Goal: Task Accomplishment & Management: Manage account settings

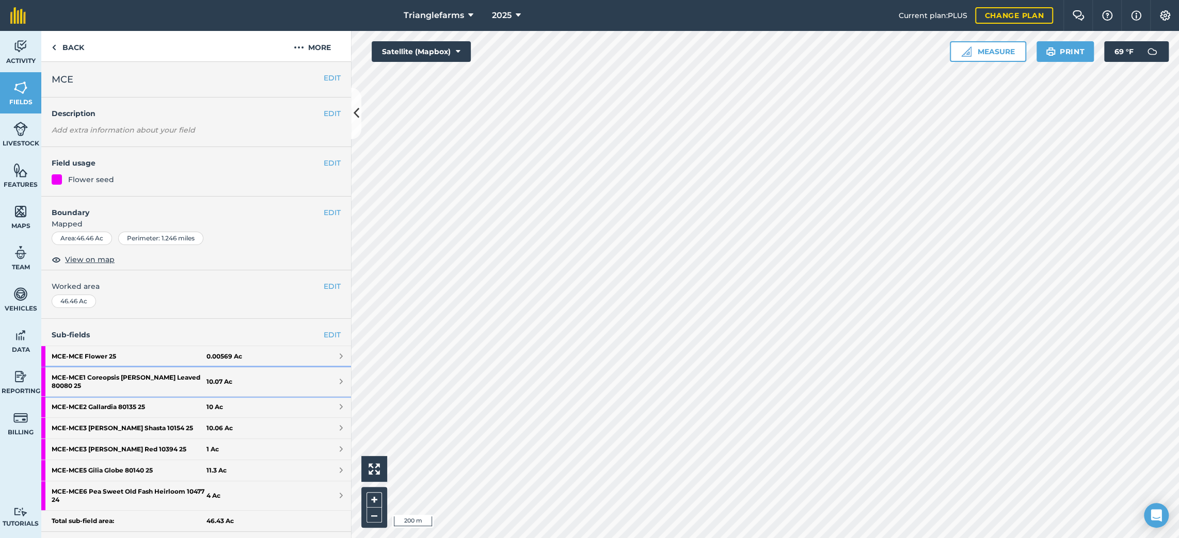
click at [116, 376] on strong "MCE - MCE1 Coreopsis [PERSON_NAME] Leaved 80080 25" at bounding box center [129, 382] width 155 height 29
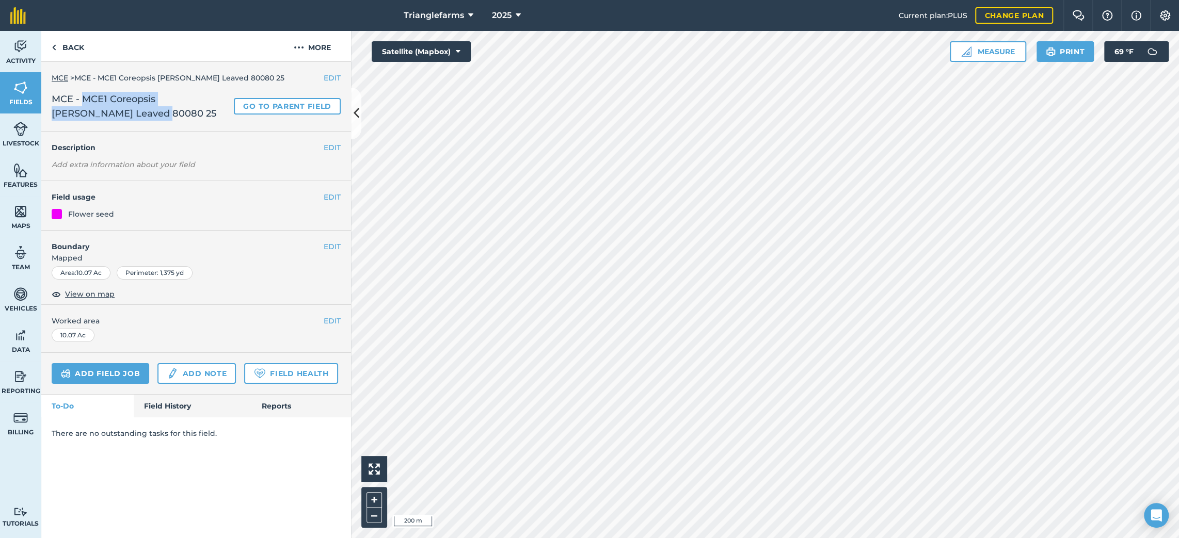
drag, startPoint x: 108, startPoint y: 110, endPoint x: 84, endPoint y: 100, distance: 26.8
click at [84, 100] on span "MCE - MCE1 Coreopsis [PERSON_NAME] Leaved 80080 25" at bounding box center [141, 106] width 178 height 29
copy span "MCE1 Coreopsis [PERSON_NAME] Leaved 80080 25"
click at [332, 148] on button "EDIT" at bounding box center [332, 147] width 17 height 11
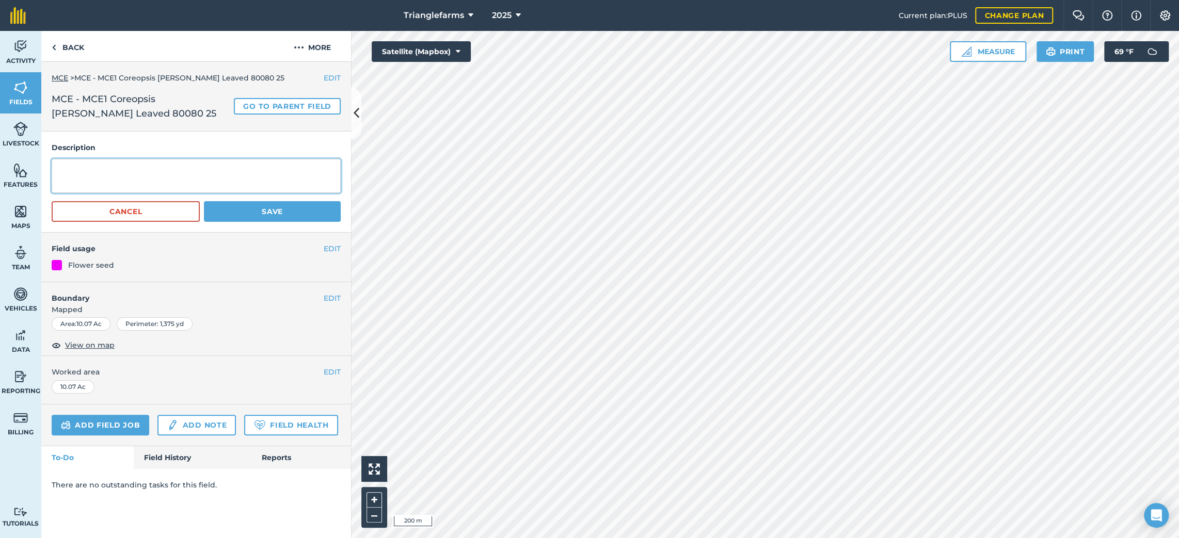
click at [126, 166] on textarea at bounding box center [196, 176] width 289 height 34
paste textarea "MCE1 Coreopsis [PERSON_NAME] Leaved 80080 25"
drag, startPoint x: 52, startPoint y: 167, endPoint x: 39, endPoint y: 169, distance: 13.1
click at [39, 169] on div "Activity Fields Livestock Features Maps Team Vehicles Data Reporting Billing Tu…" at bounding box center [589, 284] width 1179 height 507
type textarea "MCE1 Coreopsis [PERSON_NAME] Leaved 80080 25"
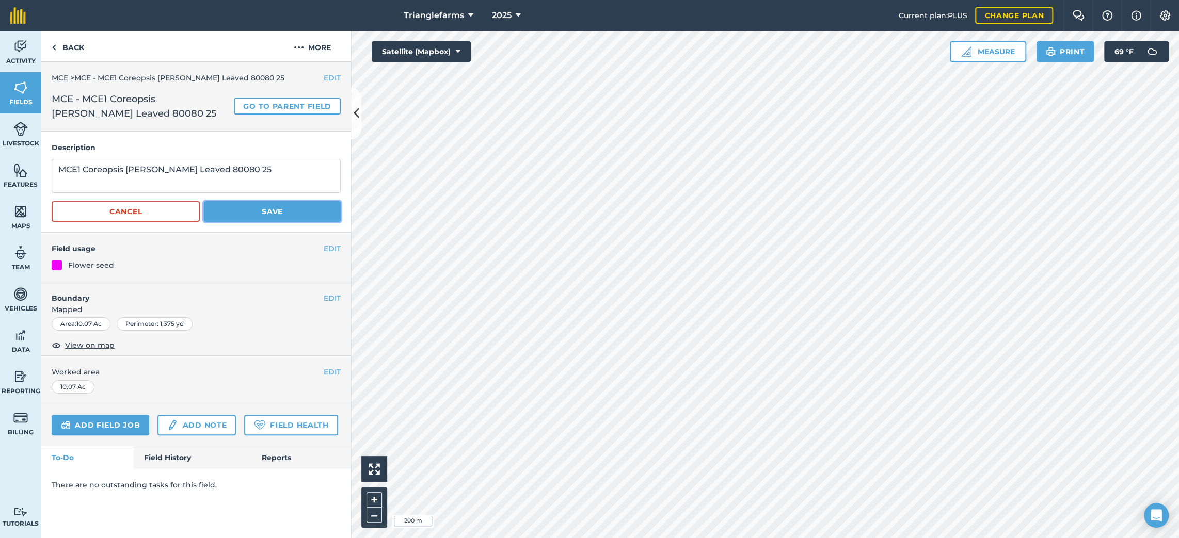
click at [250, 211] on button "Save" at bounding box center [272, 211] width 137 height 21
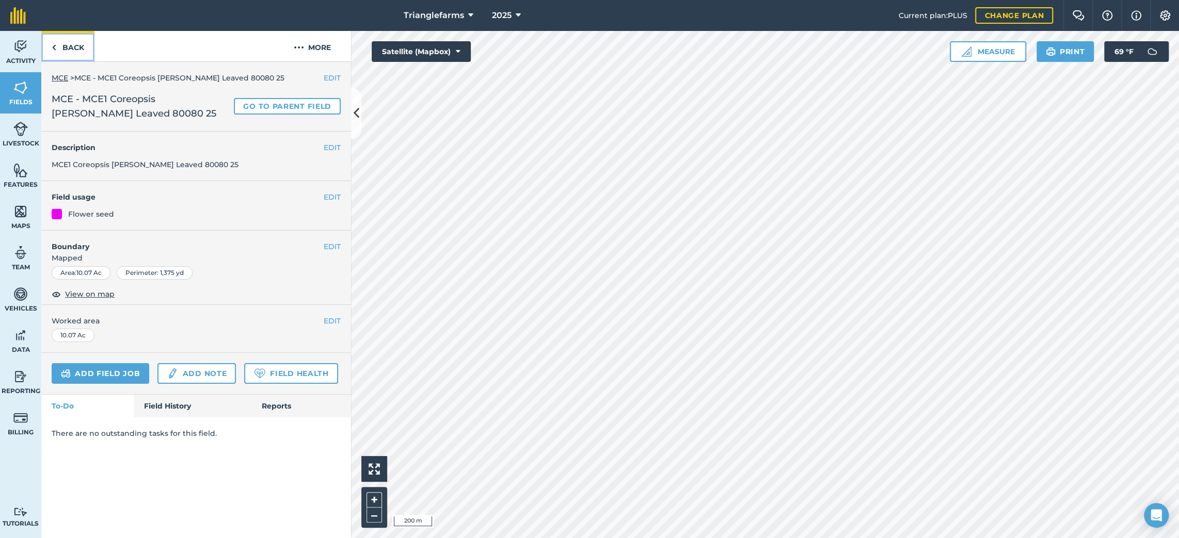
click at [76, 43] on link "Back" at bounding box center [67, 46] width 53 height 30
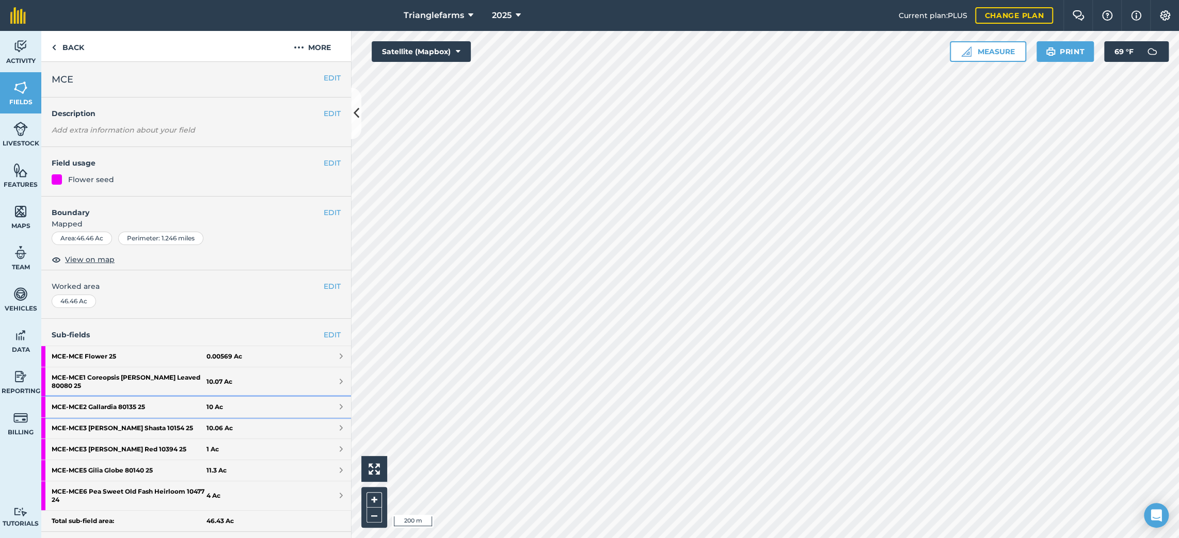
click at [104, 398] on strong "MCE - MCE2 Gallardia 80135 25" at bounding box center [129, 407] width 155 height 21
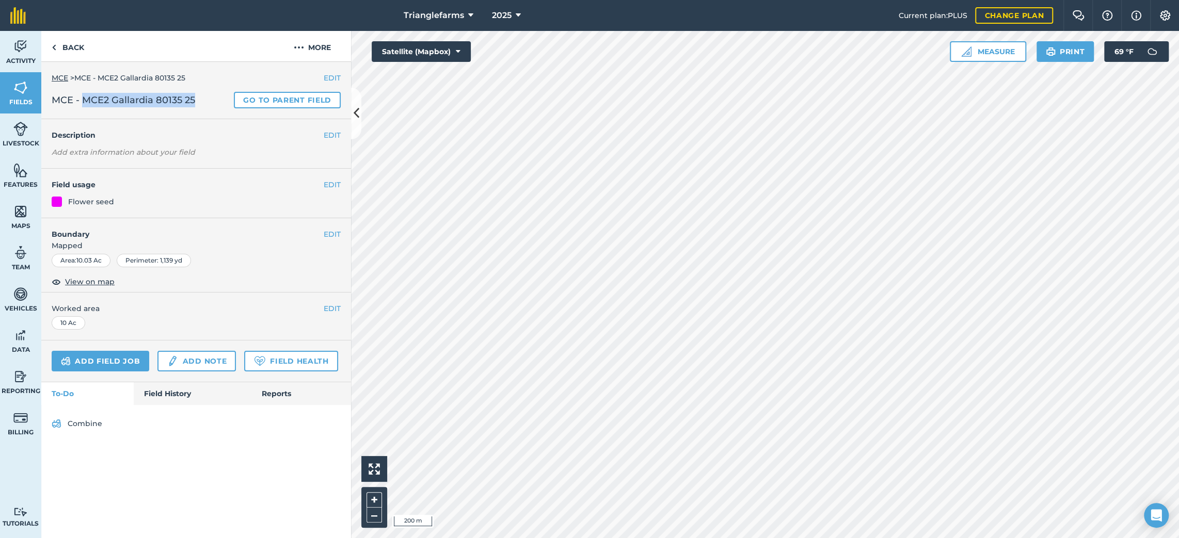
drag, startPoint x: 195, startPoint y: 100, endPoint x: 84, endPoint y: 109, distance: 111.4
click at [84, 109] on div "EDIT MCE > MCE - MCE2 Gallardia 80135 25 MCE - MCE2 Gallardia 80135 25 Go to pa…" at bounding box center [196, 90] width 310 height 57
copy span "MCE2 Gallardia 80135 25"
click at [335, 133] on button "EDIT" at bounding box center [332, 135] width 17 height 11
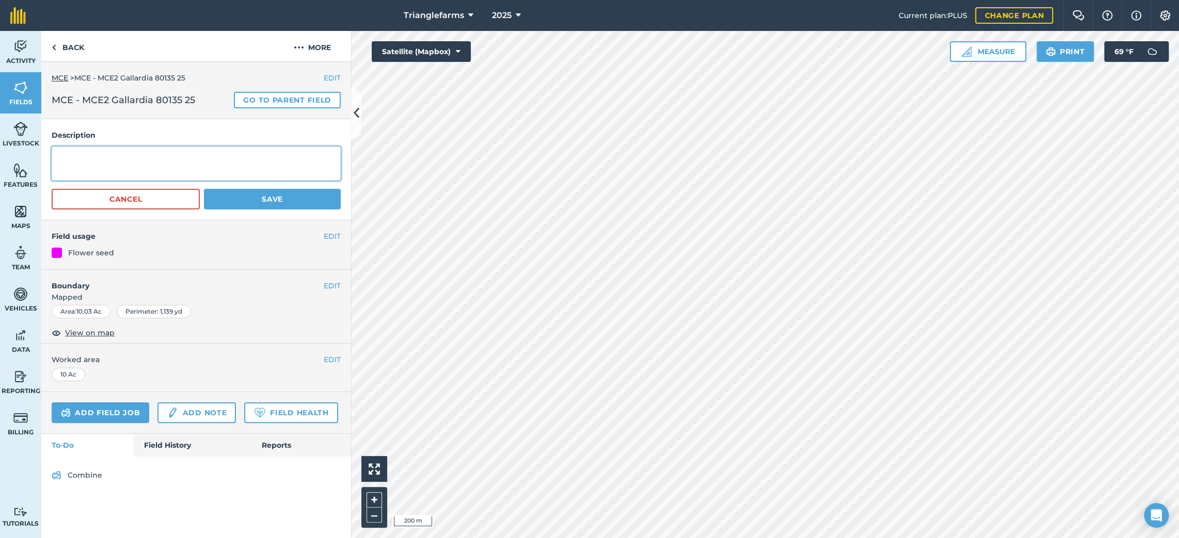
click at [212, 151] on textarea at bounding box center [196, 164] width 289 height 34
paste textarea "MCE2 Gallardia 80135 25"
type textarea "MCE2 Gallardia 80135 25"
click at [236, 196] on button "Save" at bounding box center [272, 199] width 137 height 21
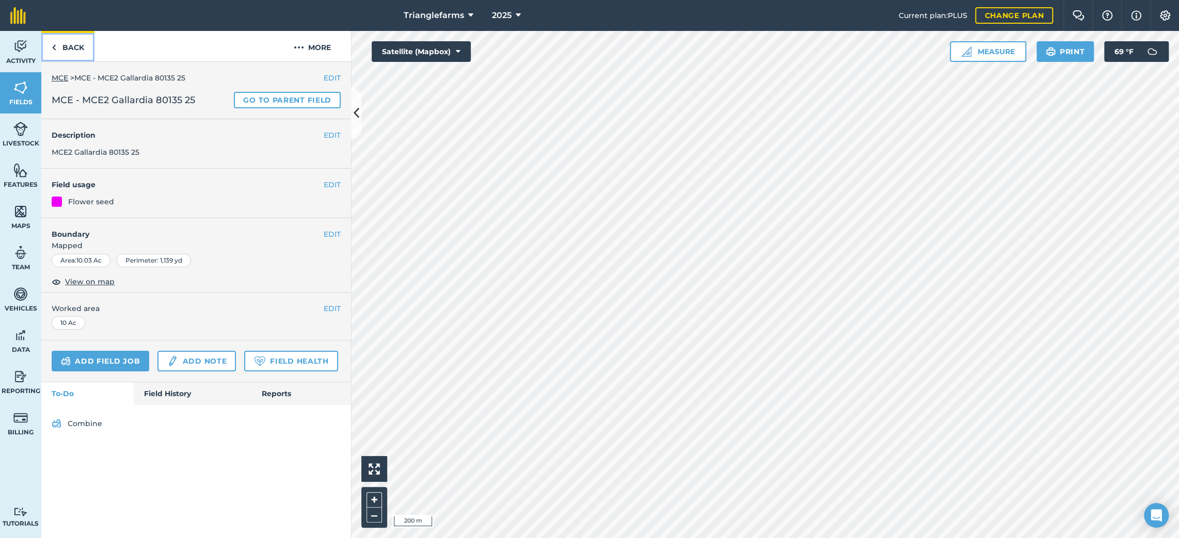
click at [65, 53] on link "Back" at bounding box center [67, 46] width 53 height 30
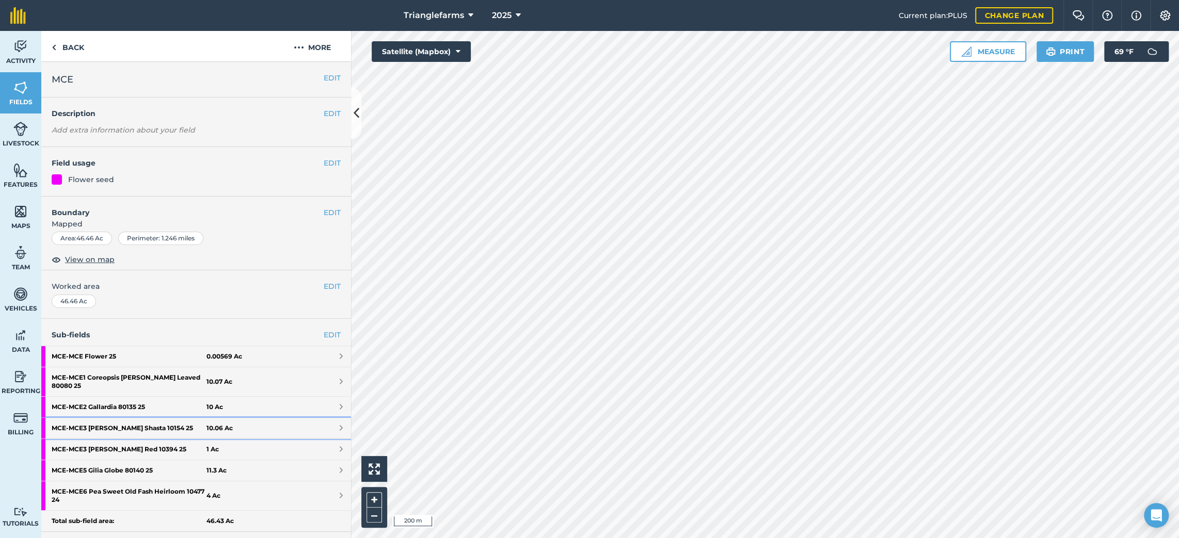
click at [104, 419] on strong "MCE - MCE3 Daisy Shasta 10154 25" at bounding box center [129, 428] width 155 height 21
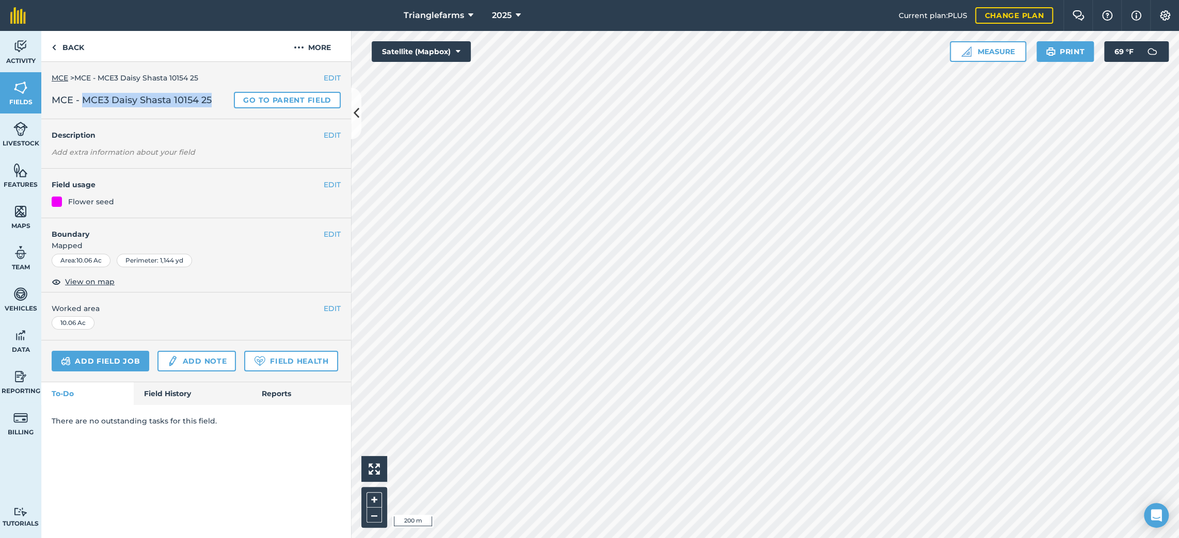
drag, startPoint x: 218, startPoint y: 98, endPoint x: 85, endPoint y: 105, distance: 132.9
click at [85, 105] on h2 "MCE - MCE3 [PERSON_NAME] Shasta 10154 25 Go to parent field" at bounding box center [196, 100] width 289 height 17
copy span "MCE3 [PERSON_NAME] Shasta 10154 25"
click at [328, 134] on button "EDIT" at bounding box center [332, 135] width 17 height 11
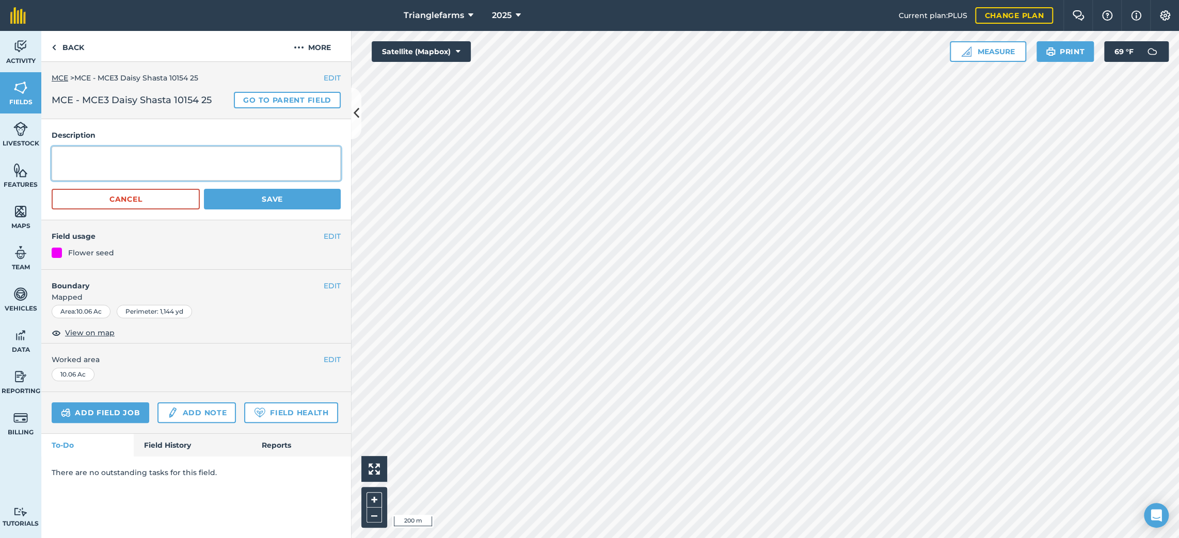
click at [217, 156] on textarea at bounding box center [196, 164] width 289 height 34
paste textarea "MCE3 [PERSON_NAME] Shasta 10154 25"
type textarea "MCE3 [PERSON_NAME] Shasta 10154 25"
click at [236, 204] on button "Save" at bounding box center [272, 199] width 137 height 21
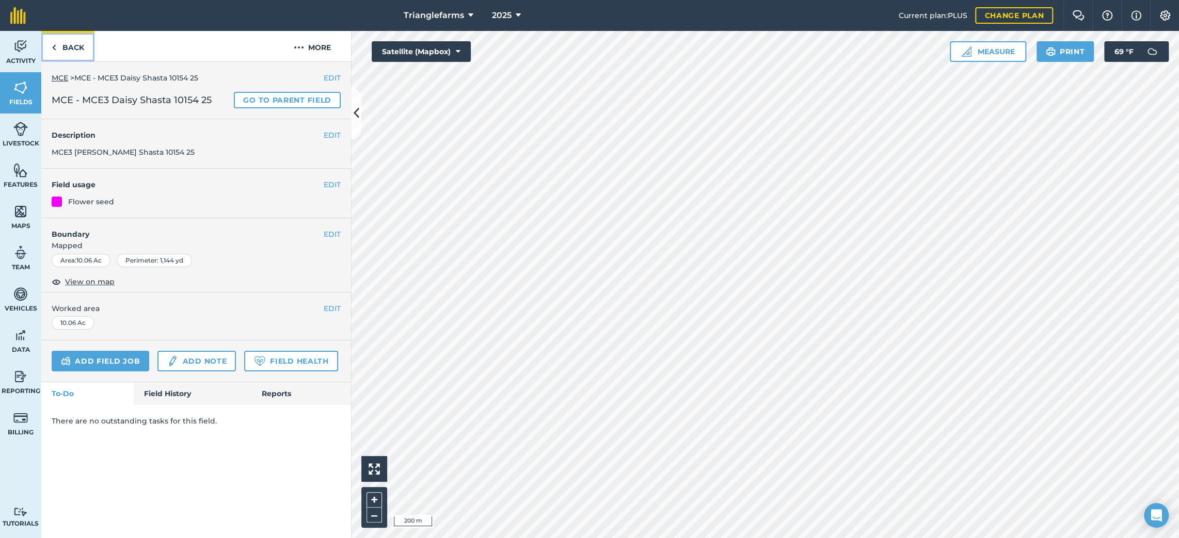
click at [73, 42] on link "Back" at bounding box center [67, 46] width 53 height 30
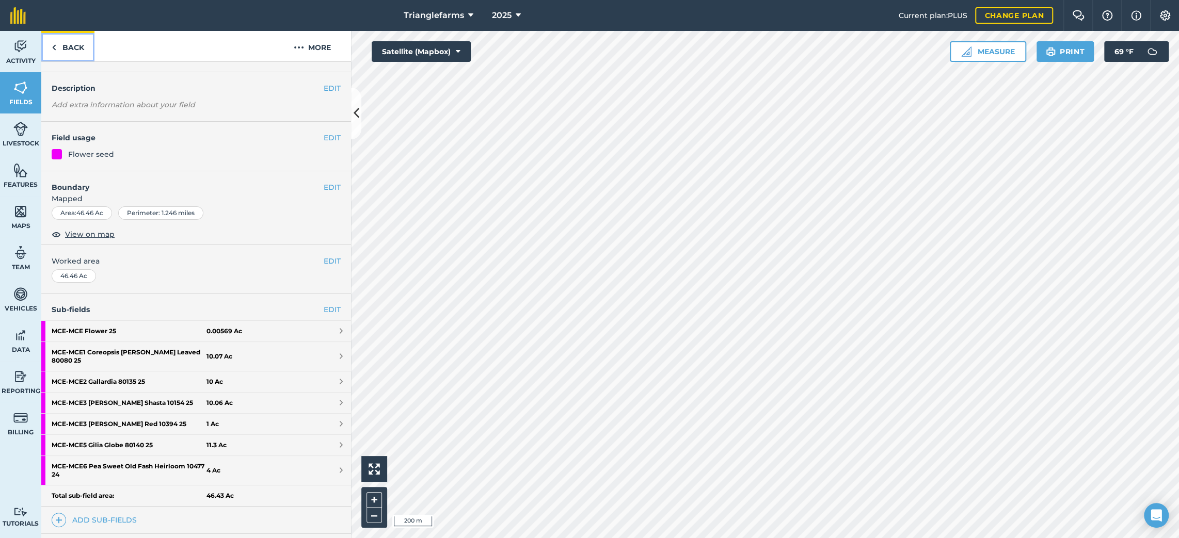
scroll to position [46, 0]
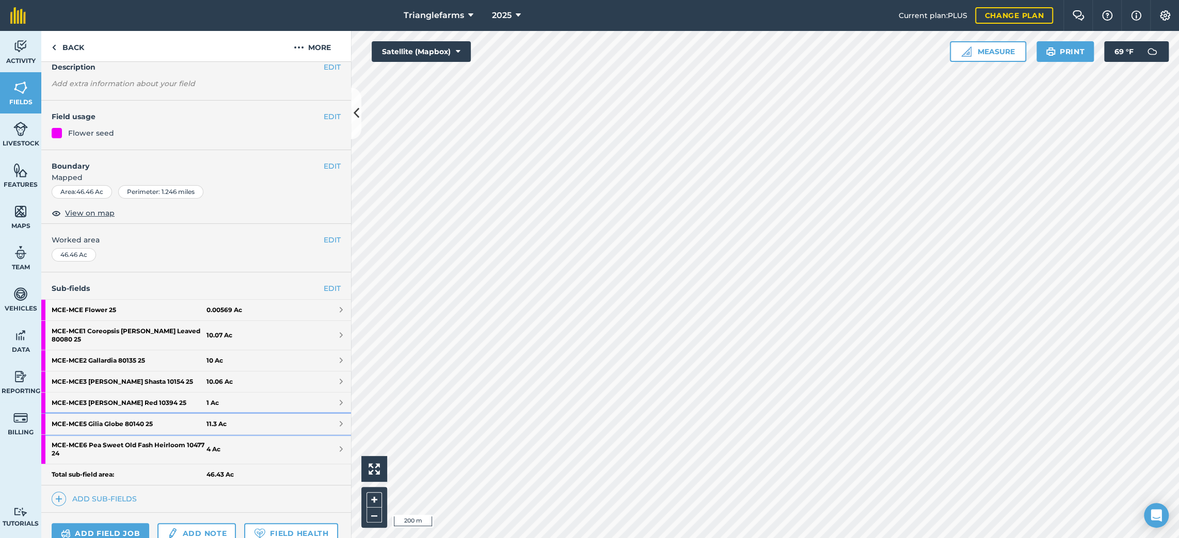
click at [113, 414] on strong "MCE - MCE5 Gilia Globe 80140 25" at bounding box center [129, 424] width 155 height 21
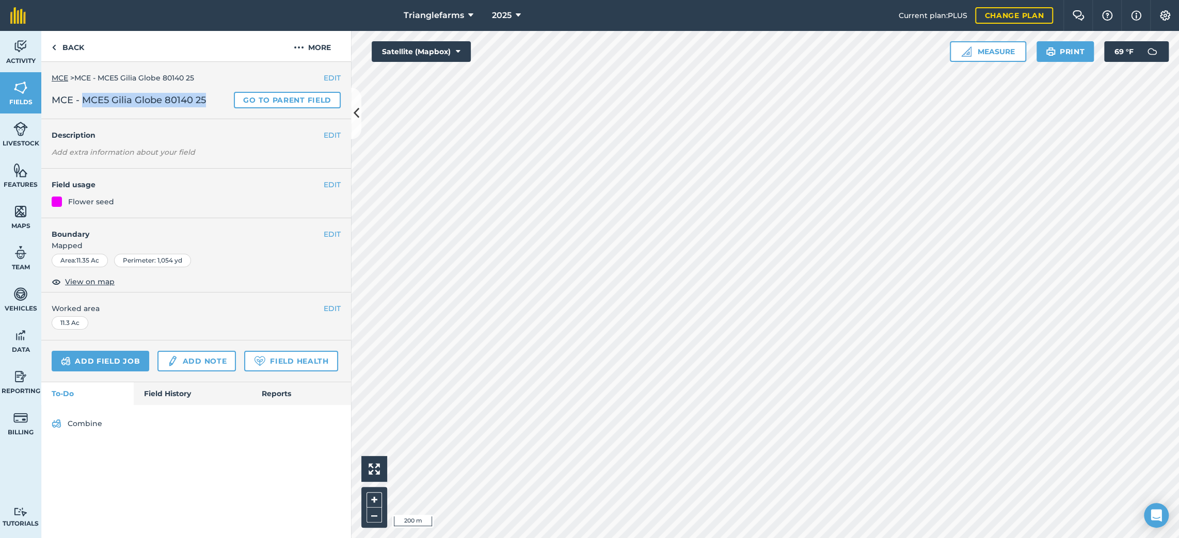
drag, startPoint x: 210, startPoint y: 103, endPoint x: 83, endPoint y: 106, distance: 127.5
click at [83, 106] on h2 "MCE - MCE5 Gilia Globe 80140 25 Go to parent field" at bounding box center [196, 100] width 289 height 17
copy span "MCE5 Gilia Globe 80140 25"
click at [58, 46] on link "Back" at bounding box center [67, 46] width 53 height 30
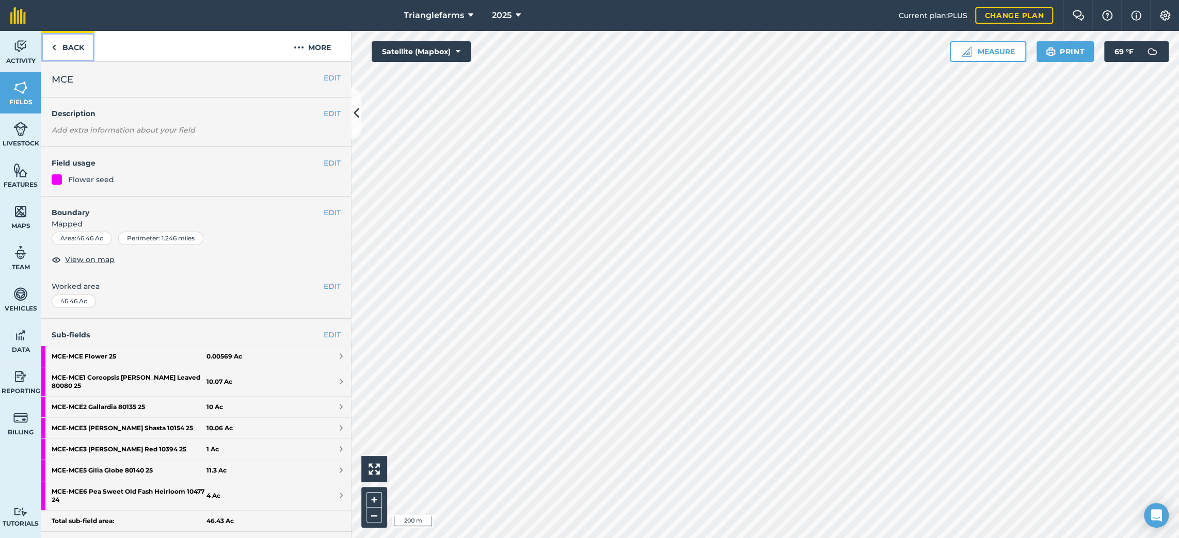
scroll to position [46, 0]
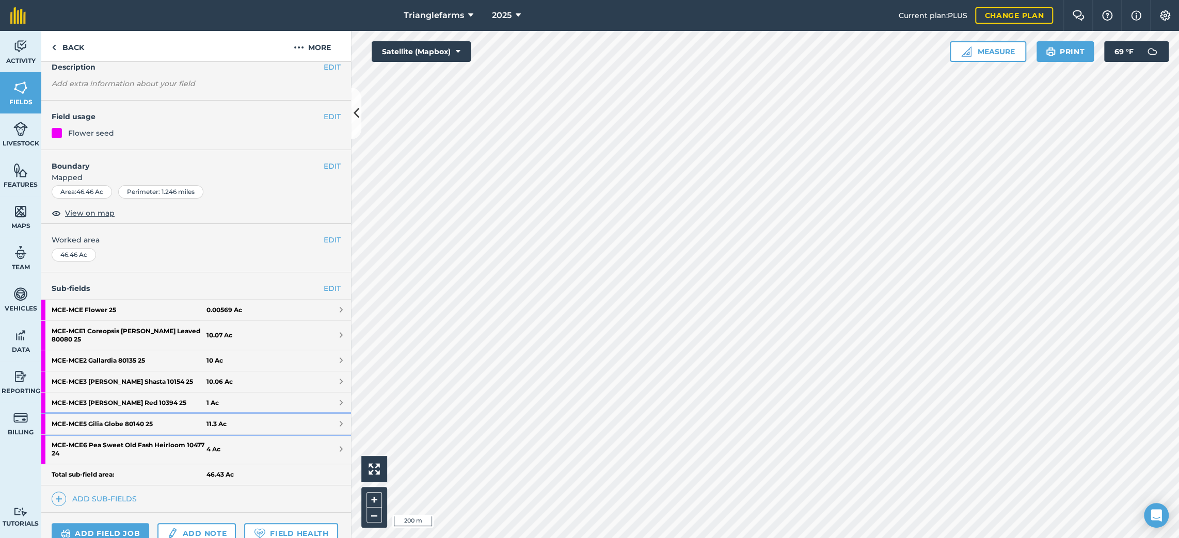
click at [108, 414] on strong "MCE - MCE5 Gilia Globe 80140 25" at bounding box center [129, 424] width 155 height 21
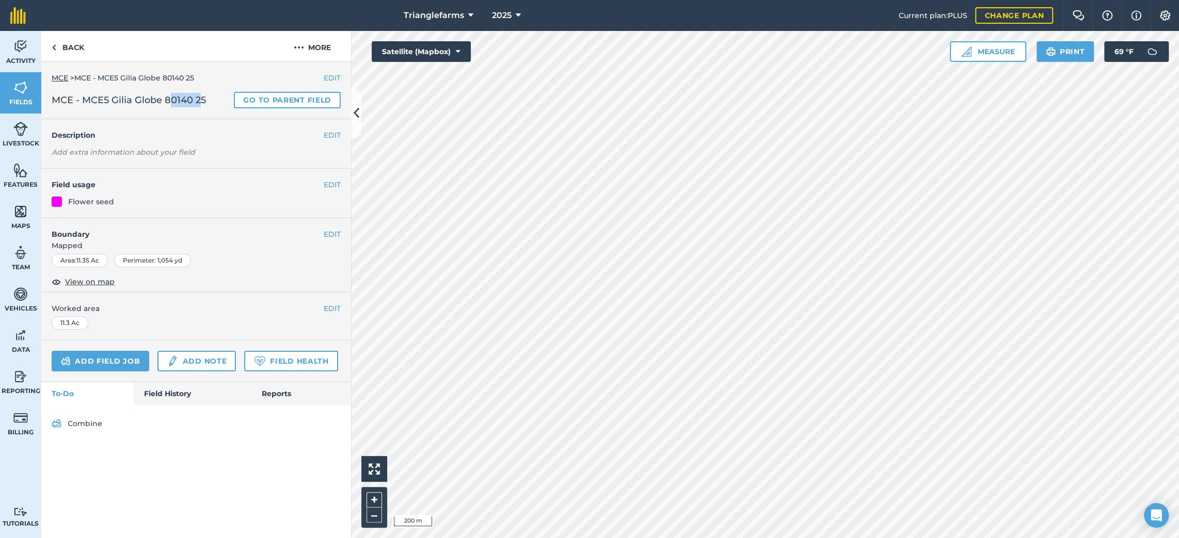
drag, startPoint x: 200, startPoint y: 105, endPoint x: 173, endPoint y: 105, distance: 27.4
click at [173, 105] on span "MCE - MCE5 Gilia Globe 80140 25" at bounding box center [129, 100] width 154 height 14
drag, startPoint x: 208, startPoint y: 97, endPoint x: 85, endPoint y: 105, distance: 122.6
click at [85, 105] on h2 "MCE - MCE5 Gilia Globe 80140 25 Go to parent field" at bounding box center [196, 100] width 289 height 17
copy span "MCE5 Gilia Globe 80140 25"
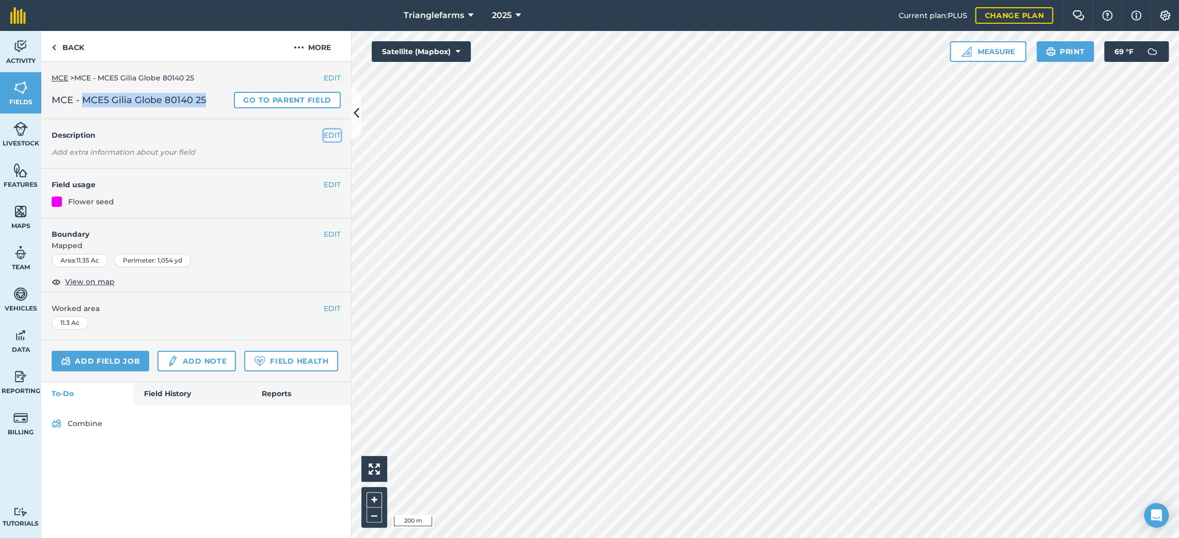
click at [331, 136] on button "EDIT" at bounding box center [332, 135] width 17 height 11
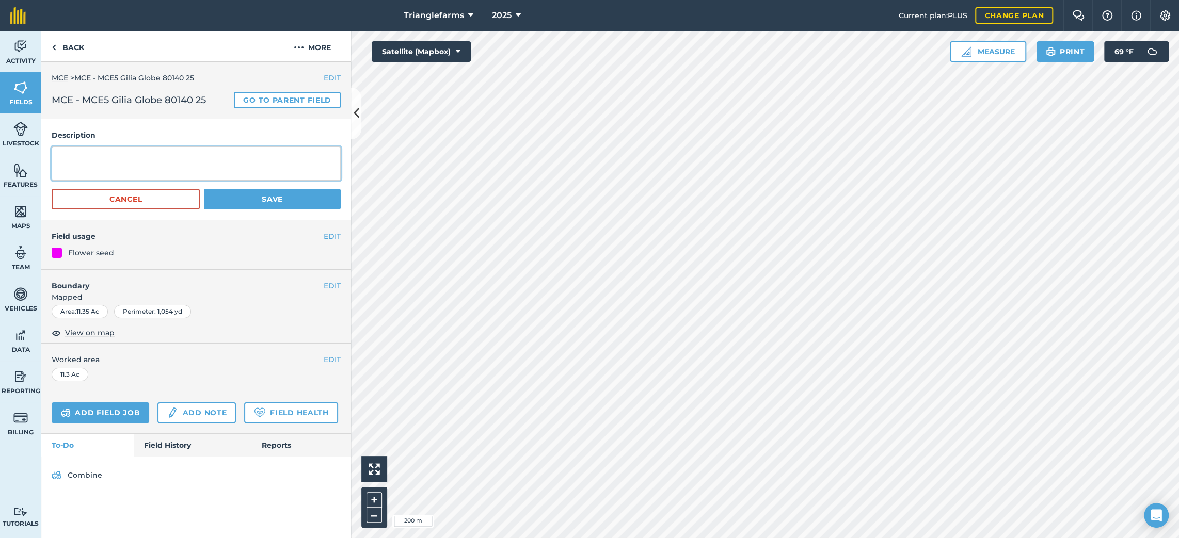
click at [142, 155] on textarea at bounding box center [196, 164] width 289 height 34
paste textarea "MCE5 Gilia Globe 80140 25"
type textarea "MCE5 Gilia Globe 80140 25"
click at [247, 201] on button "Save" at bounding box center [272, 199] width 137 height 21
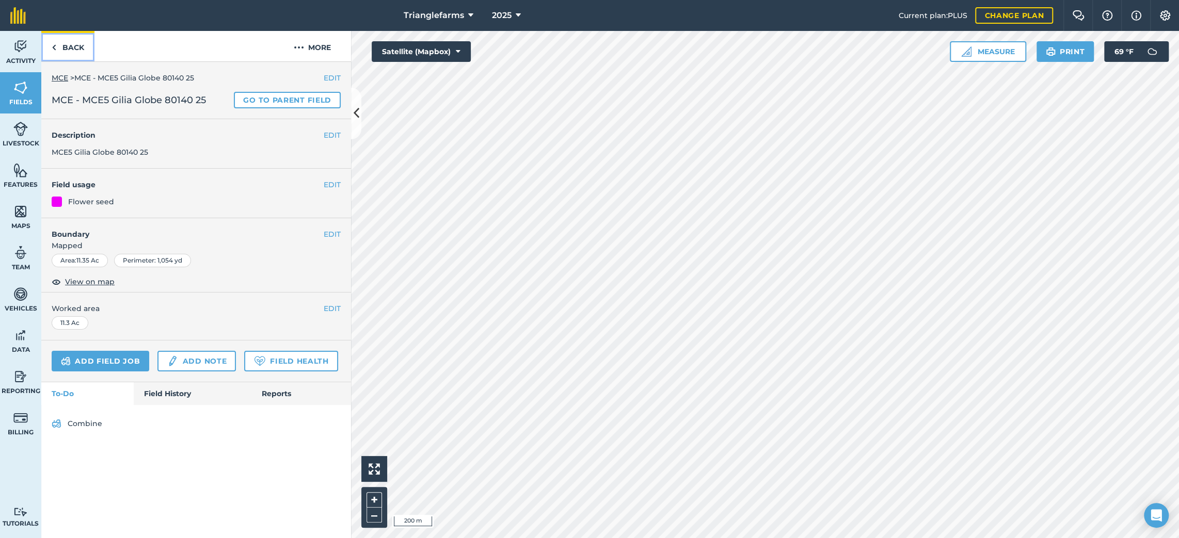
click at [70, 45] on link "Back" at bounding box center [67, 46] width 53 height 30
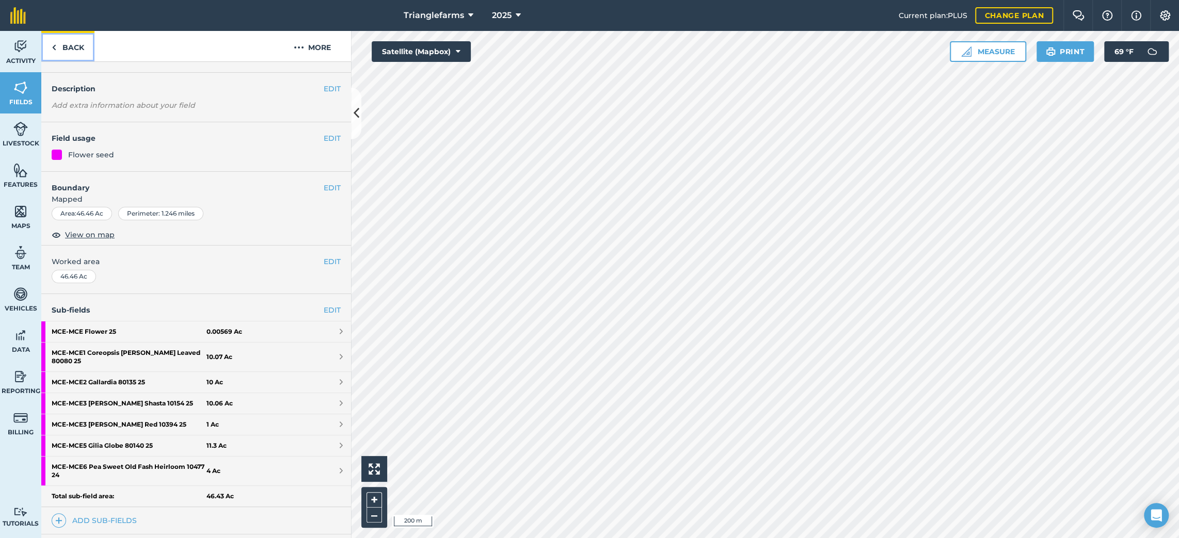
scroll to position [46, 0]
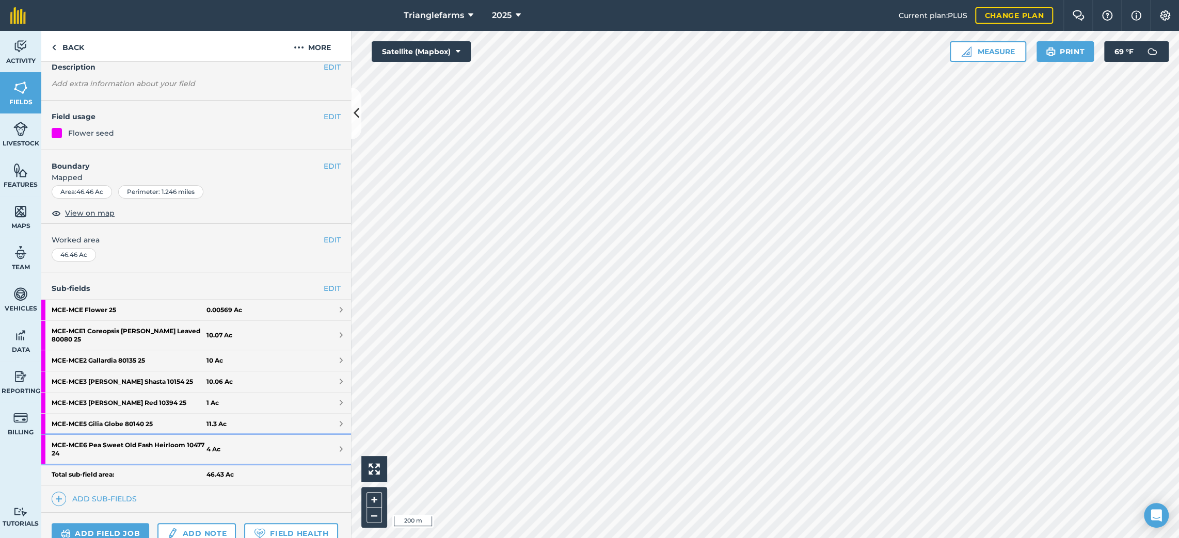
click at [107, 440] on strong "MCE - MCE6 Pea Sweet Old Fash Heirloom 10477 24" at bounding box center [129, 449] width 155 height 29
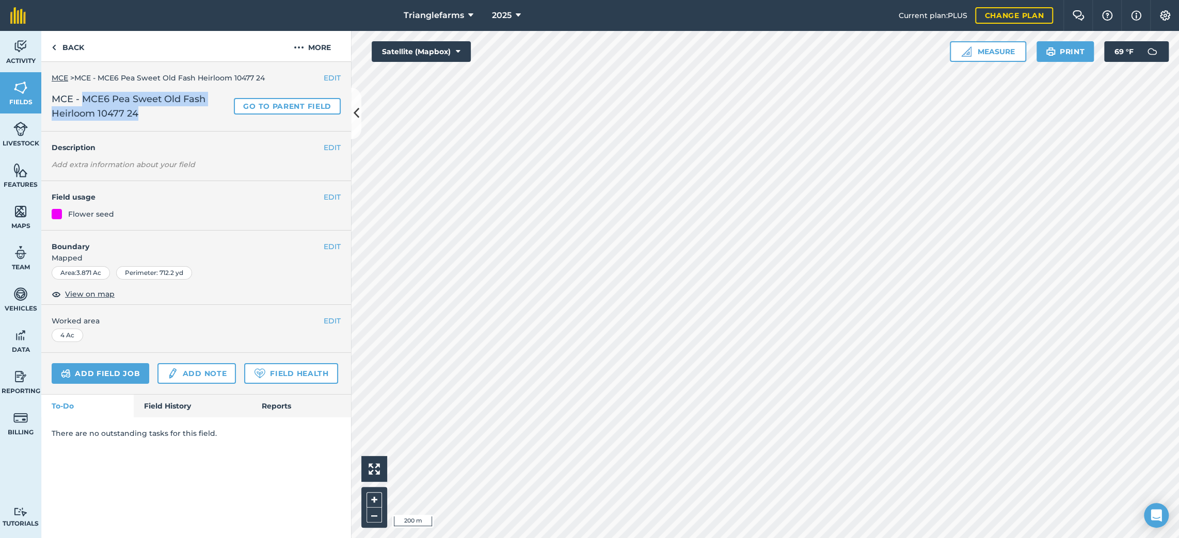
drag, startPoint x: 140, startPoint y: 113, endPoint x: 85, endPoint y: 101, distance: 56.6
click at [85, 101] on span "MCE - MCE6 Pea Sweet Old Fash Heirloom 10477 24" at bounding box center [141, 106] width 178 height 29
copy span "MCE6 Pea Sweet Old Fash Heirloom 10477 24"
click at [332, 149] on button "EDIT" at bounding box center [332, 147] width 17 height 11
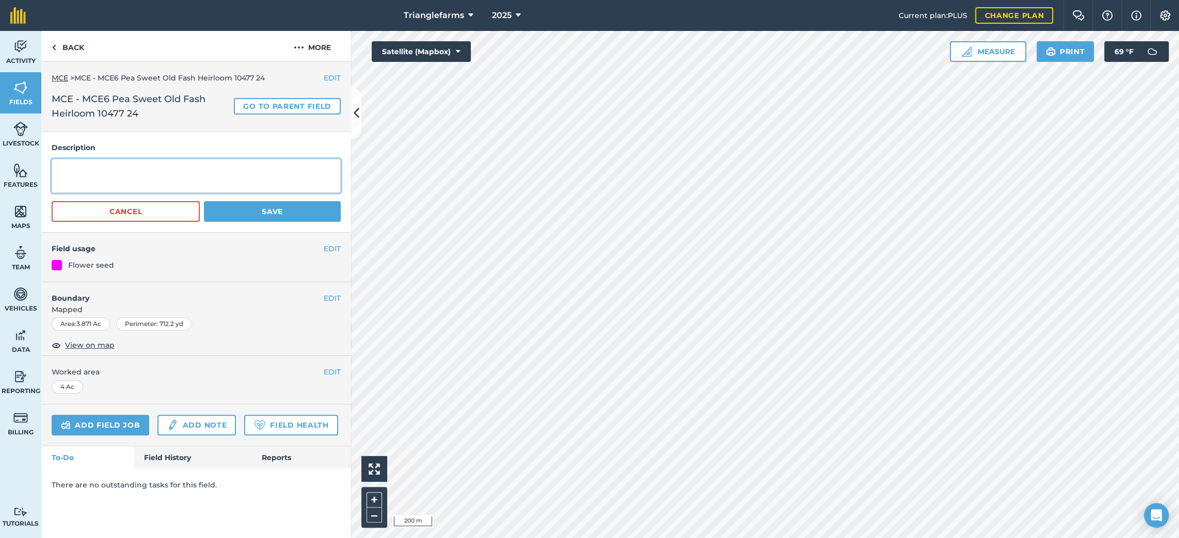
click at [178, 167] on textarea at bounding box center [196, 176] width 289 height 34
paste textarea "MCE6 Pea Sweet Old Fash Heirloom 10477 24"
type textarea "MCE6 Pea Sweet Old Fash Heirloom 10477 24"
click at [244, 210] on button "Save" at bounding box center [272, 211] width 137 height 21
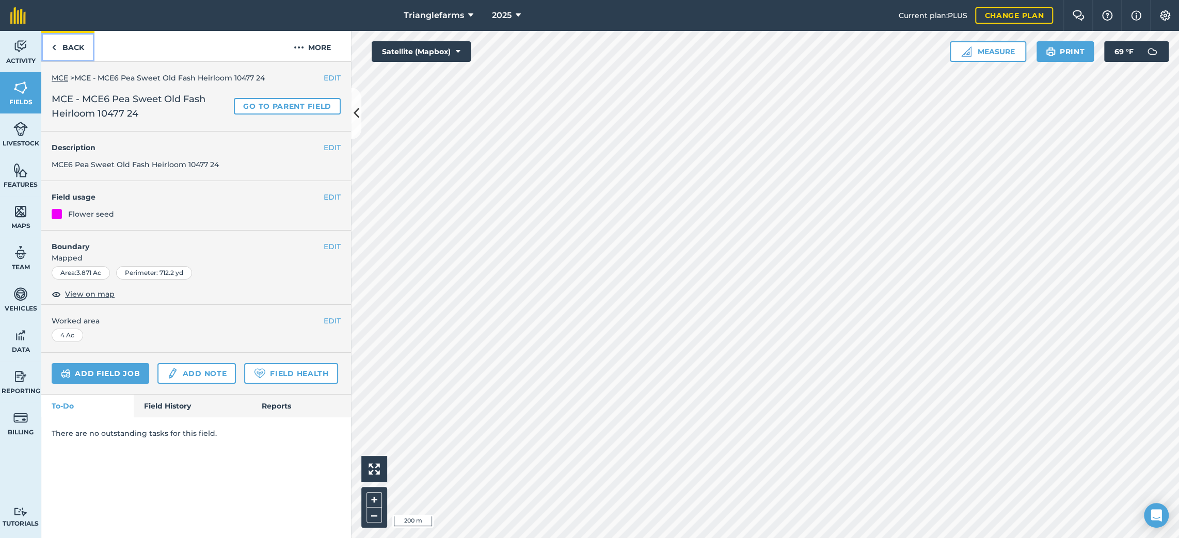
click at [80, 38] on link "Back" at bounding box center [67, 46] width 53 height 30
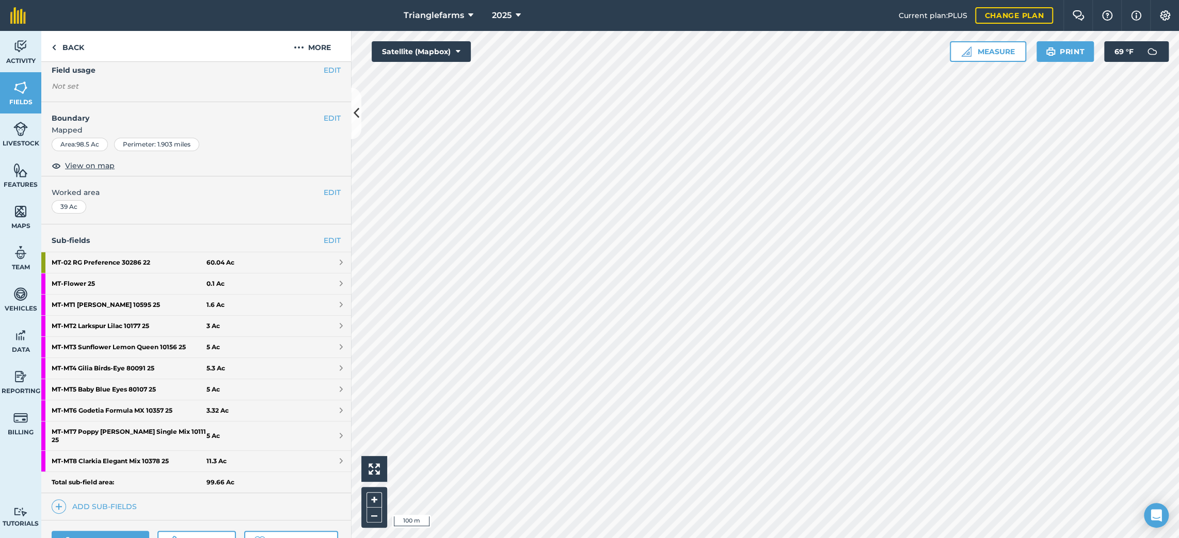
scroll to position [93, 0]
click at [104, 303] on strong "MT - MT1 [PERSON_NAME] 10595 25" at bounding box center [129, 304] width 155 height 21
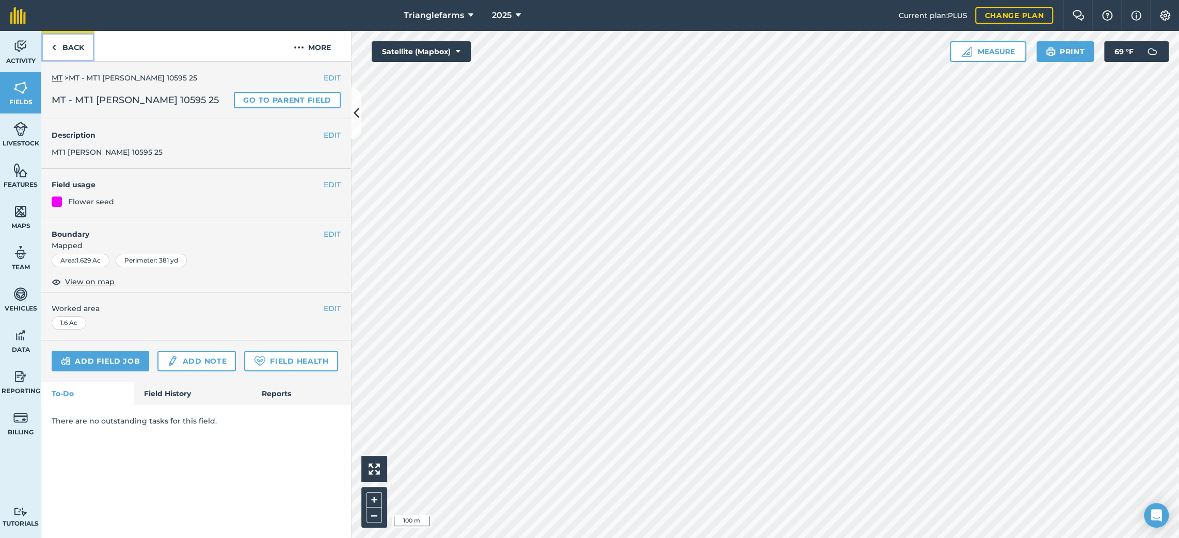
click at [70, 39] on link "Back" at bounding box center [67, 46] width 53 height 30
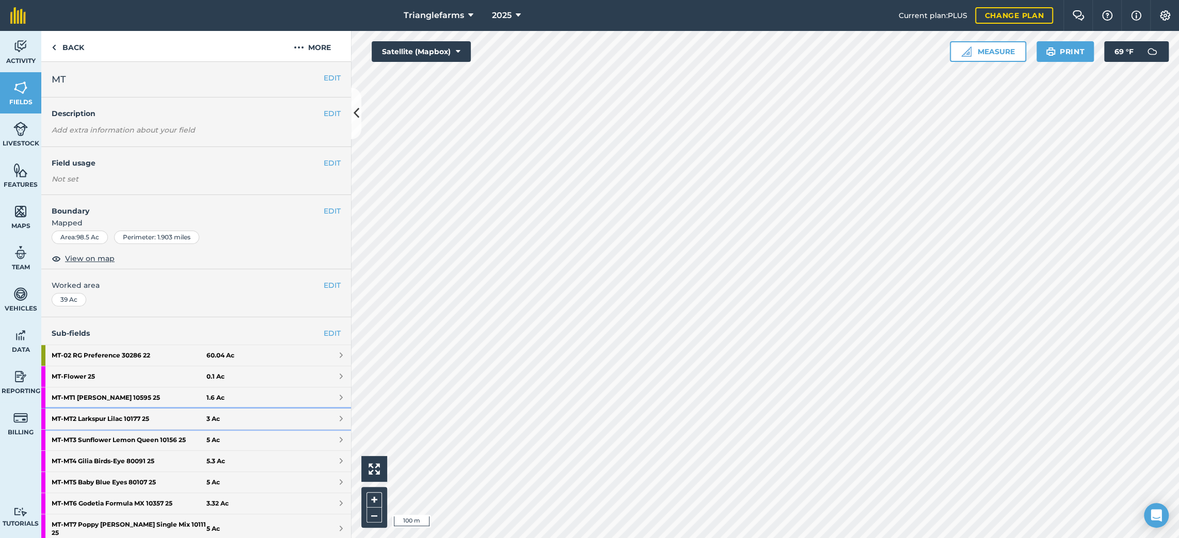
click at [88, 421] on strong "MT - MT2 Larkspur Lilac 10177 25" at bounding box center [129, 419] width 155 height 21
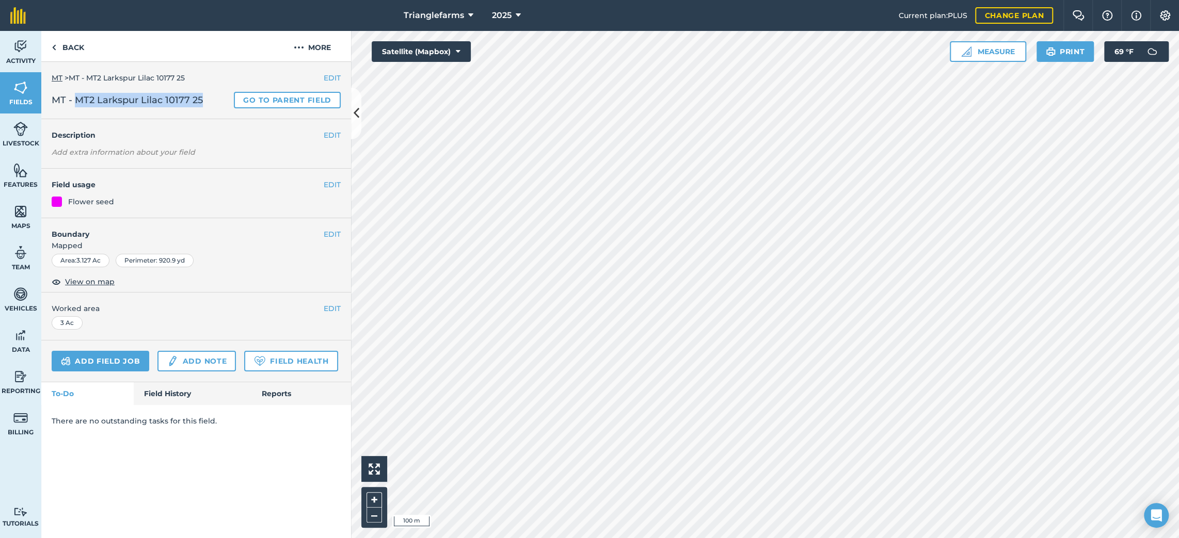
drag, startPoint x: 216, startPoint y: 103, endPoint x: 77, endPoint y: 109, distance: 139.0
click at [77, 109] on div "EDIT MT > MT - MT2 Larkspur Lilac 10177 25 MT - MT2 [GEOGRAPHIC_DATA] Lilac 101…" at bounding box center [196, 90] width 310 height 57
copy span "MT2 Larkspur Lilac 10177 25"
click at [331, 134] on button "EDIT" at bounding box center [332, 135] width 17 height 11
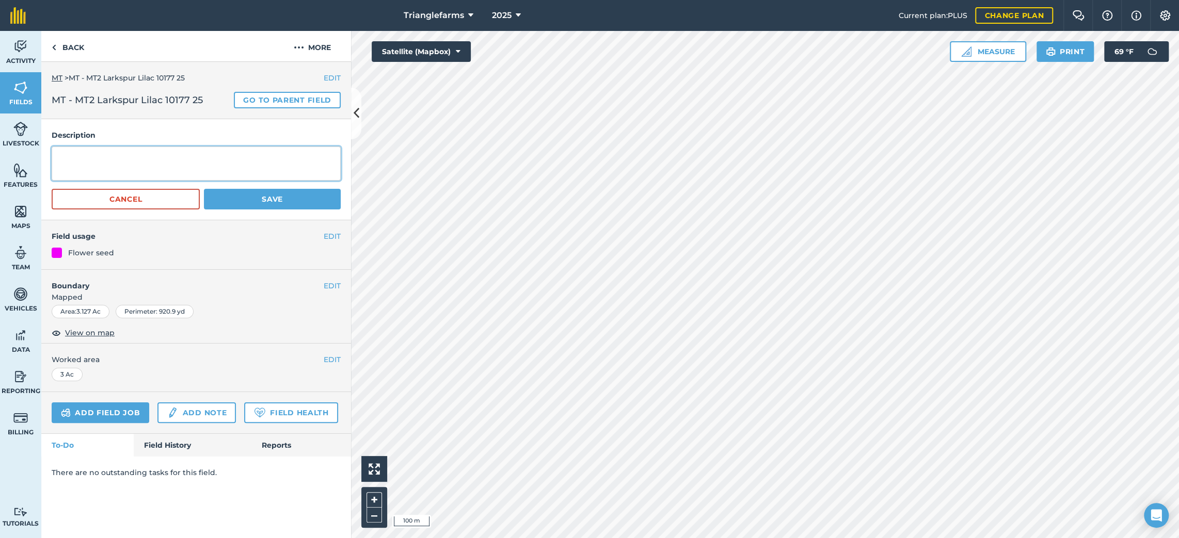
click at [148, 171] on textarea at bounding box center [196, 164] width 289 height 34
paste textarea "MT2 Larkspur Lilac 10177 25"
type textarea "MT2 Larkspur Lilac 10177 25"
click at [238, 194] on button "Save" at bounding box center [272, 199] width 137 height 21
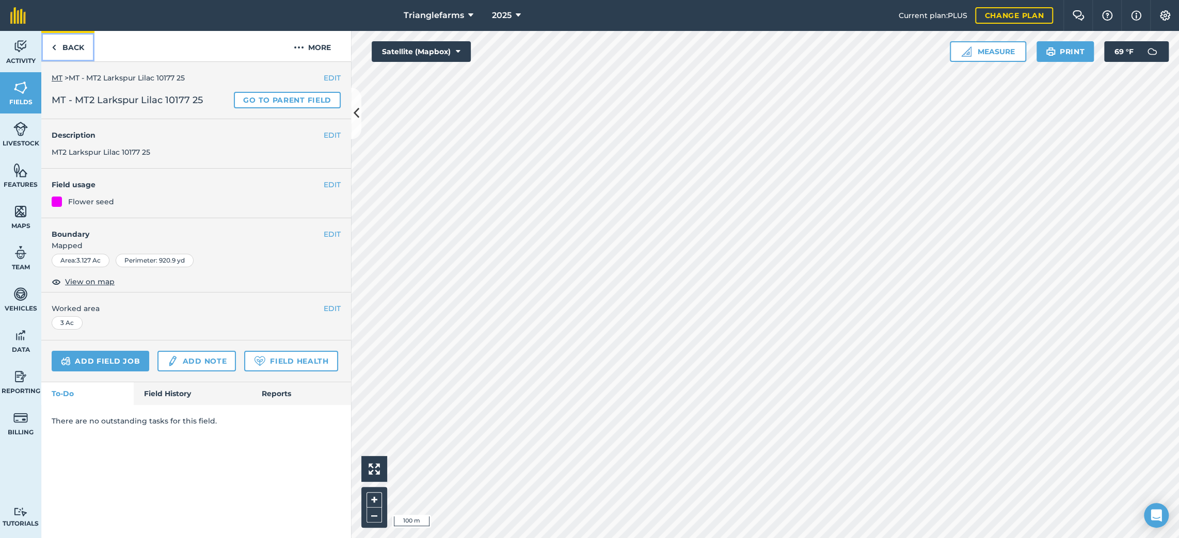
click at [76, 52] on link "Back" at bounding box center [67, 46] width 53 height 30
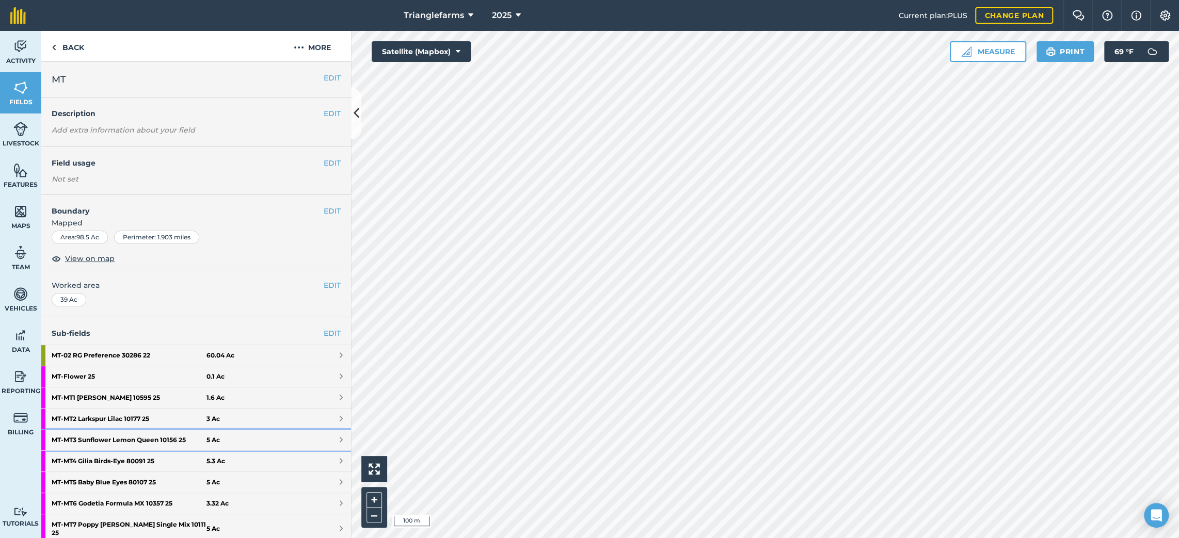
click at [104, 438] on strong "MT - MT3 Sunflower Lemon Queen 10156 25" at bounding box center [129, 440] width 155 height 21
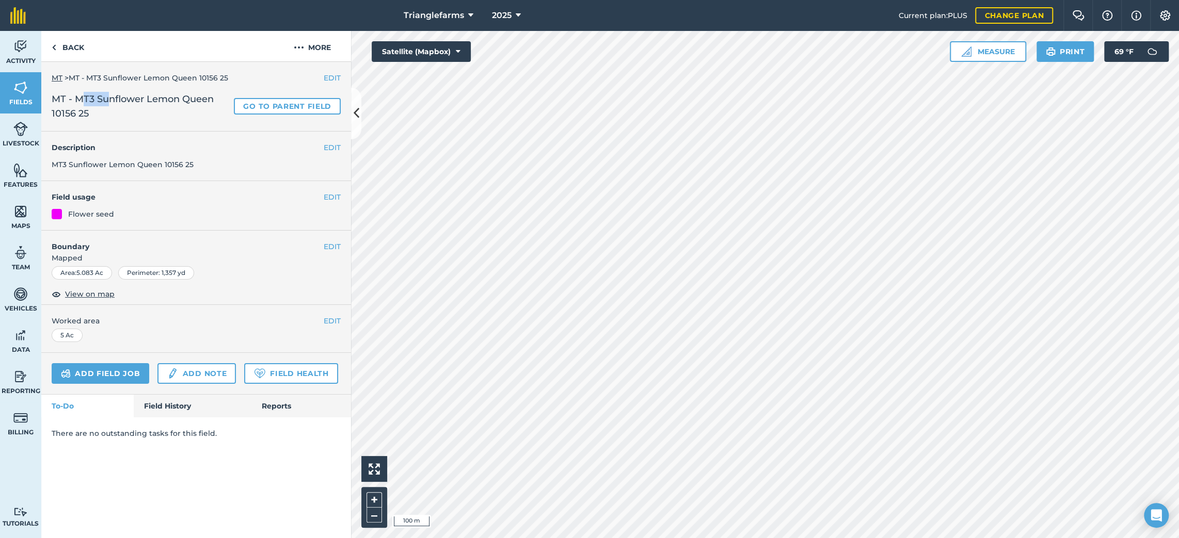
drag, startPoint x: 109, startPoint y: 104, endPoint x: 80, endPoint y: 105, distance: 30.0
click at [80, 105] on span "MT - MT3 Sunflower Lemon Queen 10156 25" at bounding box center [141, 106] width 178 height 29
drag, startPoint x: 101, startPoint y: 120, endPoint x: 73, endPoint y: 103, distance: 32.0
click at [73, 103] on span "MT - MT3 Sunflower Lemon Queen 10156 25" at bounding box center [141, 106] width 178 height 29
copy span "MT3 Sunflower Lemon Queen 10156 25"
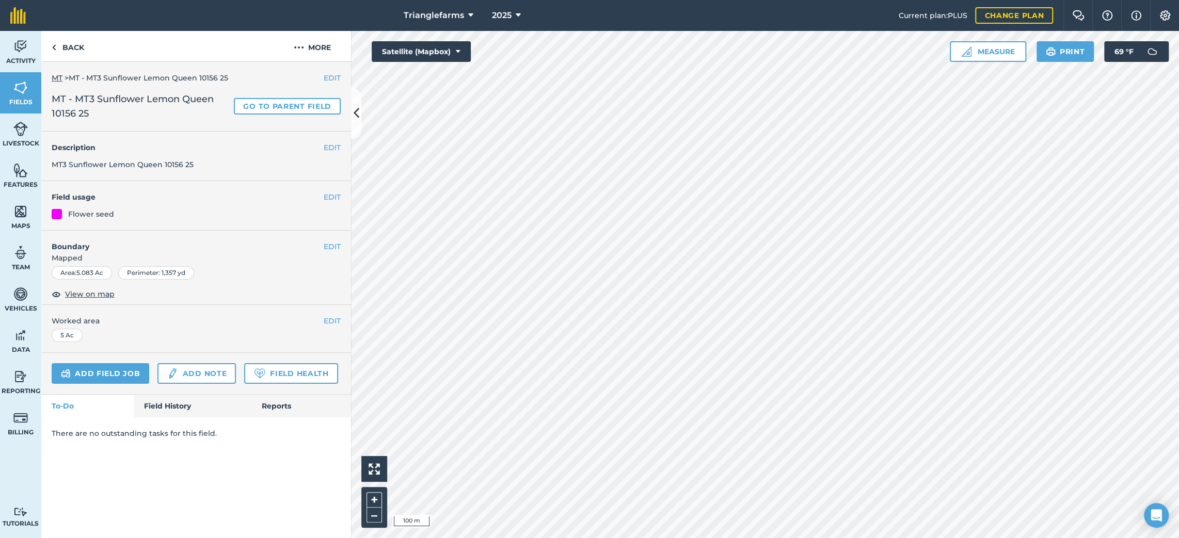
click at [317, 146] on h4 "Description" at bounding box center [196, 147] width 289 height 11
click at [329, 148] on button "EDIT" at bounding box center [332, 147] width 17 height 11
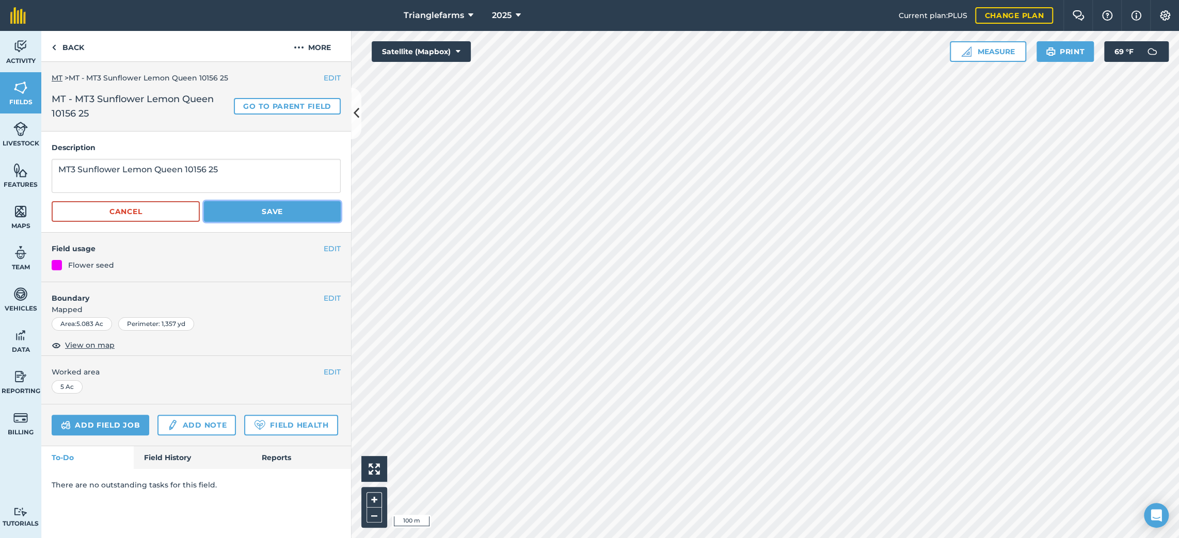
click at [242, 208] on button "Save" at bounding box center [272, 211] width 137 height 21
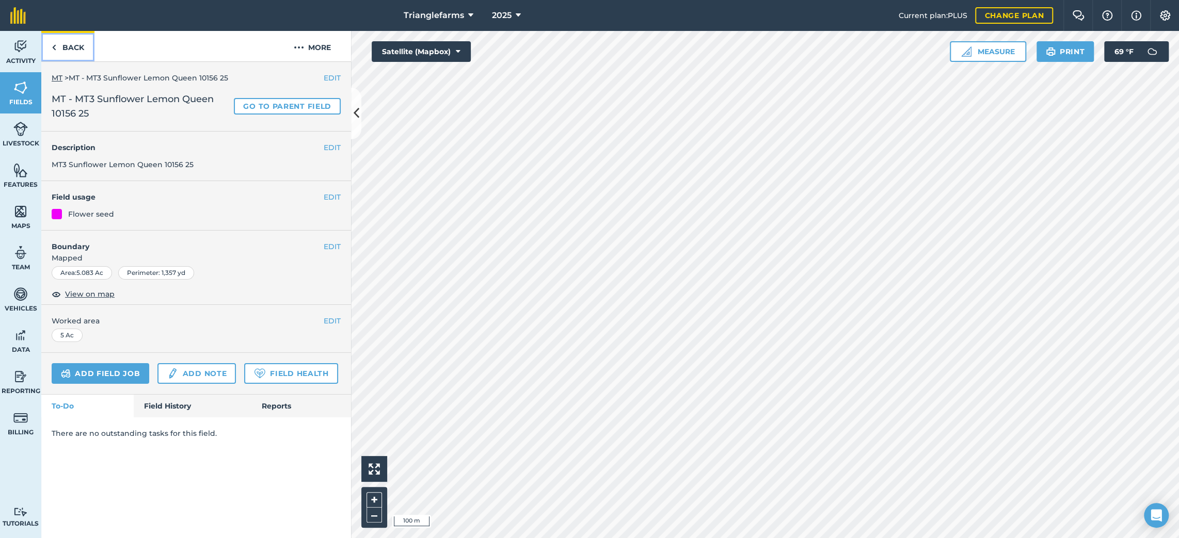
click at [79, 51] on link "Back" at bounding box center [67, 46] width 53 height 30
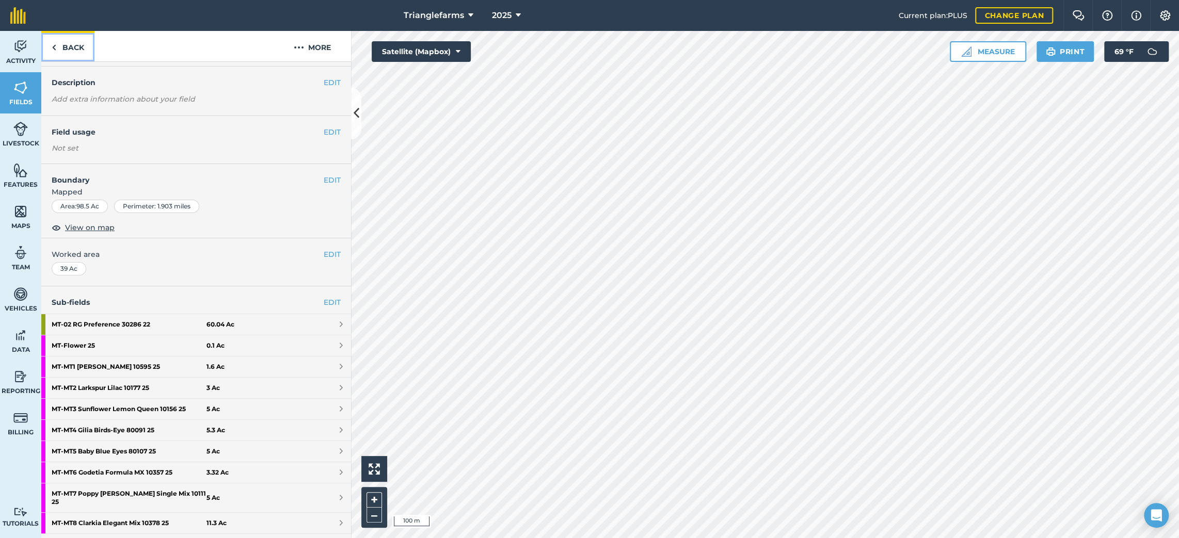
scroll to position [46, 0]
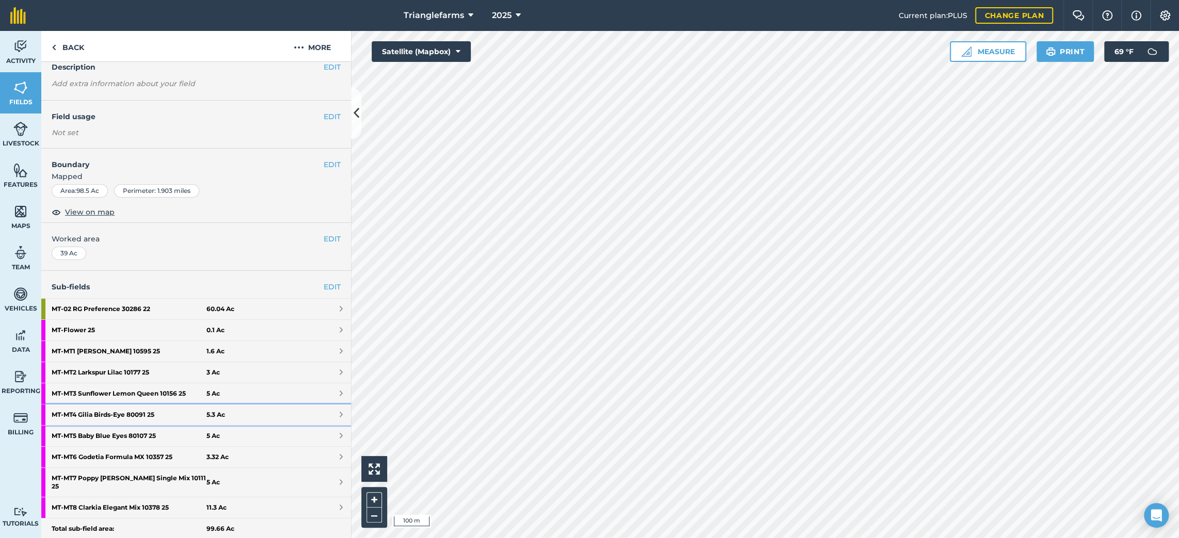
click at [93, 413] on strong "MT - MT4 Gilia Birds-Eye 80091 25" at bounding box center [129, 415] width 155 height 21
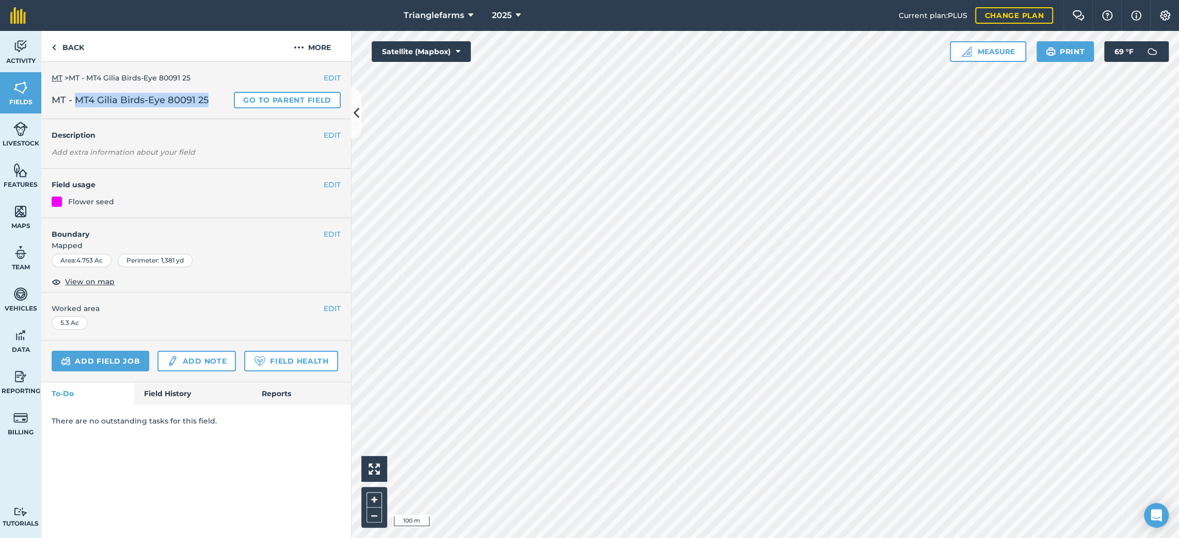
drag, startPoint x: 212, startPoint y: 99, endPoint x: 77, endPoint y: 106, distance: 134.4
click at [77, 106] on h2 "MT - MT4 Gilia Birds-Eye 80091 25 Go to parent field" at bounding box center [196, 100] width 289 height 17
copy span "MT4 Gilia Birds-Eye 80091 25"
click at [338, 137] on button "EDIT" at bounding box center [332, 135] width 17 height 11
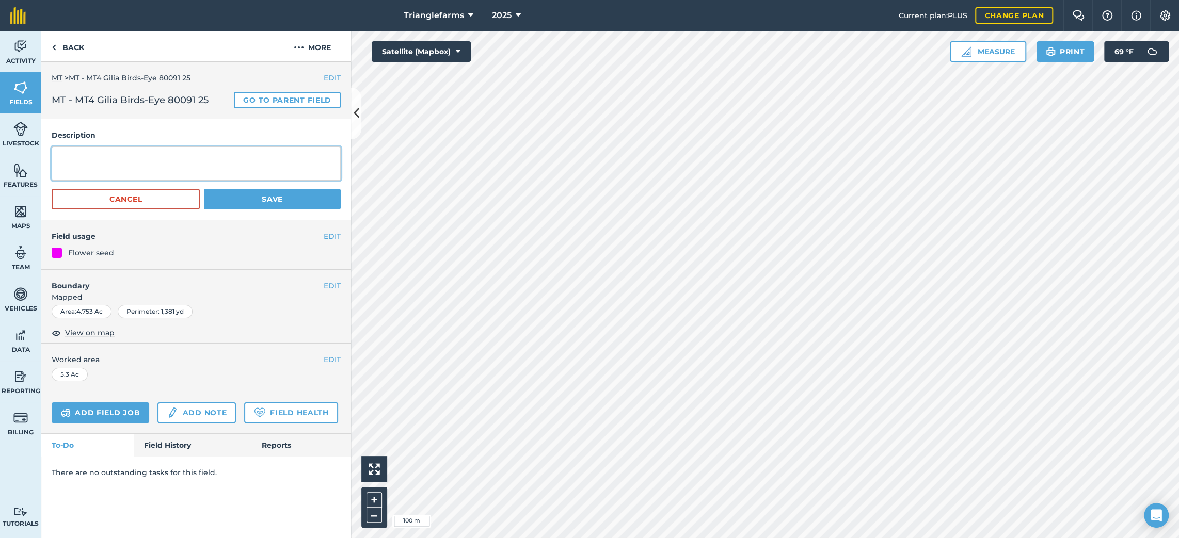
click at [177, 155] on textarea at bounding box center [196, 164] width 289 height 34
paste textarea "MT4 Gilia Birds-Eye 80091 25"
type textarea "MT4 Gilia Birds-Eye 80091 25"
click at [222, 196] on button "Save" at bounding box center [272, 199] width 137 height 21
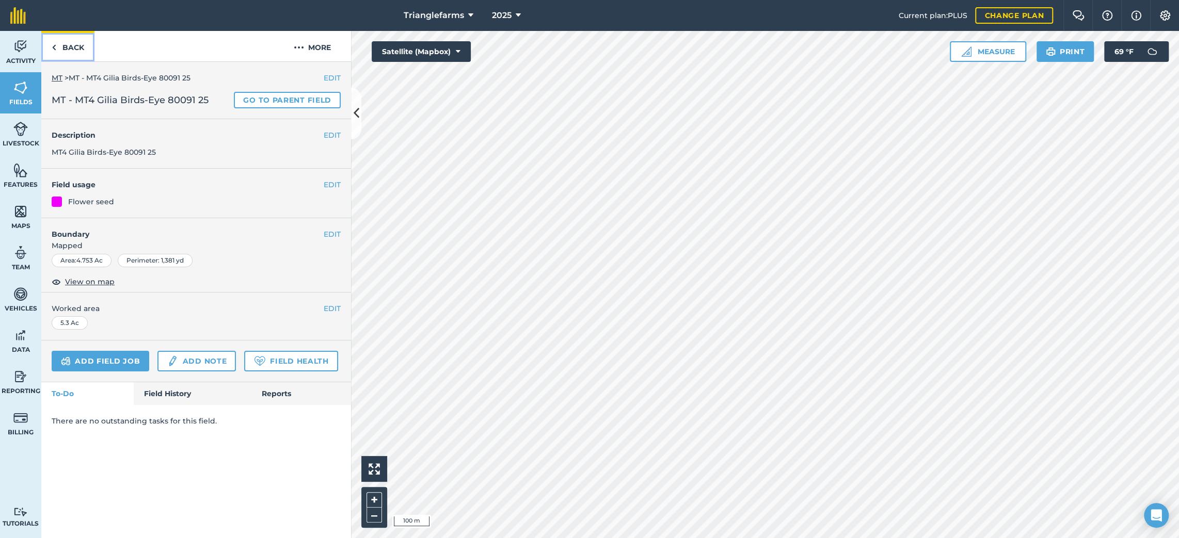
click at [62, 47] on link "Back" at bounding box center [67, 46] width 53 height 30
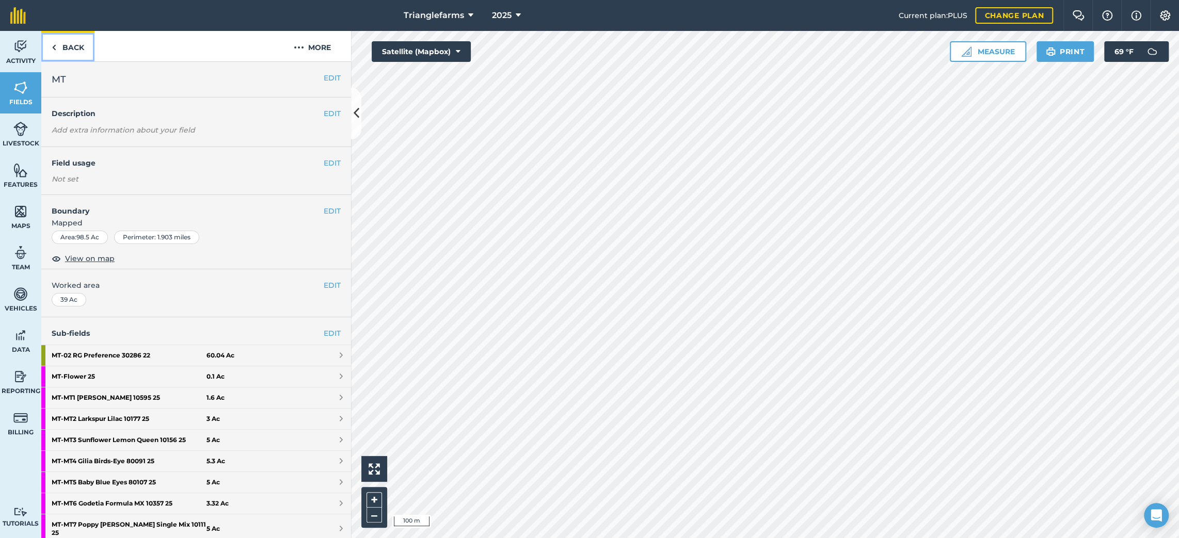
scroll to position [46, 0]
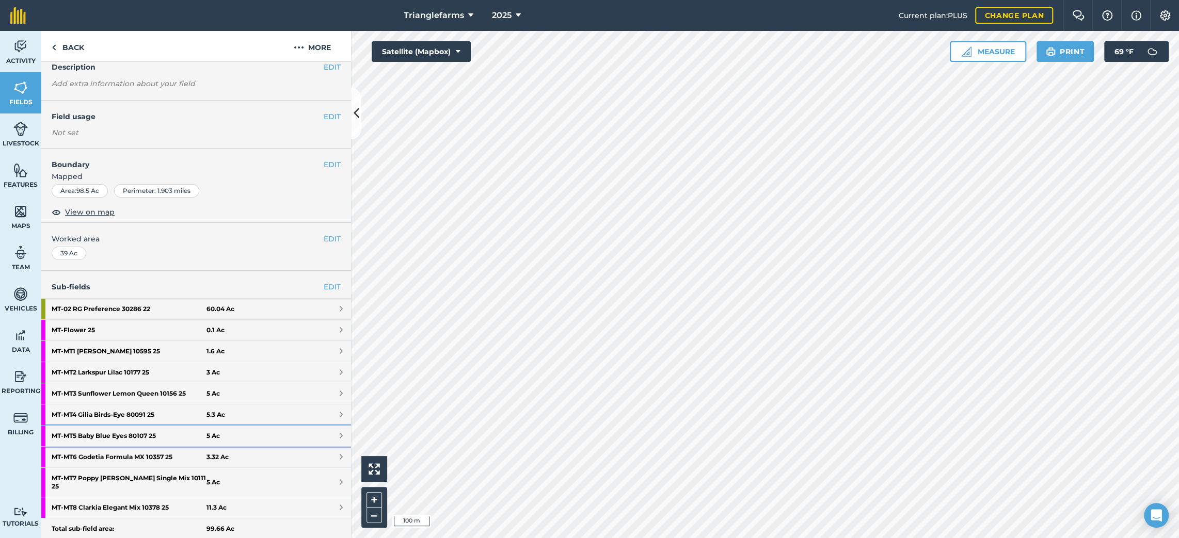
click at [99, 435] on strong "MT - MT5 Baby Blue Eyes 80107 25" at bounding box center [129, 436] width 155 height 21
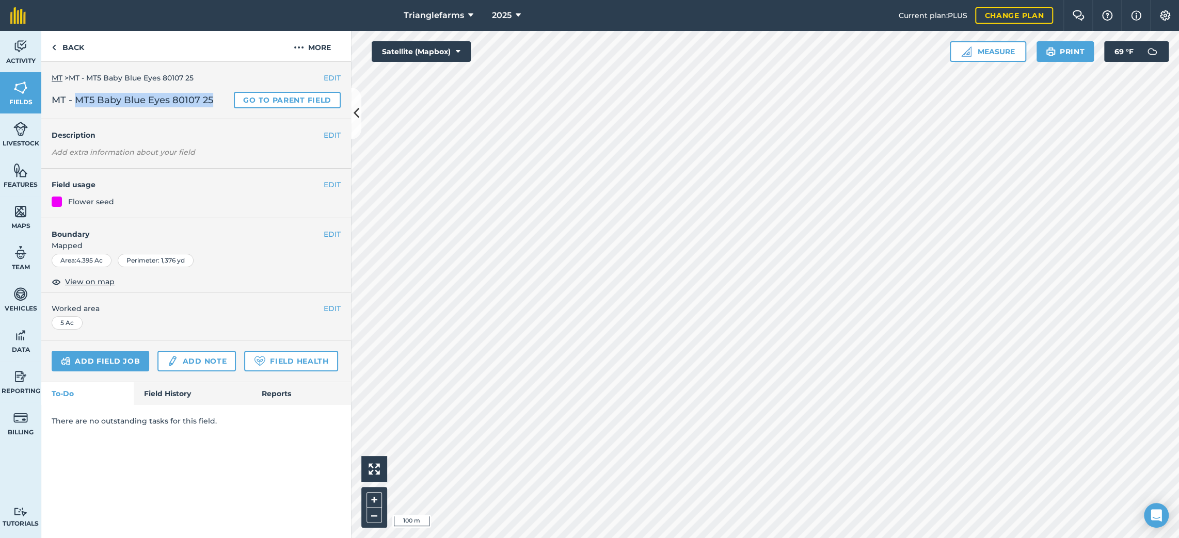
drag, startPoint x: 217, startPoint y: 105, endPoint x: 78, endPoint y: 115, distance: 138.7
click at [78, 115] on div "EDIT MT > MT - MT5 Baby Blue Eyes 80107 25 MT - MT5 Baby Blue Eyes 80107 25 Go …" at bounding box center [196, 90] width 310 height 57
copy span "MT5 Baby Blue Eyes 80107 25"
click at [331, 133] on button "EDIT" at bounding box center [332, 135] width 17 height 11
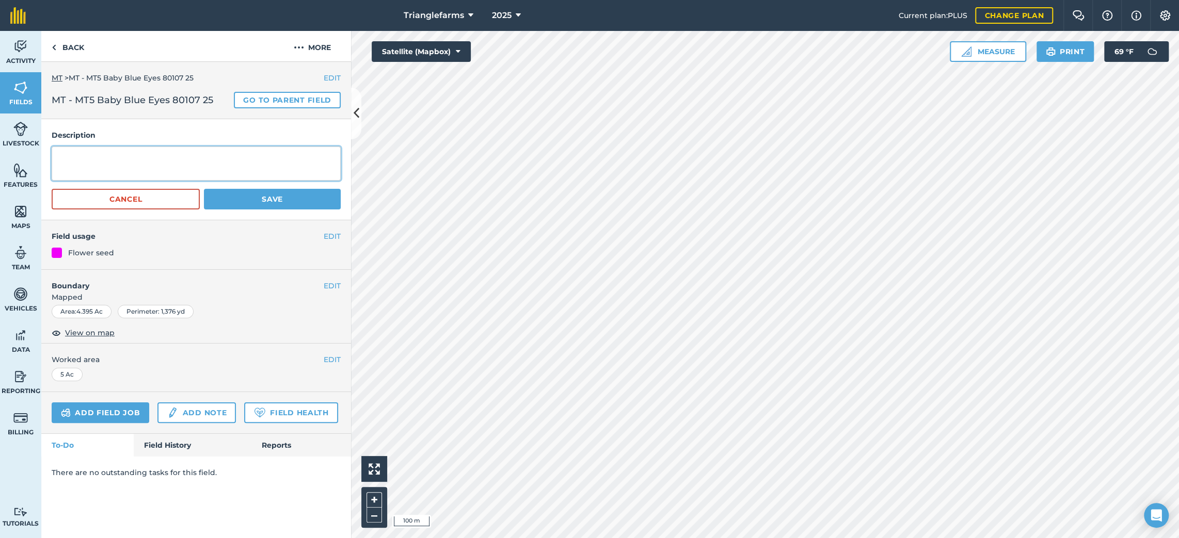
click at [161, 168] on textarea at bounding box center [196, 164] width 289 height 34
paste textarea "MT5 Baby Blue Eyes 80107 25"
type textarea "MT5 Baby Blue Eyes 80107 25"
click at [243, 201] on button "Save" at bounding box center [272, 199] width 137 height 21
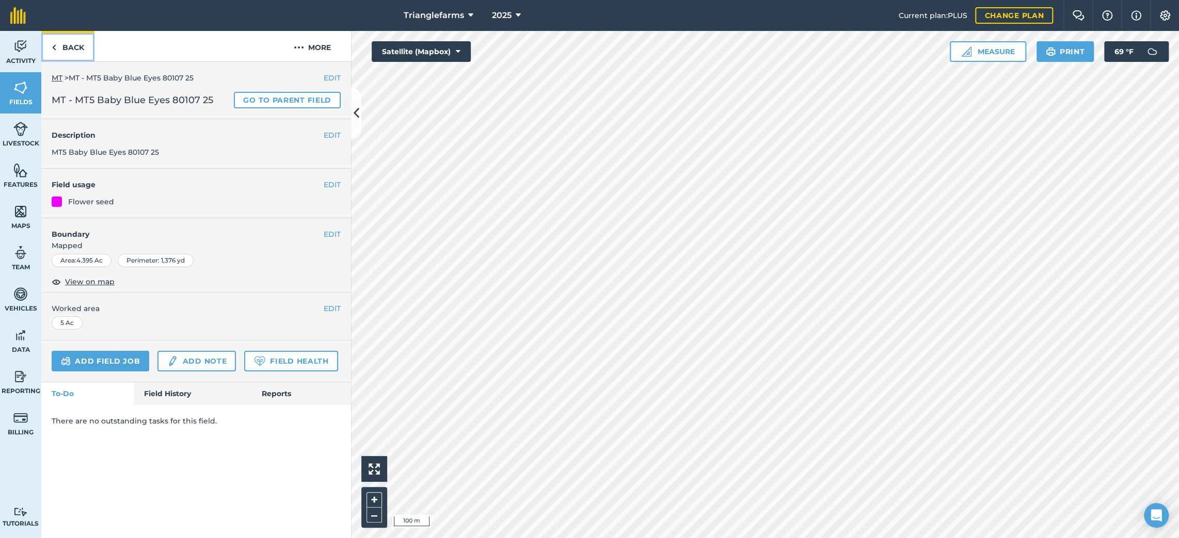
click at [64, 49] on link "Back" at bounding box center [67, 46] width 53 height 30
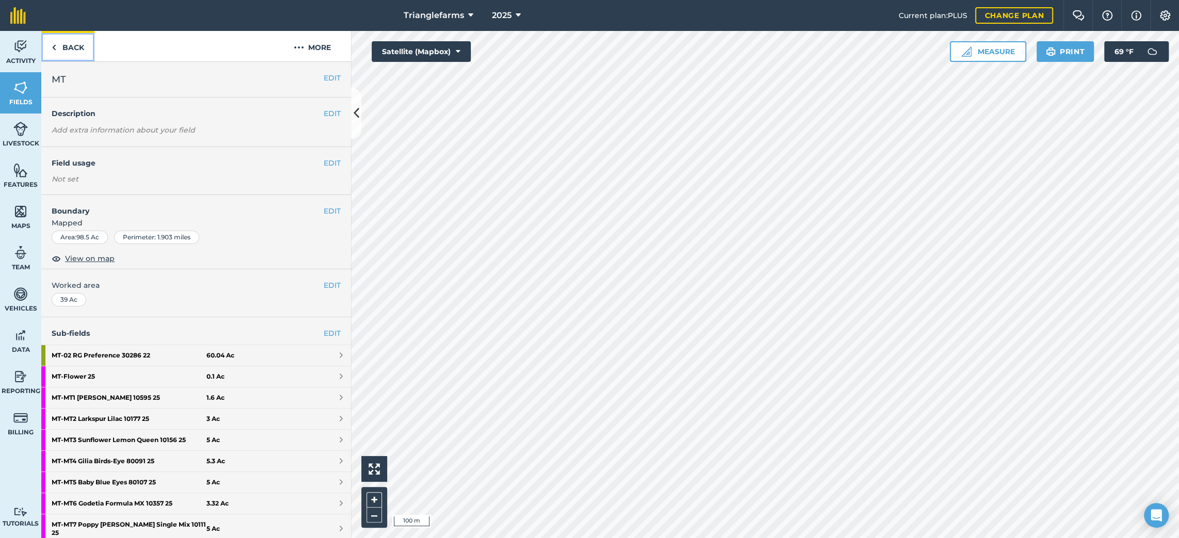
scroll to position [93, 0]
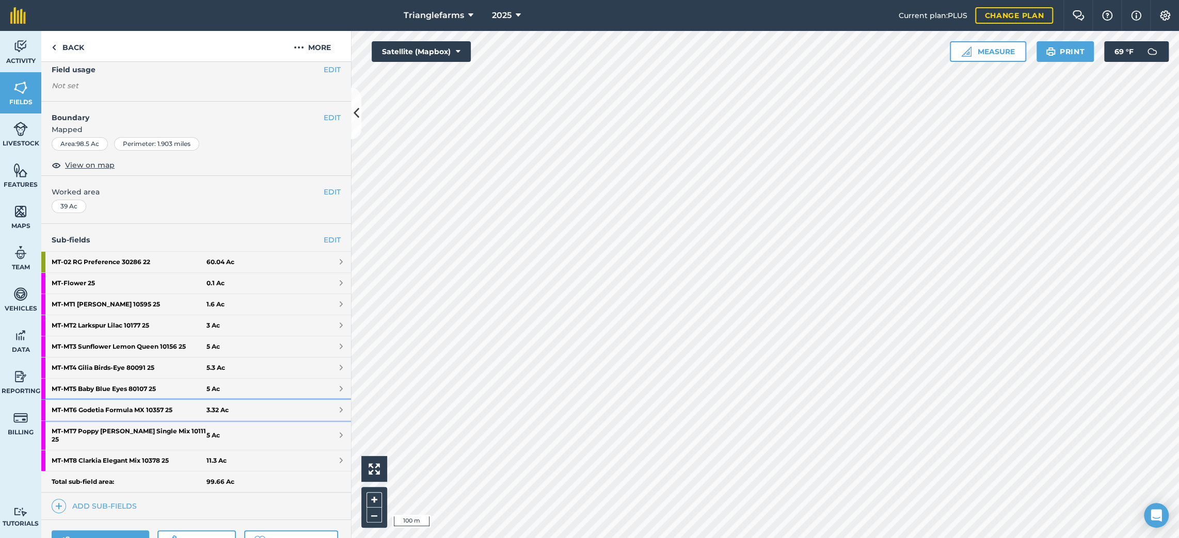
click at [88, 406] on strong "MT - MT6 Godetia Formula MX 10357 25" at bounding box center [129, 410] width 155 height 21
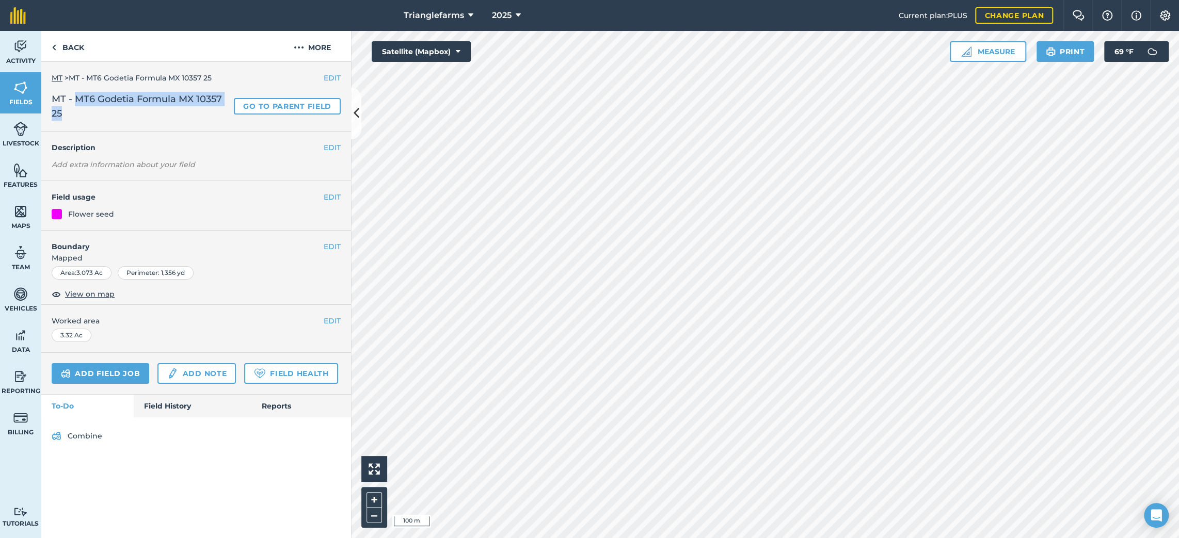
drag, startPoint x: 148, startPoint y: 122, endPoint x: 77, endPoint y: 104, distance: 73.5
click at [77, 104] on div "EDIT MT > MT - MT6 Godetia Formula MX 10357 25 MT - MT6 Godetia Formula MX 1035…" at bounding box center [196, 97] width 310 height 70
click at [77, 51] on link "Back" at bounding box center [67, 46] width 53 height 30
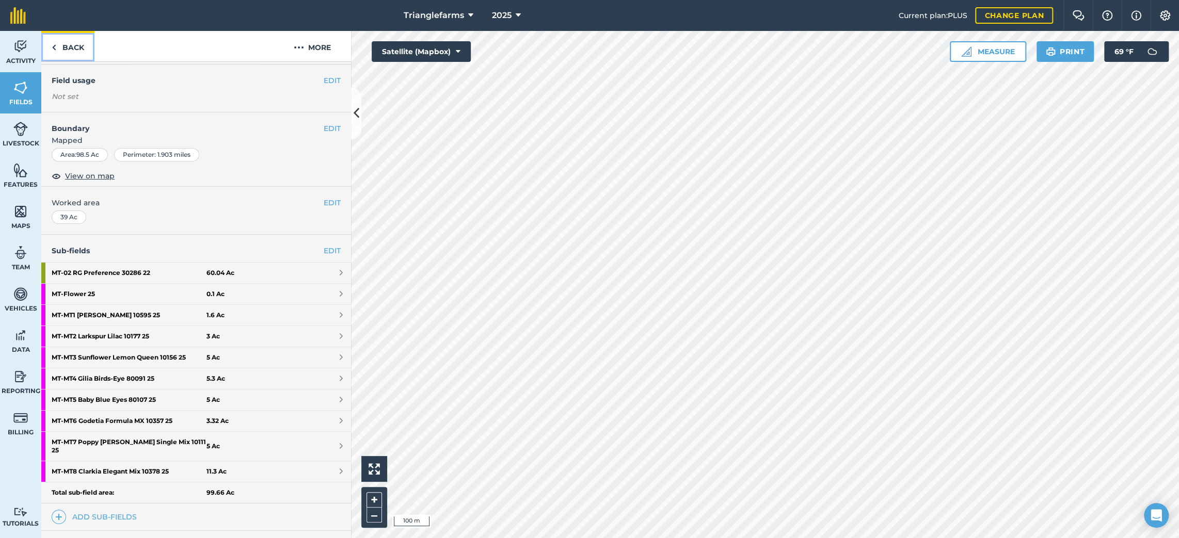
scroll to position [93, 0]
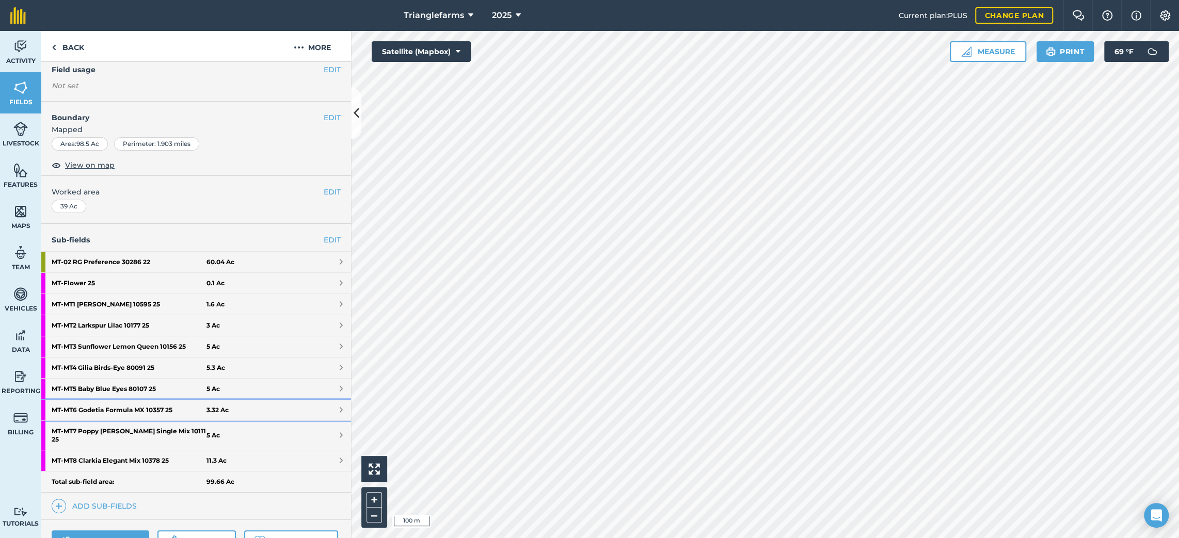
click at [105, 406] on strong "MT - MT6 Godetia Formula MX 10357 25" at bounding box center [129, 410] width 155 height 21
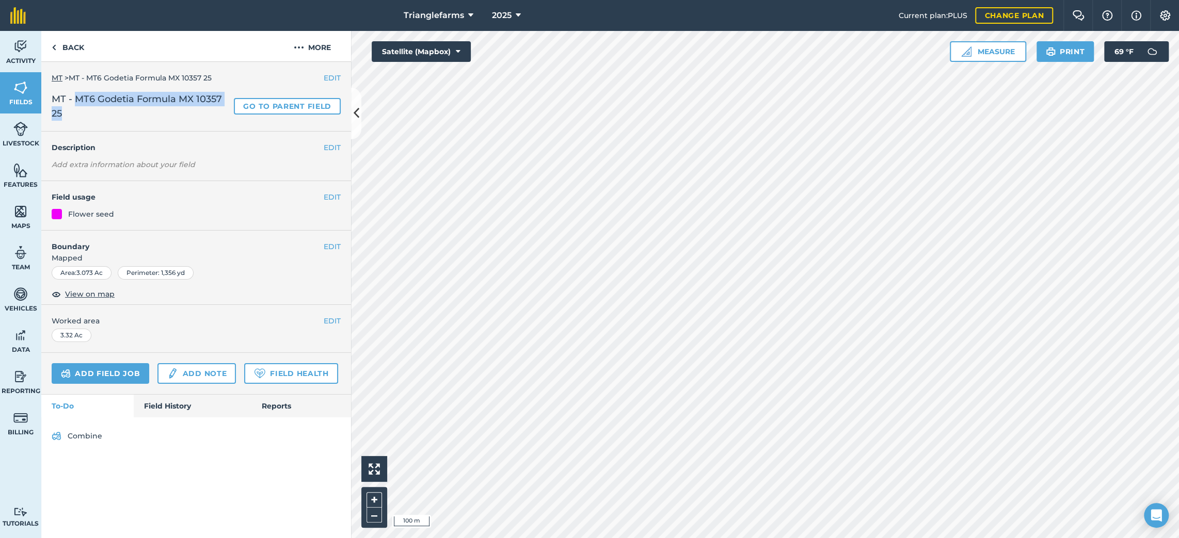
drag, startPoint x: 116, startPoint y: 122, endPoint x: 78, endPoint y: 103, distance: 42.0
click at [78, 103] on div "EDIT MT > MT - MT6 Godetia Formula MX 10357 25 MT - MT6 Godetia Formula MX 1035…" at bounding box center [196, 97] width 310 height 70
click at [326, 147] on button "EDIT" at bounding box center [332, 147] width 17 height 11
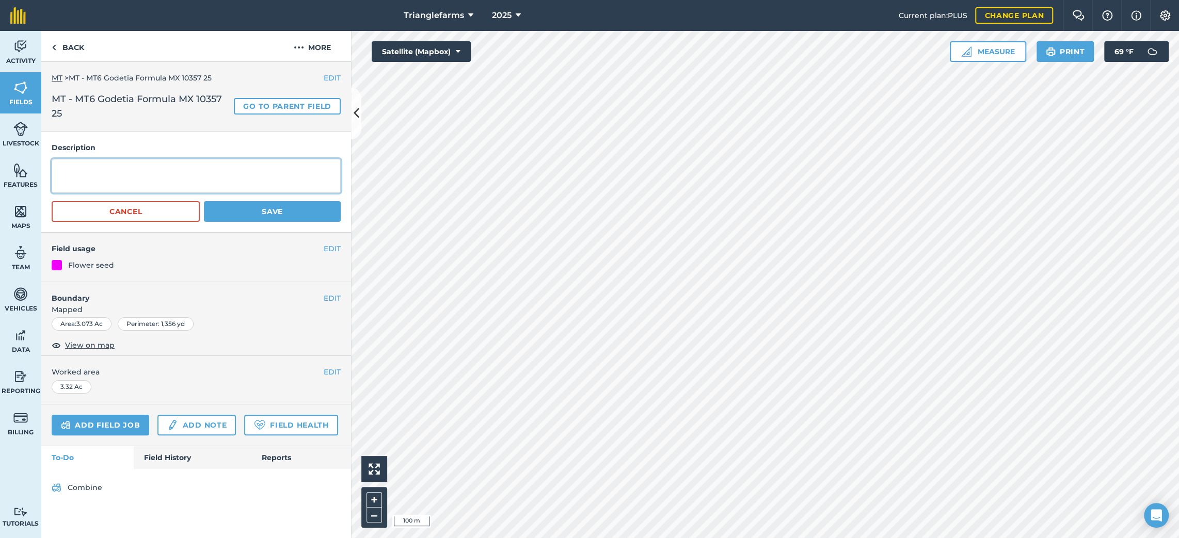
click at [145, 175] on textarea at bounding box center [196, 176] width 289 height 34
paste textarea "MT6 Godetia Formula MX 10357 25"
type textarea "MT6 Godetia Formula MX 10357 25"
click at [260, 216] on button "Save" at bounding box center [272, 211] width 137 height 21
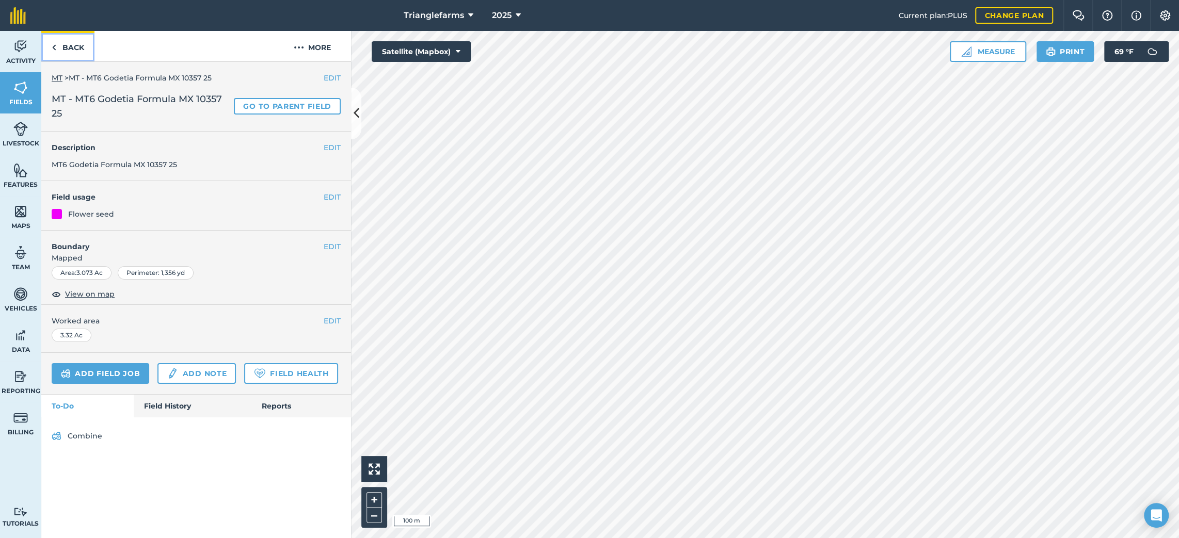
click at [67, 48] on link "Back" at bounding box center [67, 46] width 53 height 30
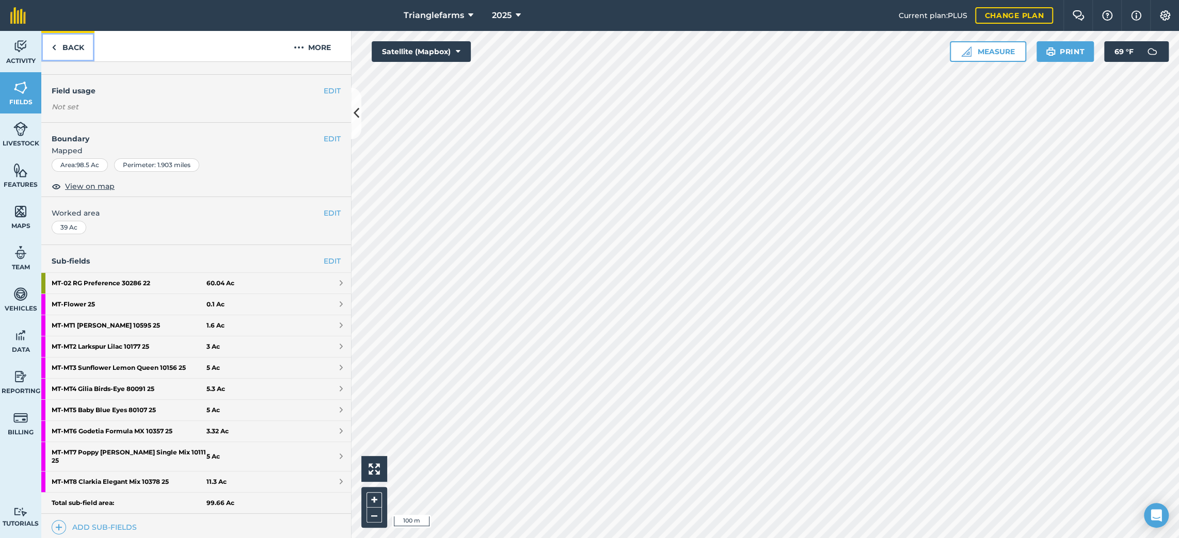
scroll to position [93, 0]
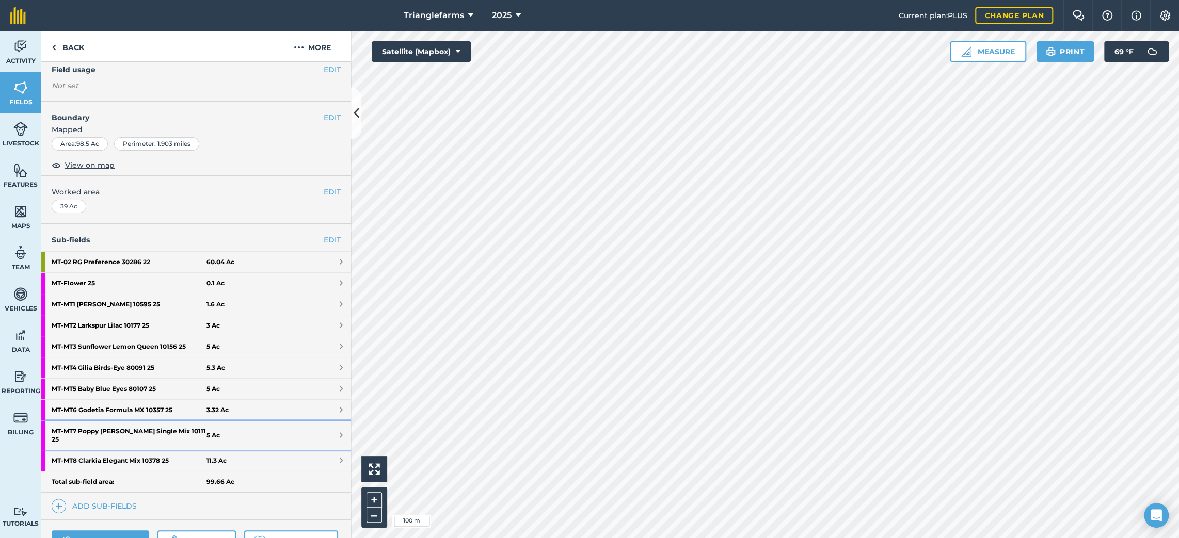
click at [100, 428] on strong "MT - MT7 Poppy [PERSON_NAME] Single Mix 10111 25" at bounding box center [129, 435] width 155 height 29
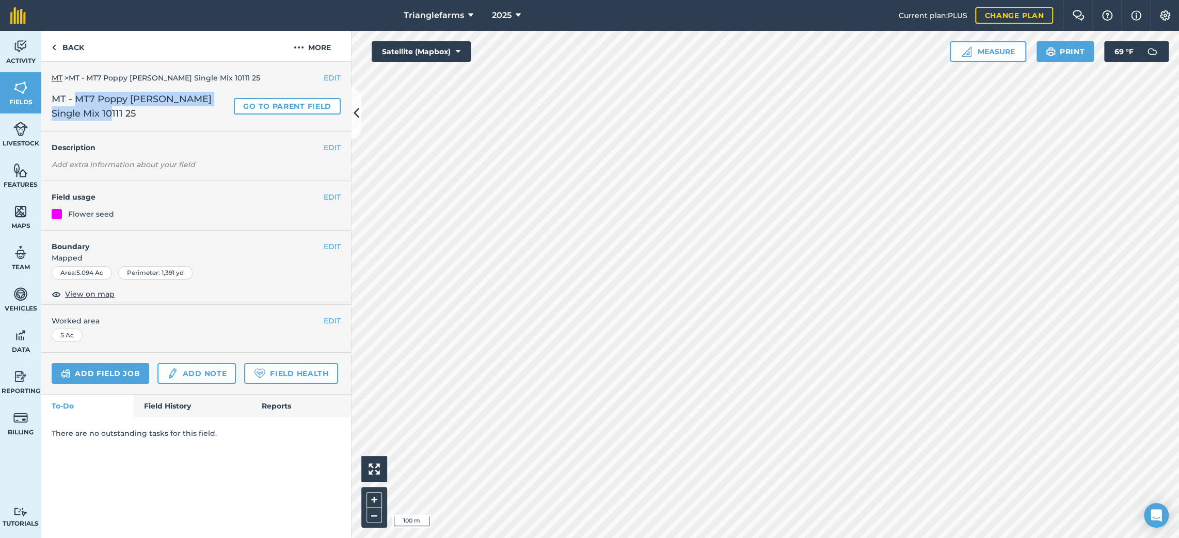
drag, startPoint x: 97, startPoint y: 114, endPoint x: 77, endPoint y: 100, distance: 24.4
click at [77, 100] on span "MT - MT7 Poppy [PERSON_NAME] Single Mix 10111 25" at bounding box center [141, 106] width 178 height 29
click at [326, 146] on button "EDIT" at bounding box center [332, 147] width 17 height 11
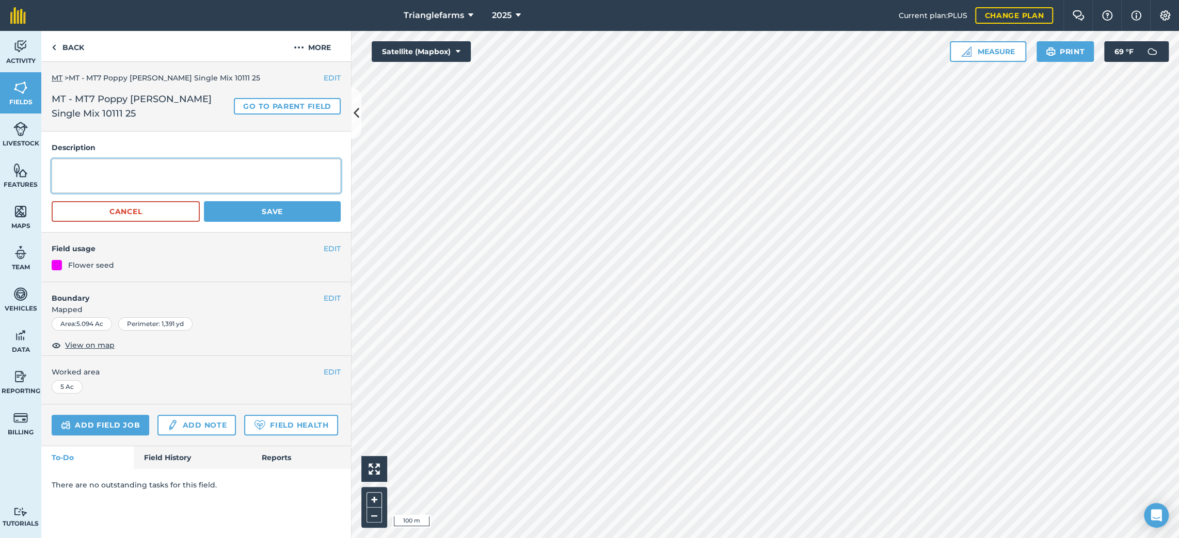
click at [123, 188] on textarea at bounding box center [196, 176] width 289 height 34
paste textarea "MT7 Poppy [PERSON_NAME] Single Mix 10111 25"
type textarea "MT7 Poppy [PERSON_NAME] Single Mix 10111 25"
click at [246, 214] on button "Save" at bounding box center [272, 211] width 137 height 21
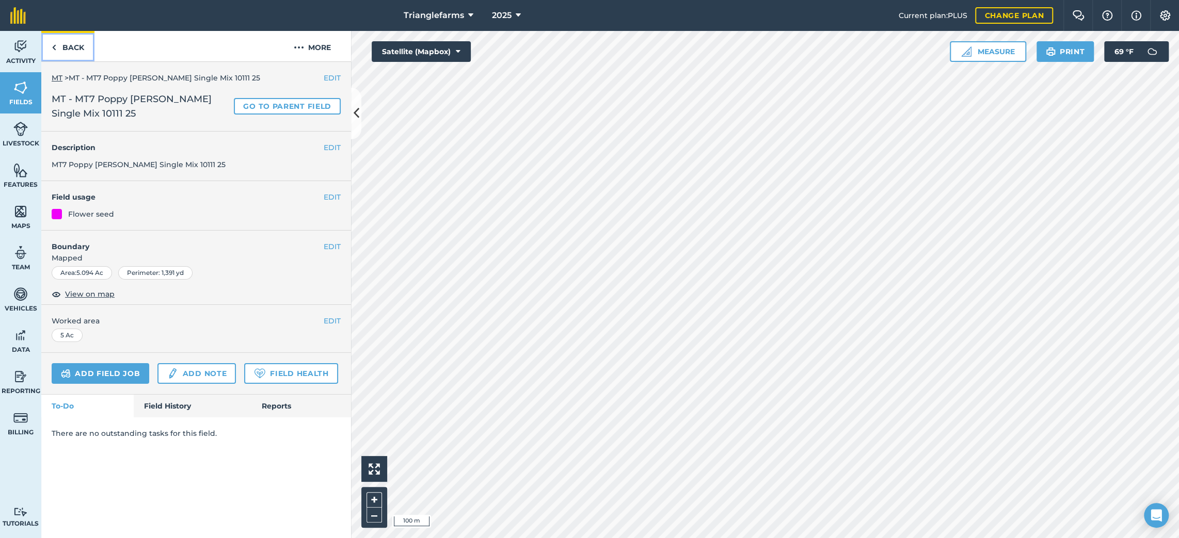
click at [76, 48] on link "Back" at bounding box center [67, 46] width 53 height 30
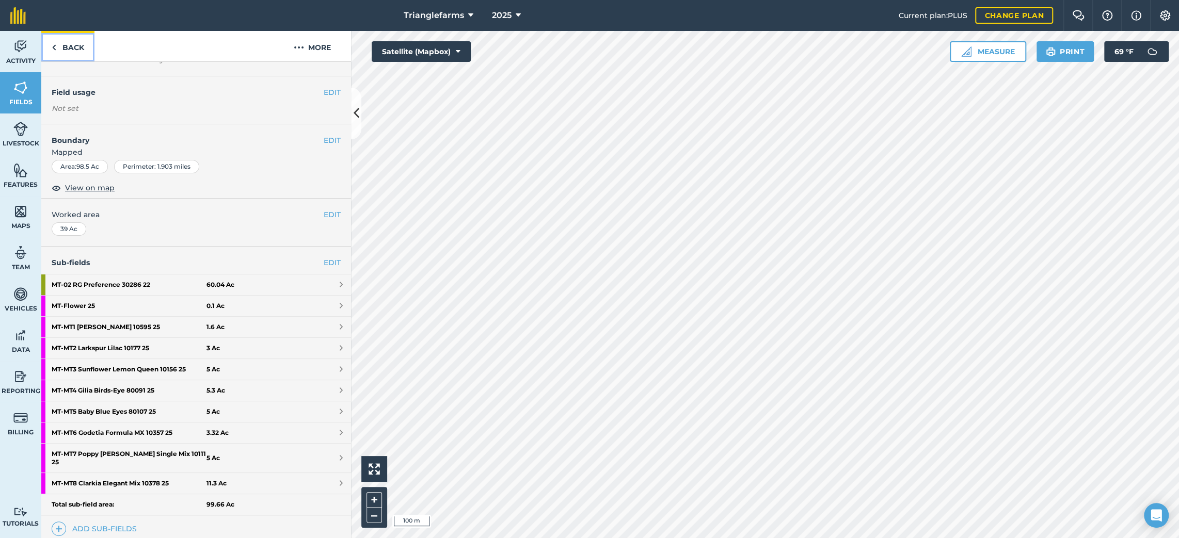
scroll to position [93, 0]
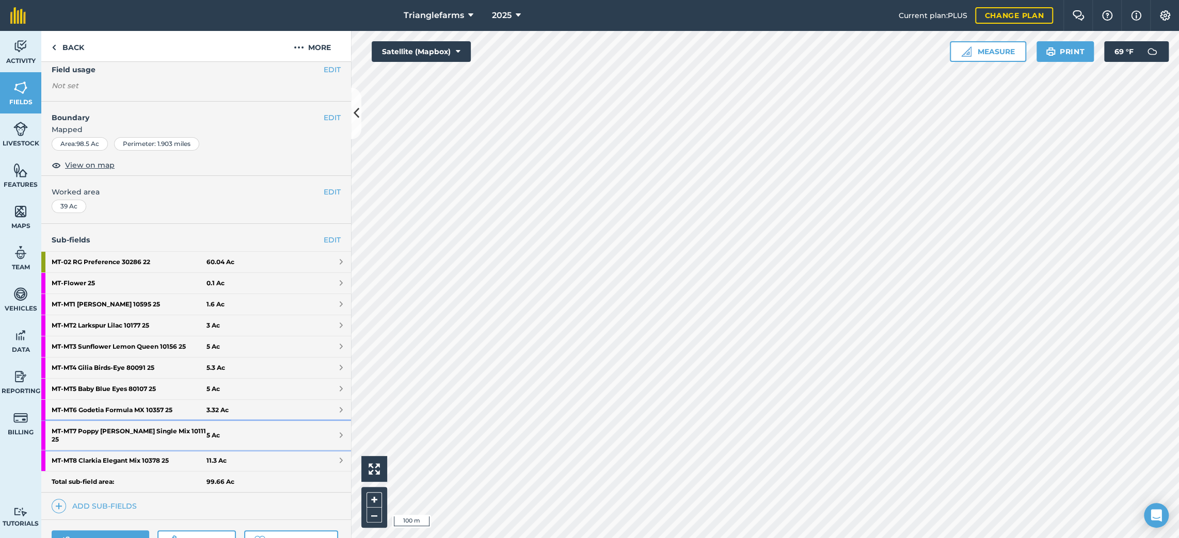
click at [99, 430] on strong "MT - MT7 Poppy [PERSON_NAME] Single Mix 10111 25" at bounding box center [129, 435] width 155 height 29
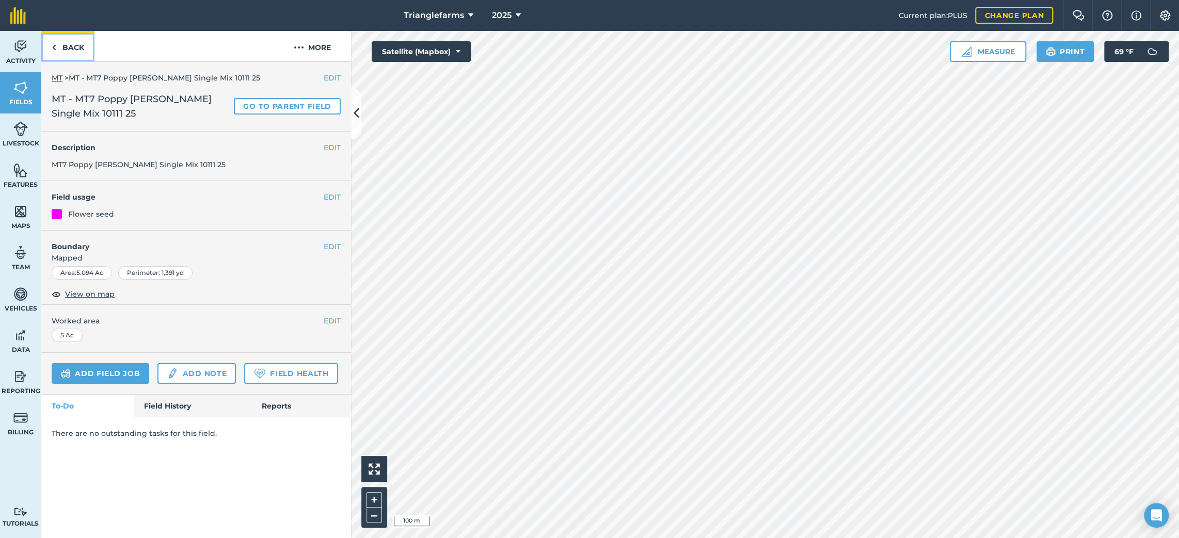
click at [76, 41] on link "Back" at bounding box center [67, 46] width 53 height 30
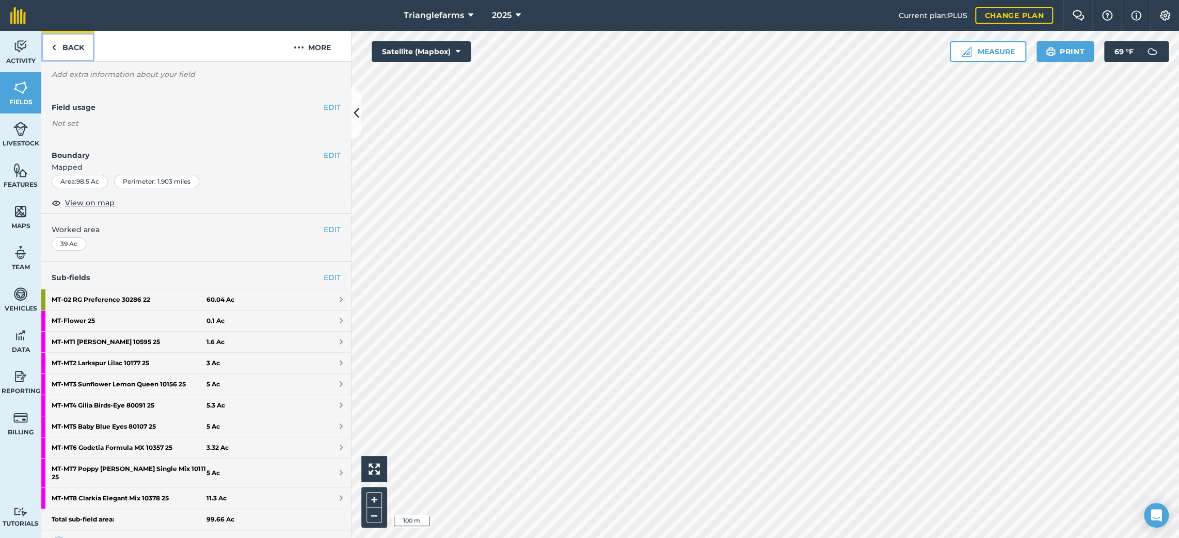
scroll to position [140, 0]
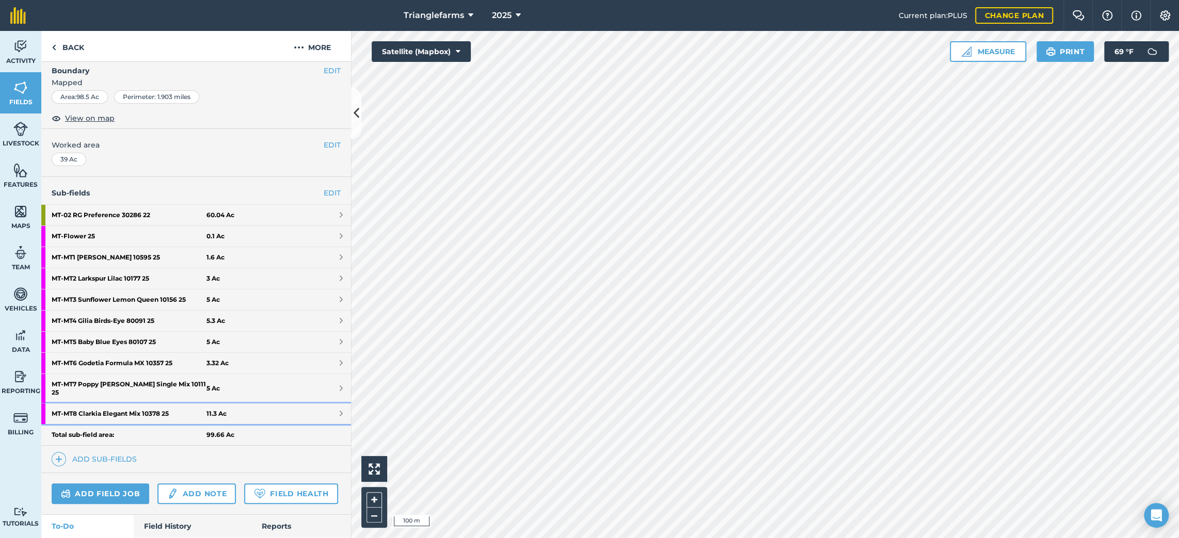
click at [74, 404] on strong "MT - MT8 Clarkia Elegant Mix 10378 25" at bounding box center [129, 414] width 155 height 21
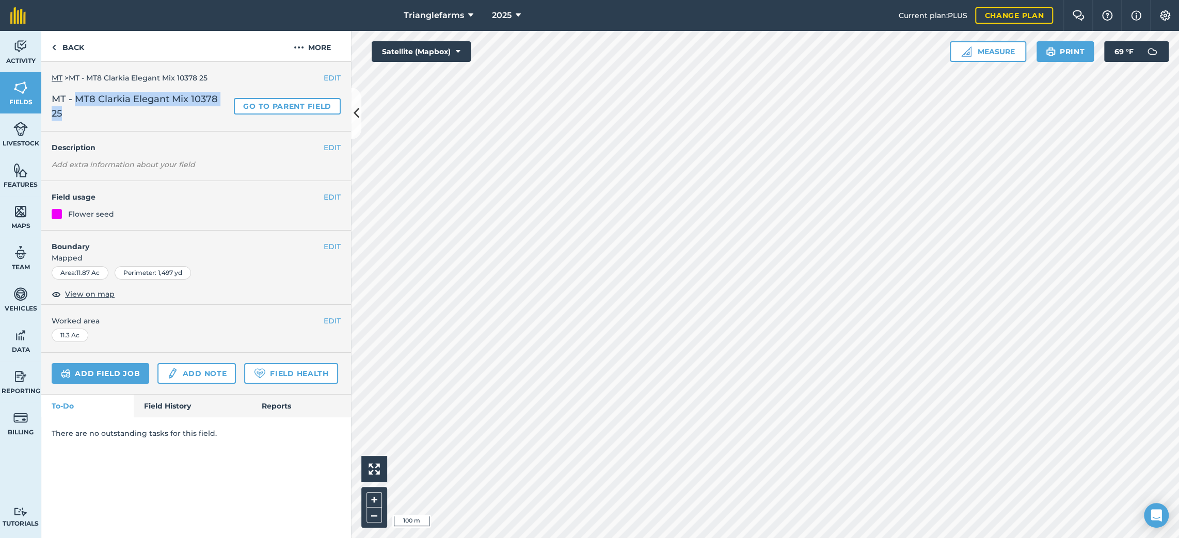
drag, startPoint x: 231, startPoint y: 101, endPoint x: 75, endPoint y: 102, distance: 155.4
click at [75, 102] on h2 "MT - MT8 Clarkia Elegant Mix 10378 25 Go to parent field" at bounding box center [196, 106] width 289 height 29
click at [331, 142] on button "EDIT" at bounding box center [332, 147] width 17 height 11
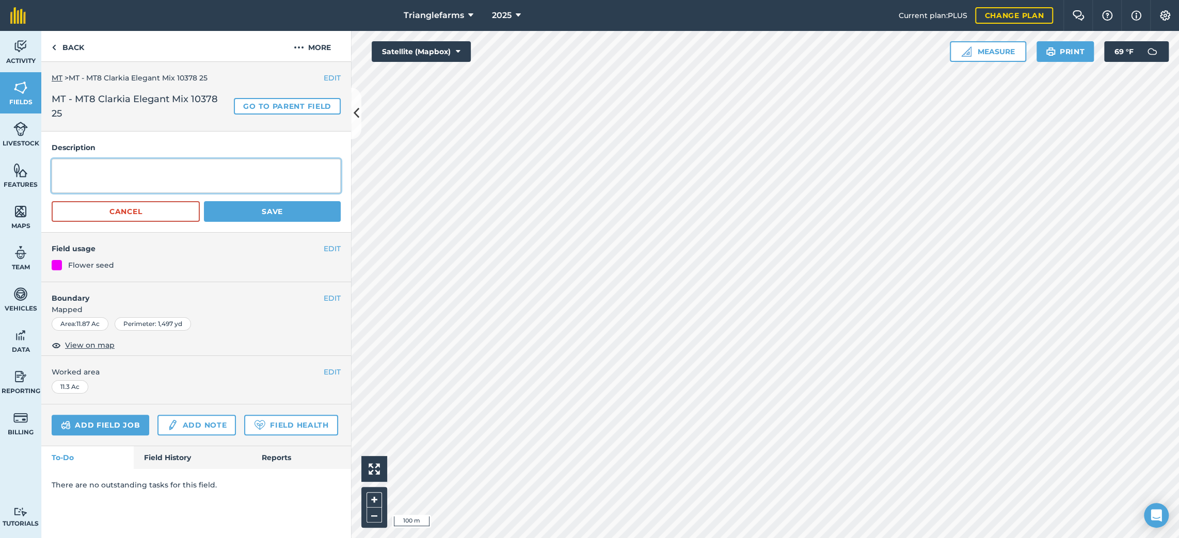
click at [144, 159] on textarea at bounding box center [196, 176] width 289 height 34
paste textarea "MT8 Clarkia Elegant Mix 10378 25"
type textarea "MT8 Clarkia Elegant Mix 10378 25"
click at [245, 201] on button "Save" at bounding box center [272, 211] width 137 height 21
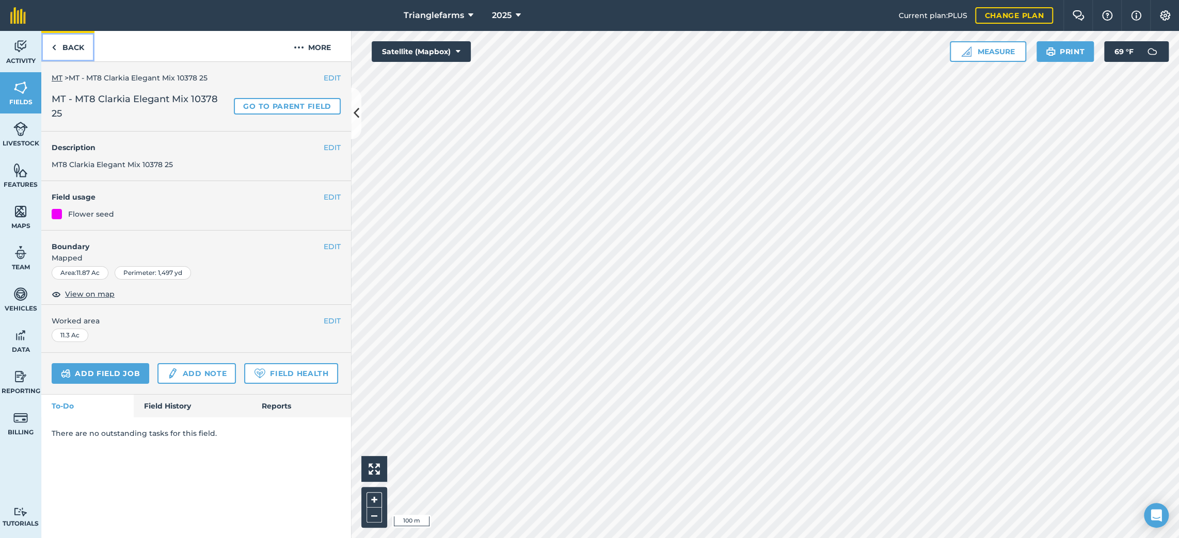
click at [77, 53] on link "Back" at bounding box center [67, 46] width 53 height 30
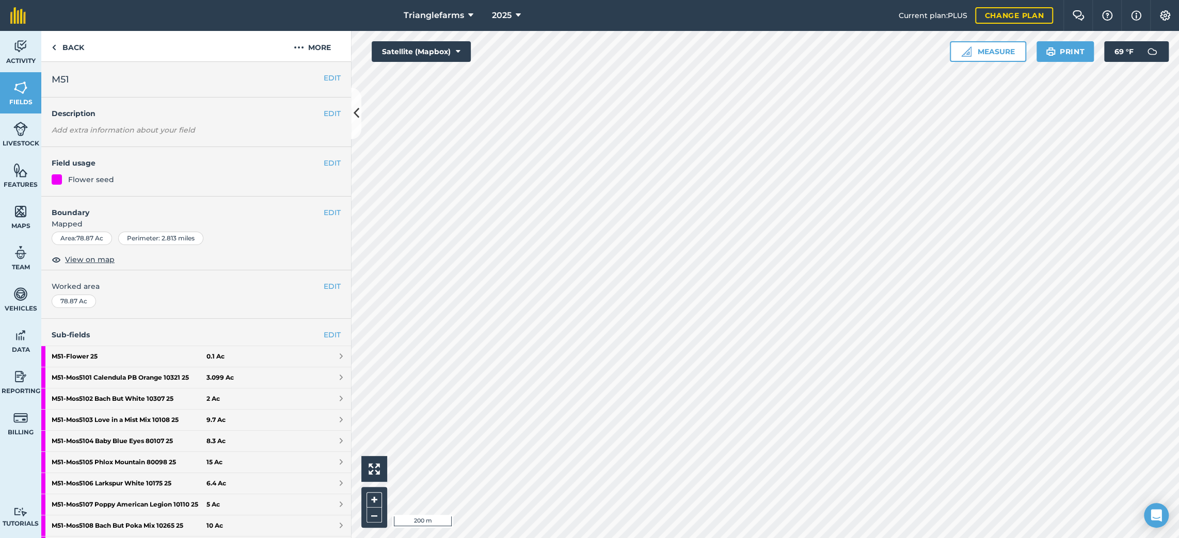
scroll to position [46, 0]
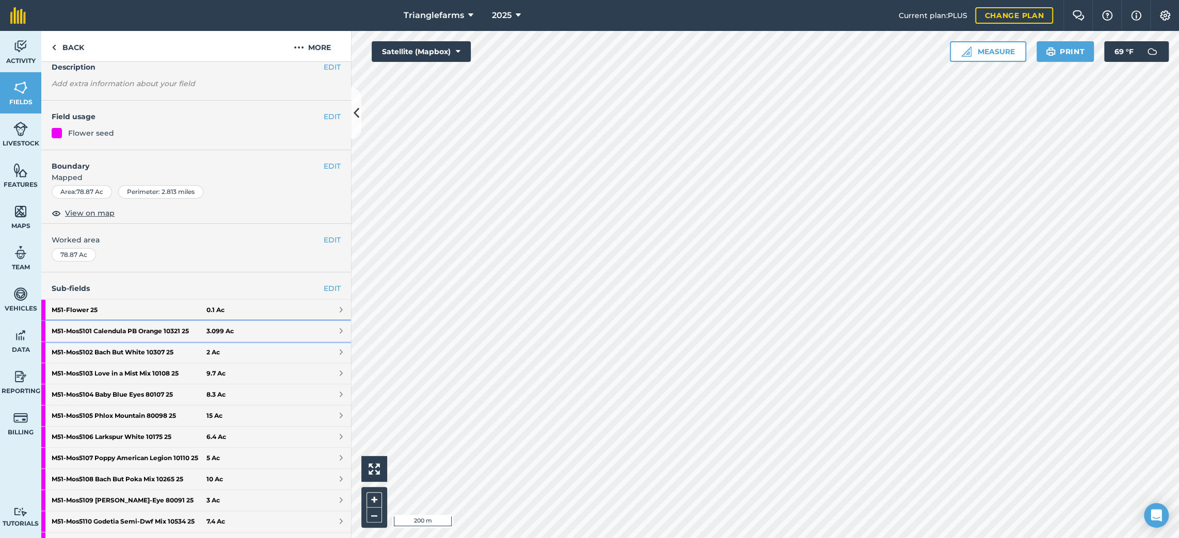
click at [114, 327] on strong "M51 - Mos5101 Calendula PB Orange 10321 25" at bounding box center [129, 331] width 155 height 21
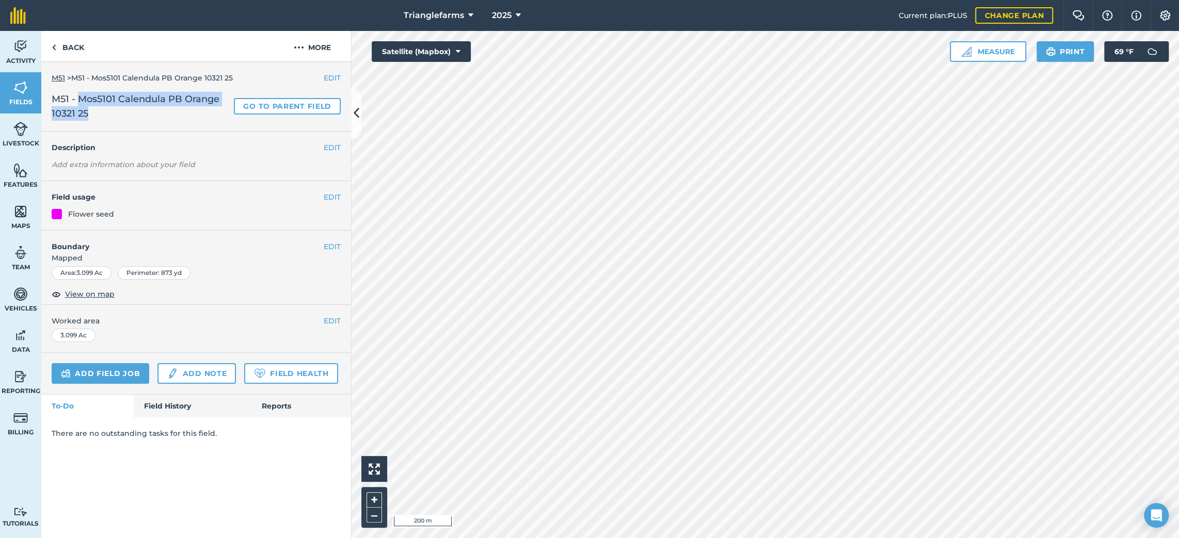
drag, startPoint x: 103, startPoint y: 110, endPoint x: 79, endPoint y: 99, distance: 26.3
click at [79, 99] on span "M51 - Mos5101 Calendula PB Orange 10321 25" at bounding box center [141, 106] width 178 height 29
click at [328, 145] on button "EDIT" at bounding box center [332, 147] width 17 height 11
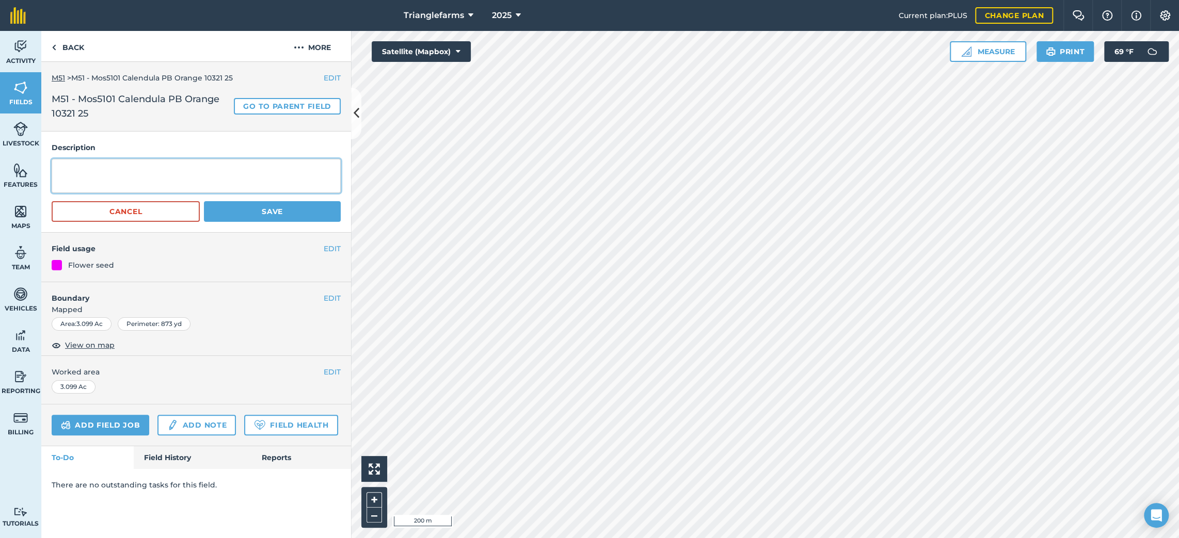
click at [152, 171] on textarea at bounding box center [196, 176] width 289 height 34
paste textarea "Mos5101 Calendula PB Orange 10321 25"
type textarea "Mos5101 Calendula PB Orange 10321 25"
click at [231, 218] on button "Save" at bounding box center [272, 211] width 137 height 21
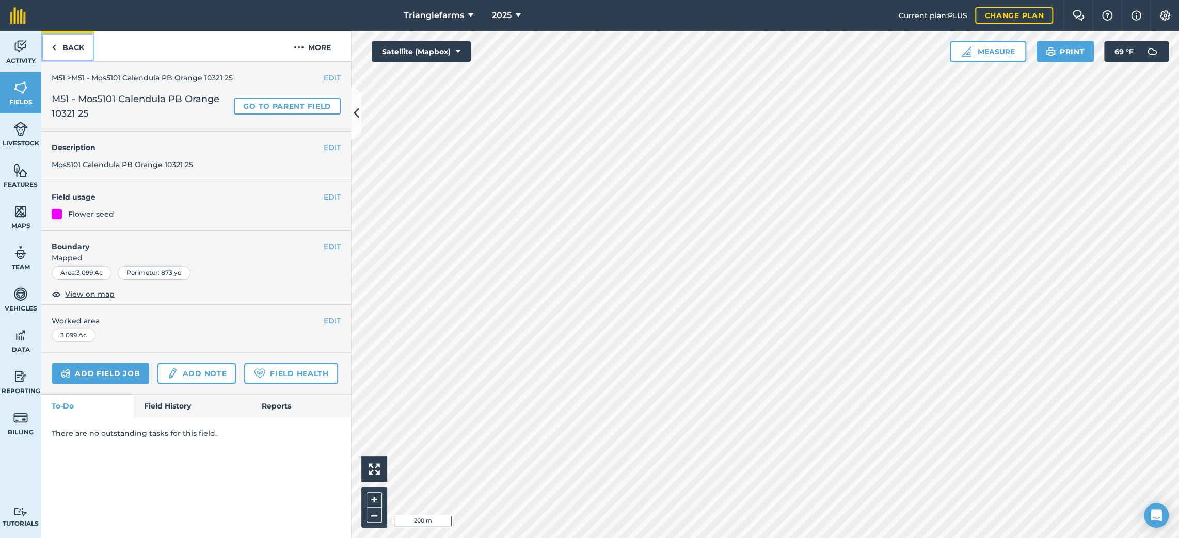
click at [68, 52] on link "Back" at bounding box center [67, 46] width 53 height 30
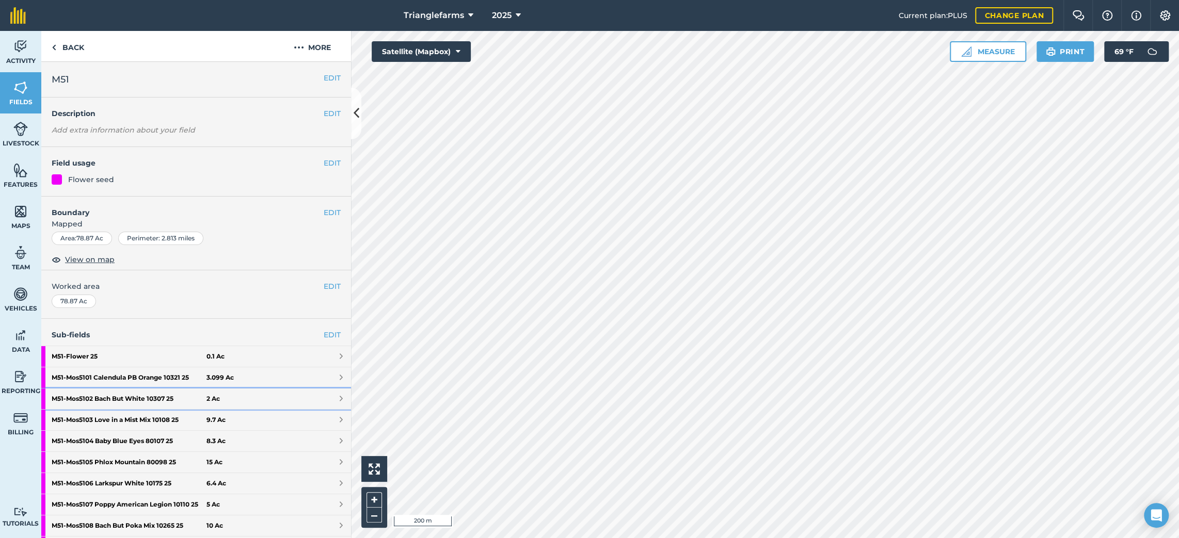
click at [103, 400] on strong "M51 - Mos5102 Bach But White 10307 25" at bounding box center [129, 399] width 155 height 21
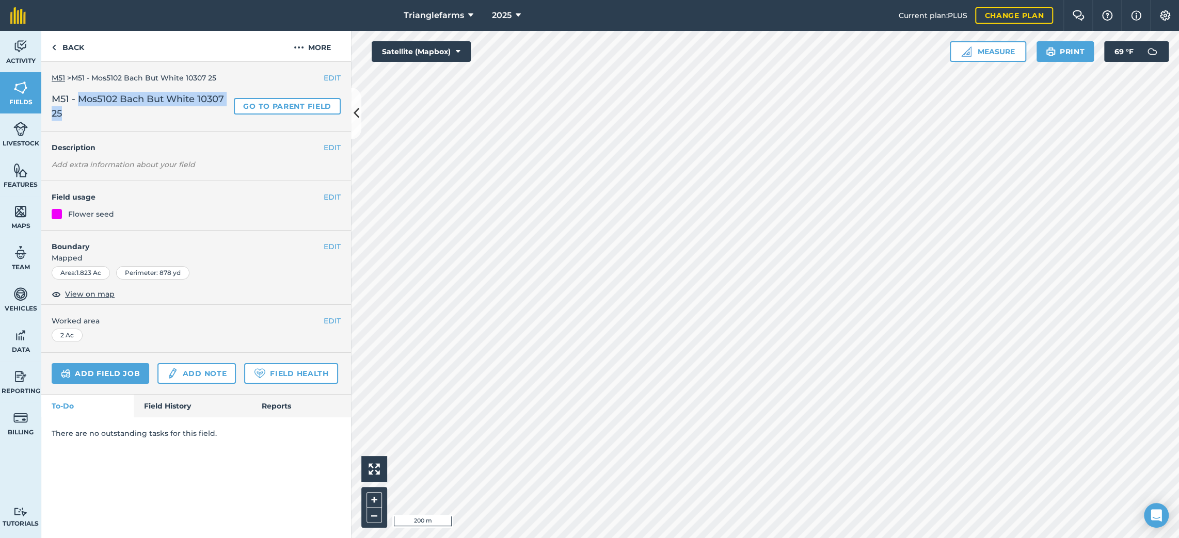
drag, startPoint x: 99, startPoint y: 115, endPoint x: 78, endPoint y: 105, distance: 23.1
click at [78, 105] on span "M51 - Mos5102 Bach But White 10307 25" at bounding box center [141, 106] width 178 height 29
click at [326, 148] on button "EDIT" at bounding box center [332, 147] width 17 height 11
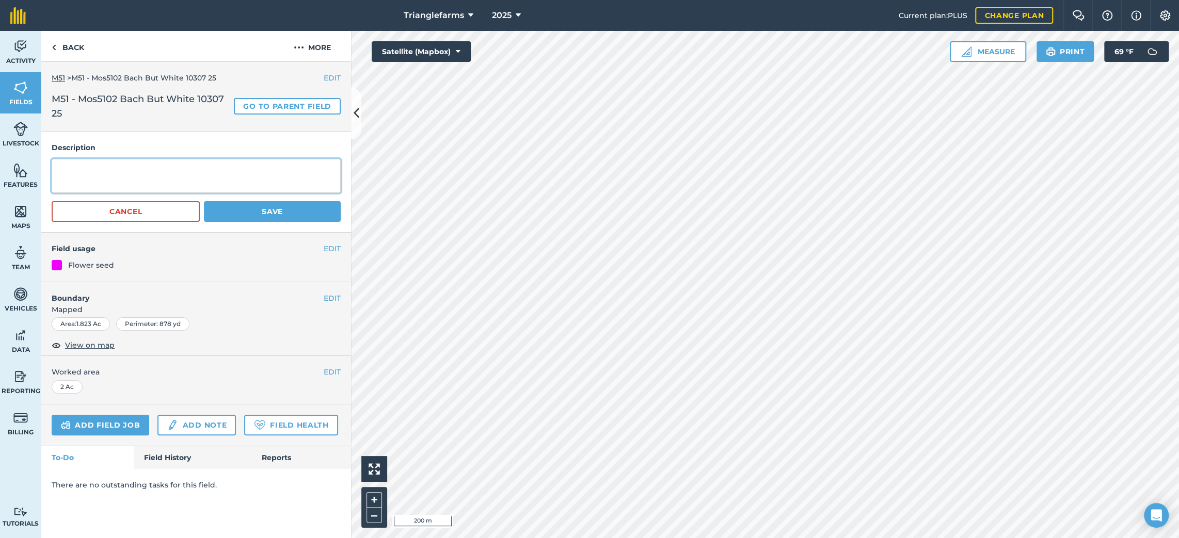
click at [170, 180] on textarea at bounding box center [196, 176] width 289 height 34
paste textarea "Mos5102 Bach But White 10307 25"
type textarea "Mos5102 Bach But White 10307 25"
click at [245, 216] on button "Save" at bounding box center [272, 211] width 137 height 21
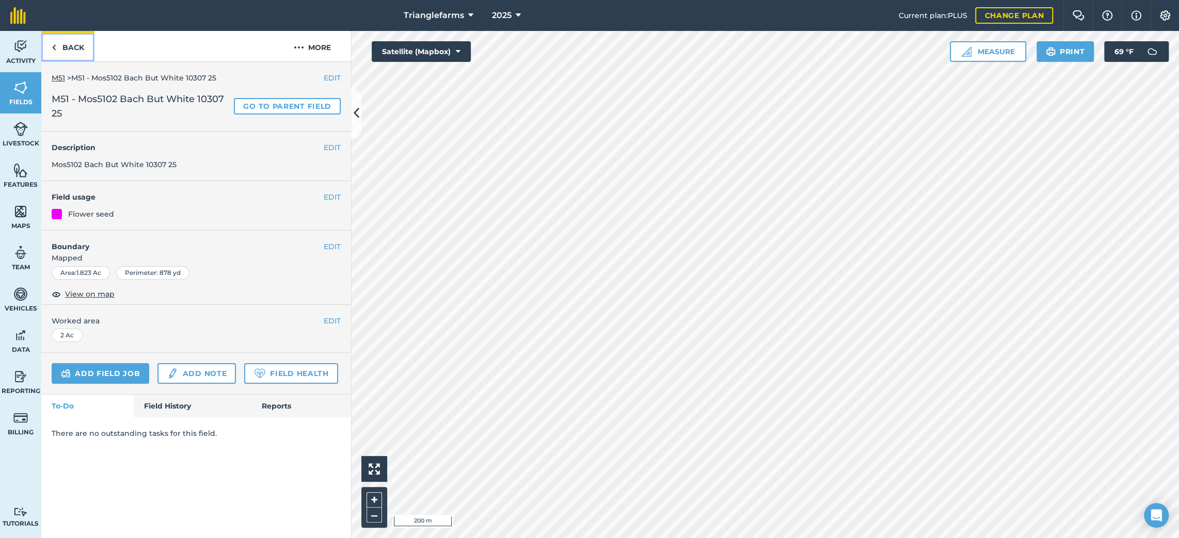
click at [74, 46] on link "Back" at bounding box center [67, 46] width 53 height 30
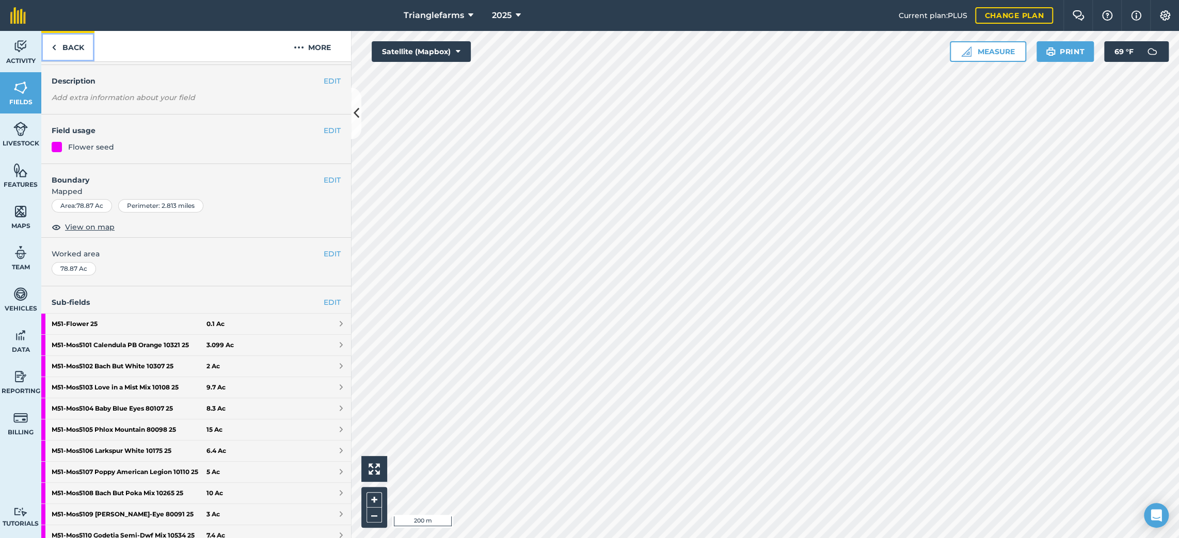
scroll to position [46, 0]
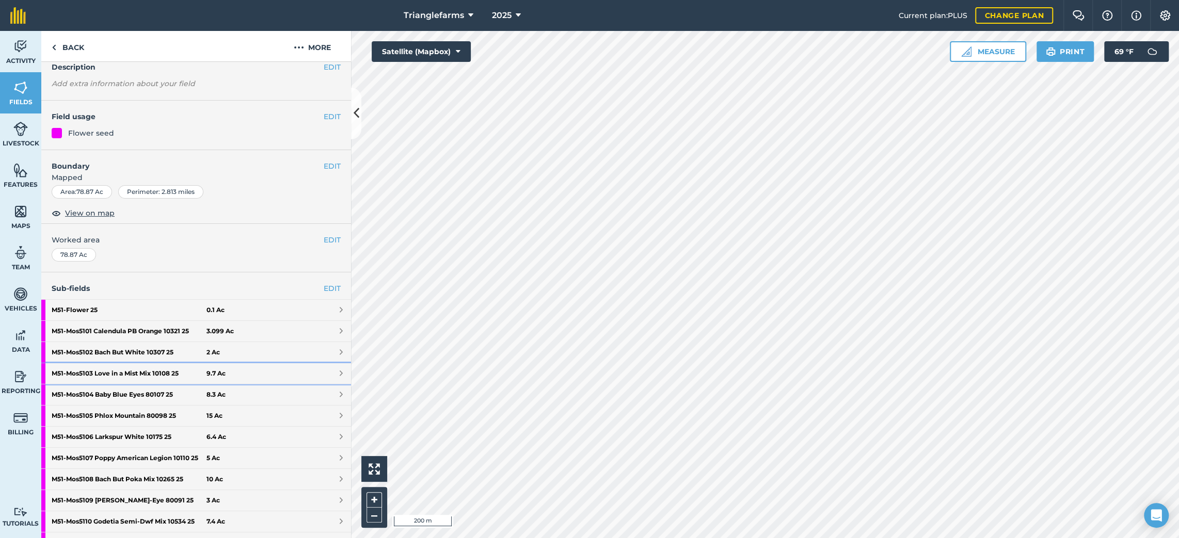
click at [112, 369] on strong "M51 - Mos5103 Love in a Mist Mix 10108 25" at bounding box center [129, 373] width 155 height 21
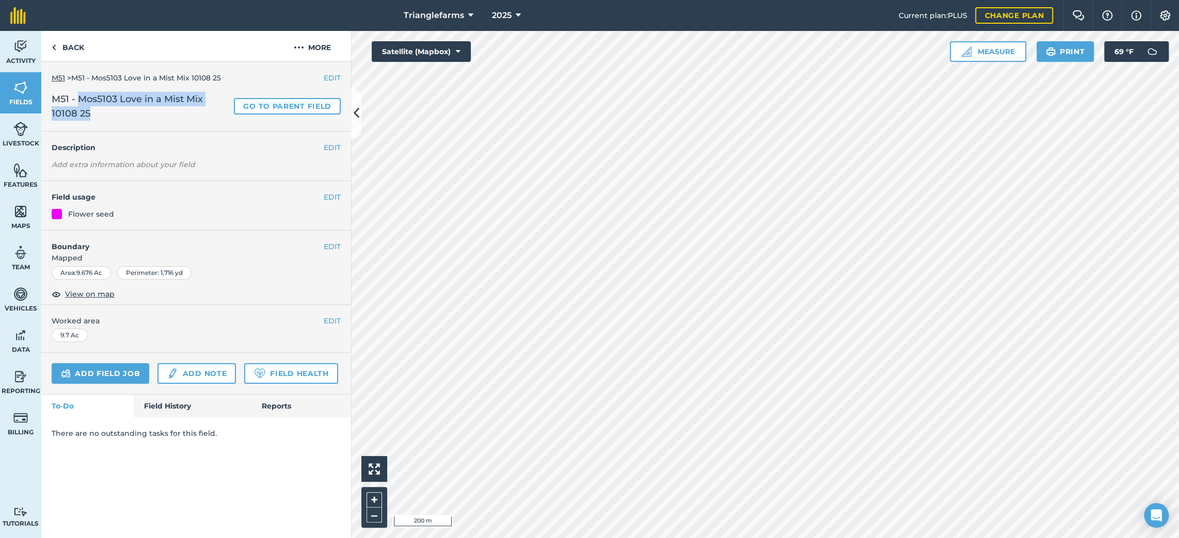
drag, startPoint x: 103, startPoint y: 115, endPoint x: 79, endPoint y: 104, distance: 25.9
click at [79, 104] on span "M51 - Mos5103 Love in a Mist Mix 10108 25" at bounding box center [141, 106] width 178 height 29
click at [337, 146] on button "EDIT" at bounding box center [332, 147] width 17 height 11
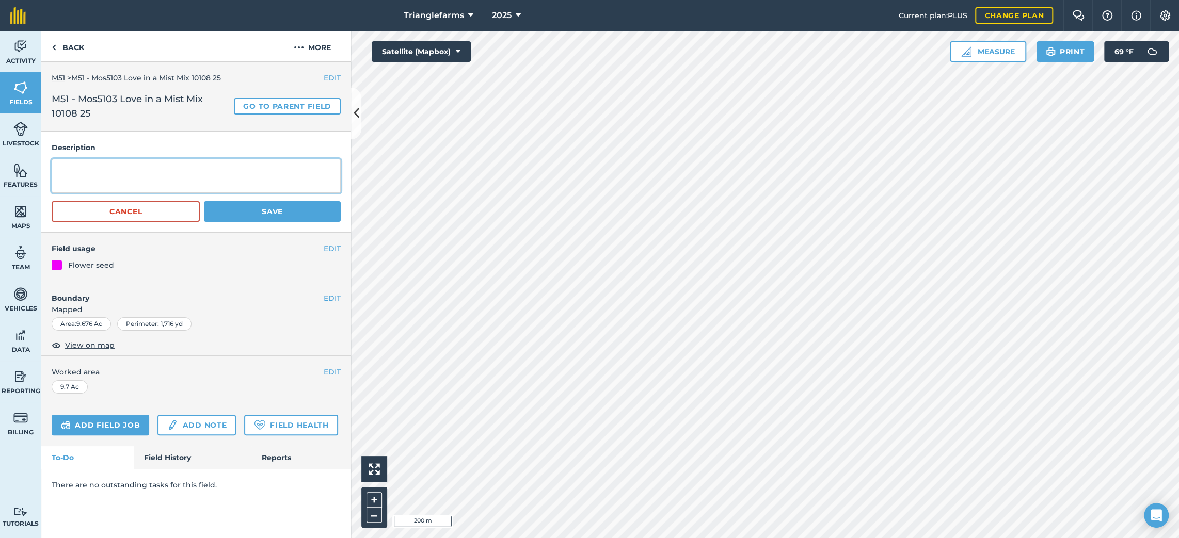
click at [136, 176] on textarea at bounding box center [196, 176] width 289 height 34
paste textarea "Mos5103 Love in a Mist Mix 10108 25"
type textarea "Mos5103 Love in a Mist Mix 10108 25"
click at [242, 218] on button "Save" at bounding box center [272, 211] width 137 height 21
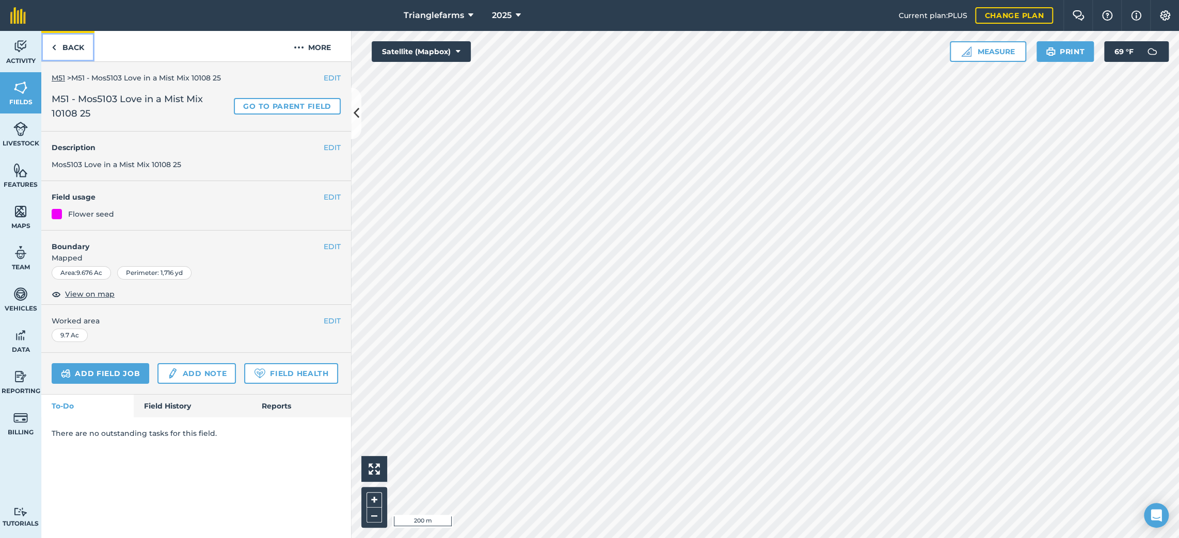
click at [83, 49] on link "Back" at bounding box center [67, 46] width 53 height 30
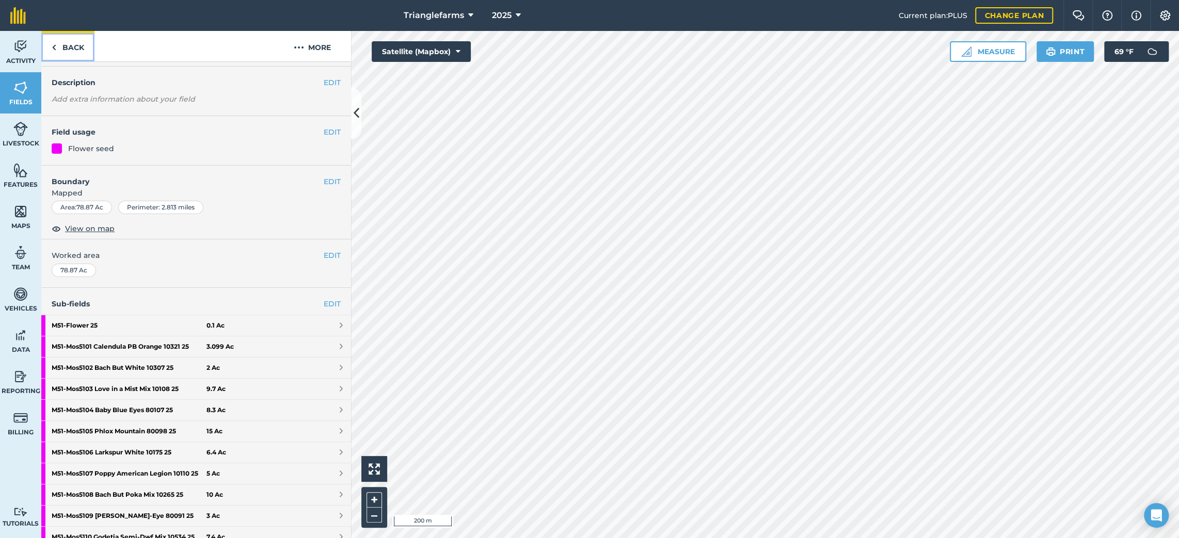
scroll to position [46, 0]
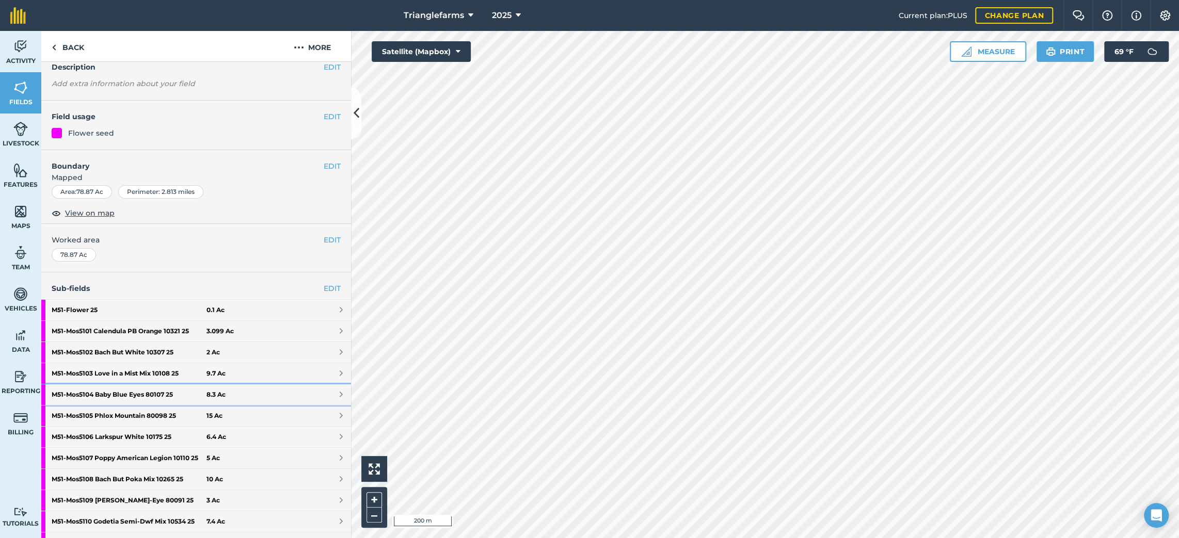
click at [103, 392] on strong "M51 - Mos5104 Baby Blue Eyes 80107 25" at bounding box center [129, 395] width 155 height 21
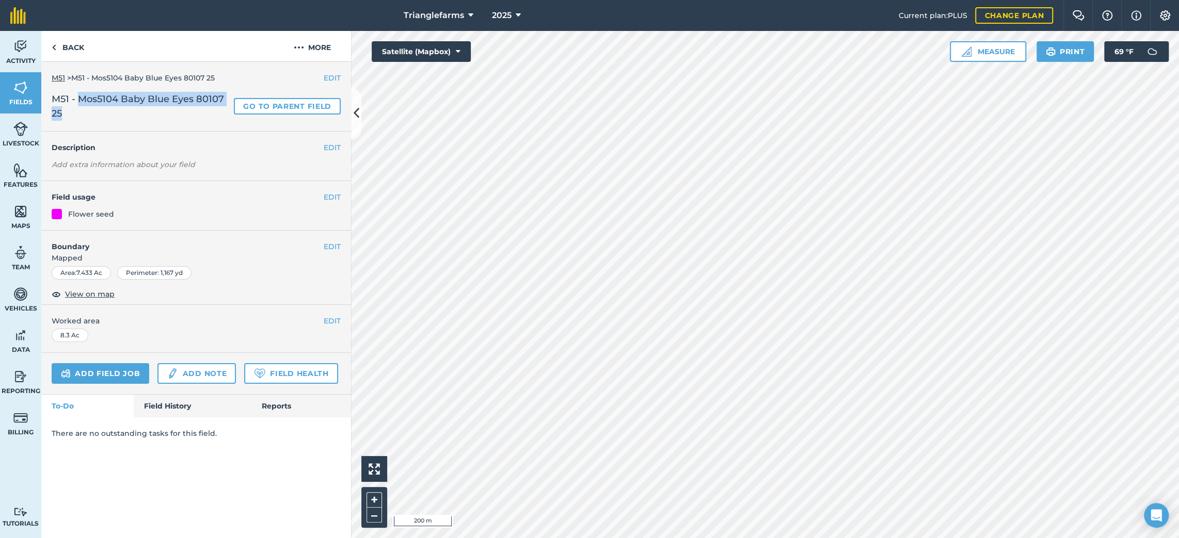
drag, startPoint x: 83, startPoint y: 119, endPoint x: 77, endPoint y: 103, distance: 16.8
click at [77, 103] on span "M51 - Mos5104 Baby Blue Eyes 80107 25" at bounding box center [141, 106] width 178 height 29
click at [329, 148] on button "EDIT" at bounding box center [332, 147] width 17 height 11
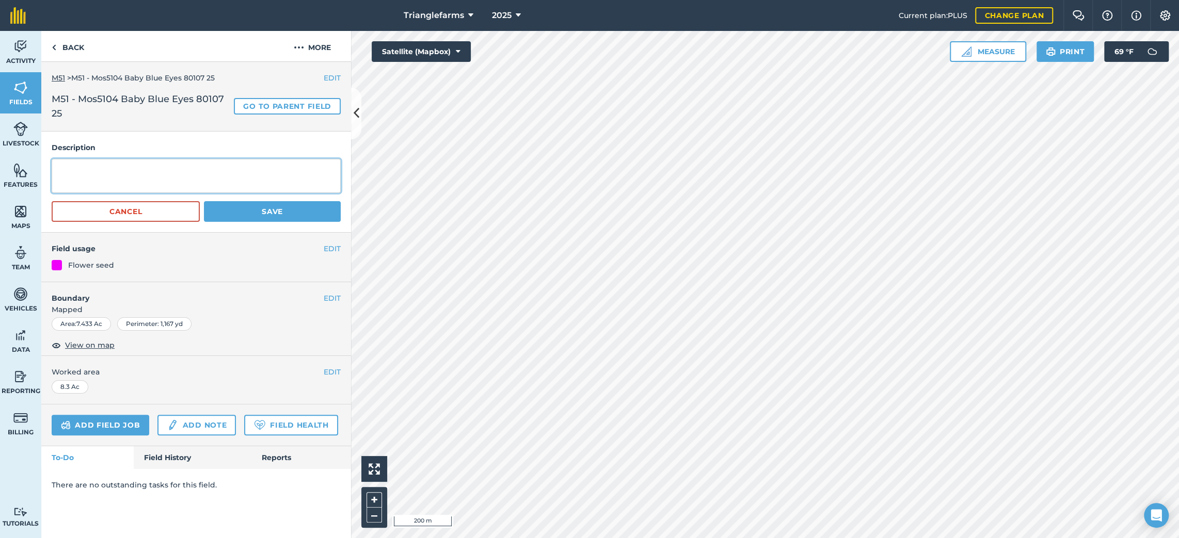
click at [176, 169] on textarea at bounding box center [196, 176] width 289 height 34
paste textarea "Mos5104 Baby Blue Eyes 80107 25"
type textarea "Mos5104 Baby Blue Eyes 80107 25"
click at [212, 211] on button "Save" at bounding box center [272, 211] width 137 height 21
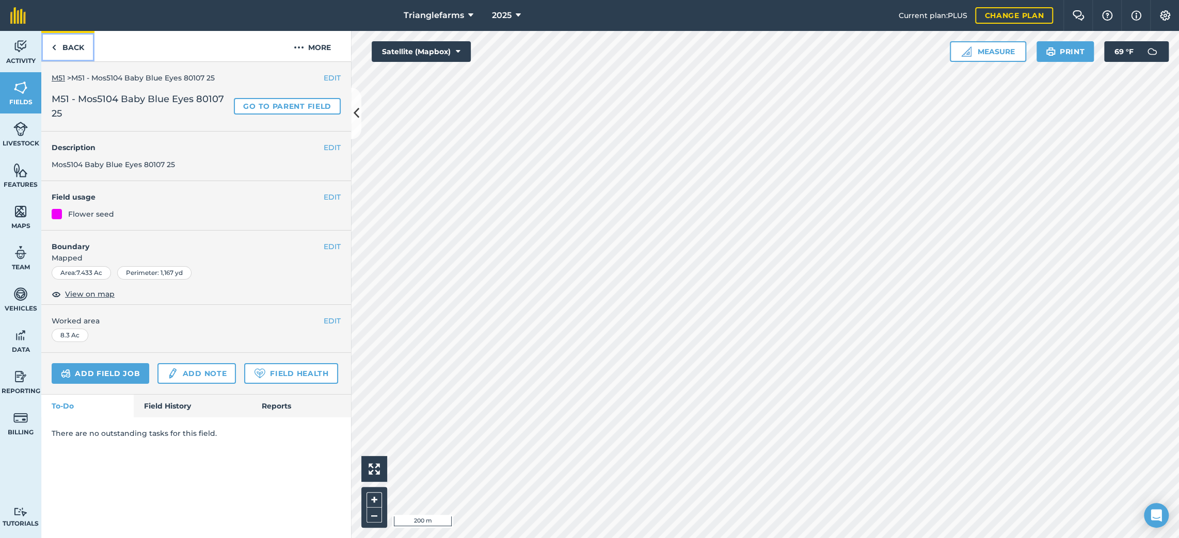
click at [67, 49] on link "Back" at bounding box center [67, 46] width 53 height 30
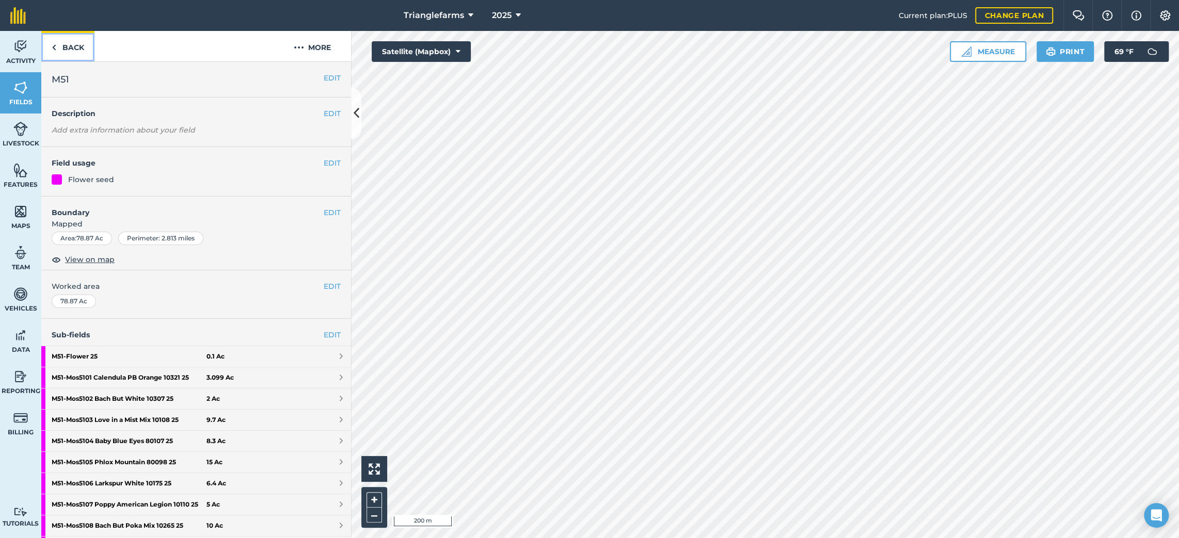
scroll to position [93, 0]
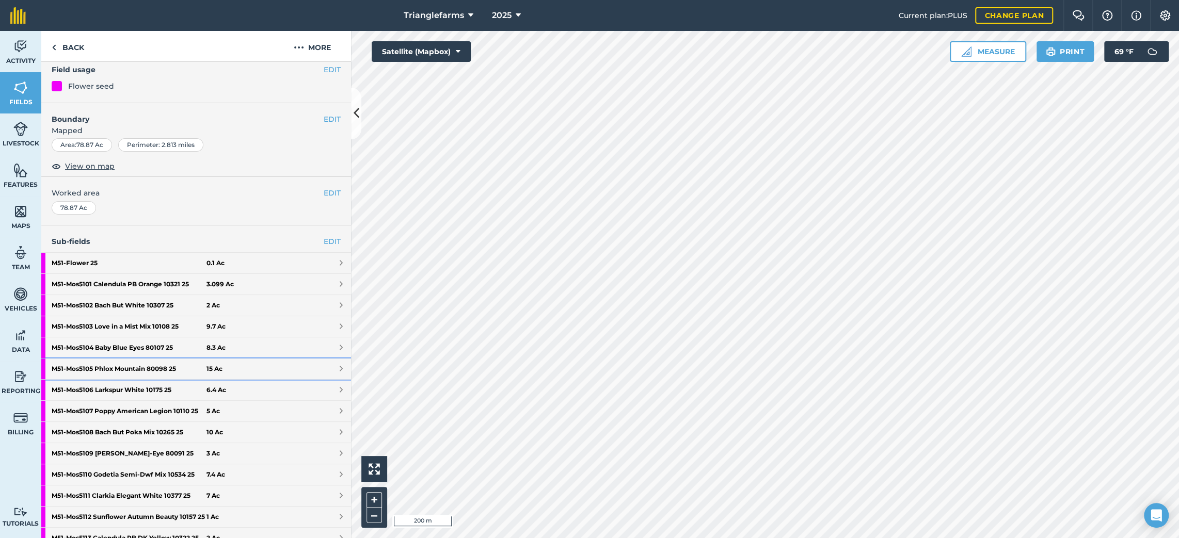
click at [108, 369] on strong "M51 - Mos5105 Phlox Mountain 80098 25" at bounding box center [129, 369] width 155 height 21
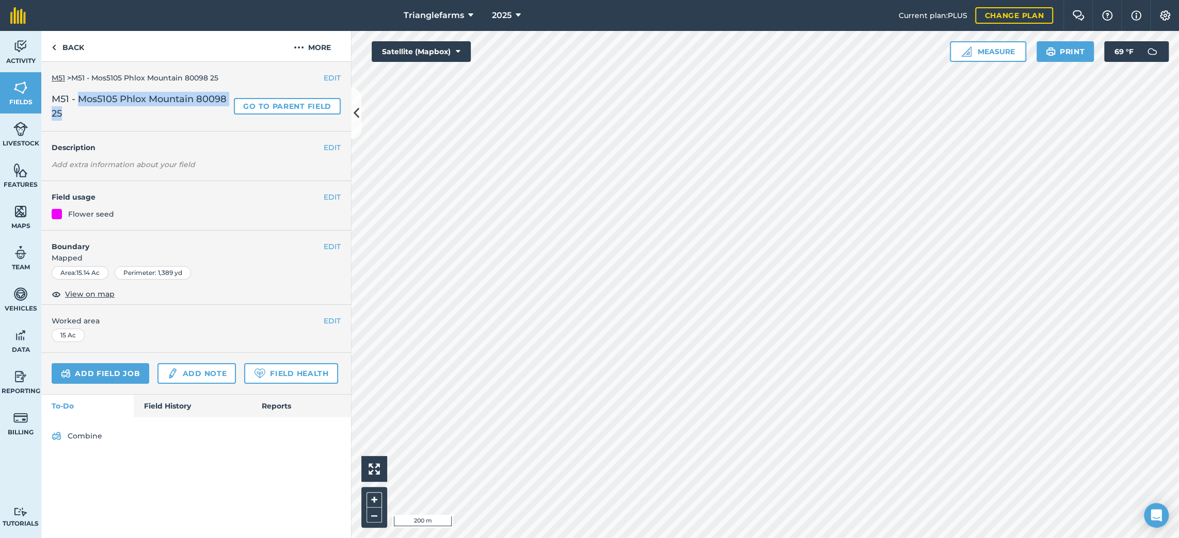
drag, startPoint x: 99, startPoint y: 117, endPoint x: 80, endPoint y: 105, distance: 23.2
click at [80, 105] on span "M51 - Mos5105 Phlox Mountain 80098 25" at bounding box center [141, 106] width 178 height 29
click at [74, 49] on link "Back" at bounding box center [67, 46] width 53 height 30
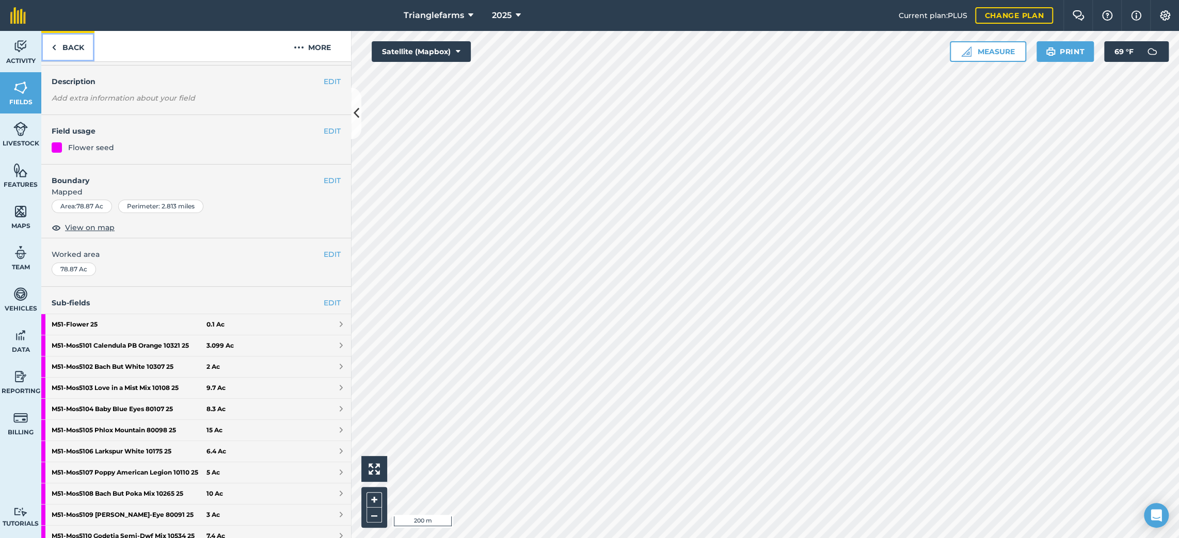
scroll to position [46, 0]
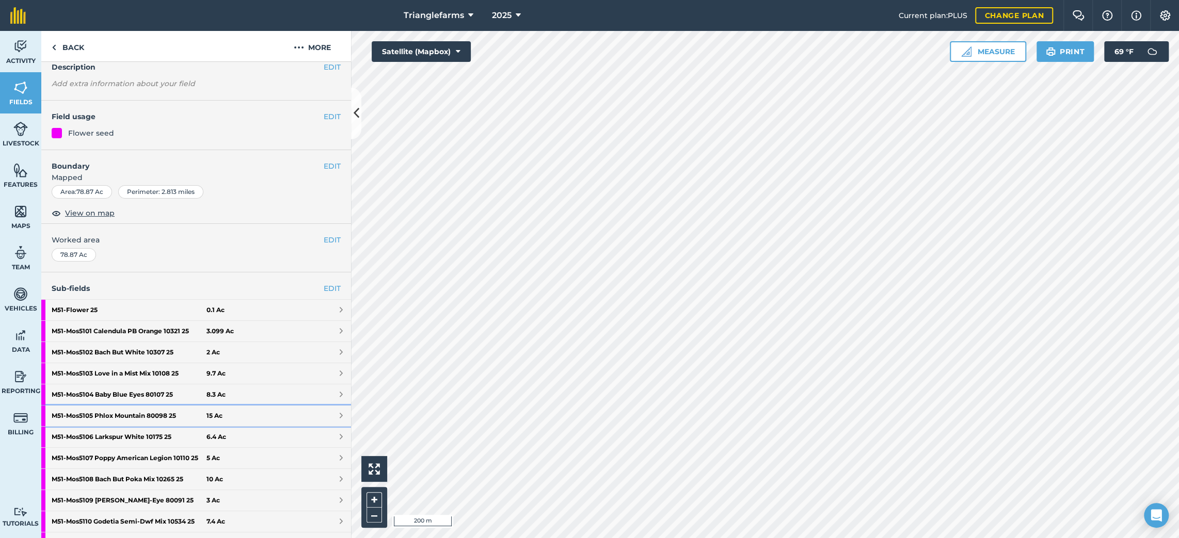
click at [101, 411] on strong "M51 - Mos5105 Phlox Mountain 80098 25" at bounding box center [129, 416] width 155 height 21
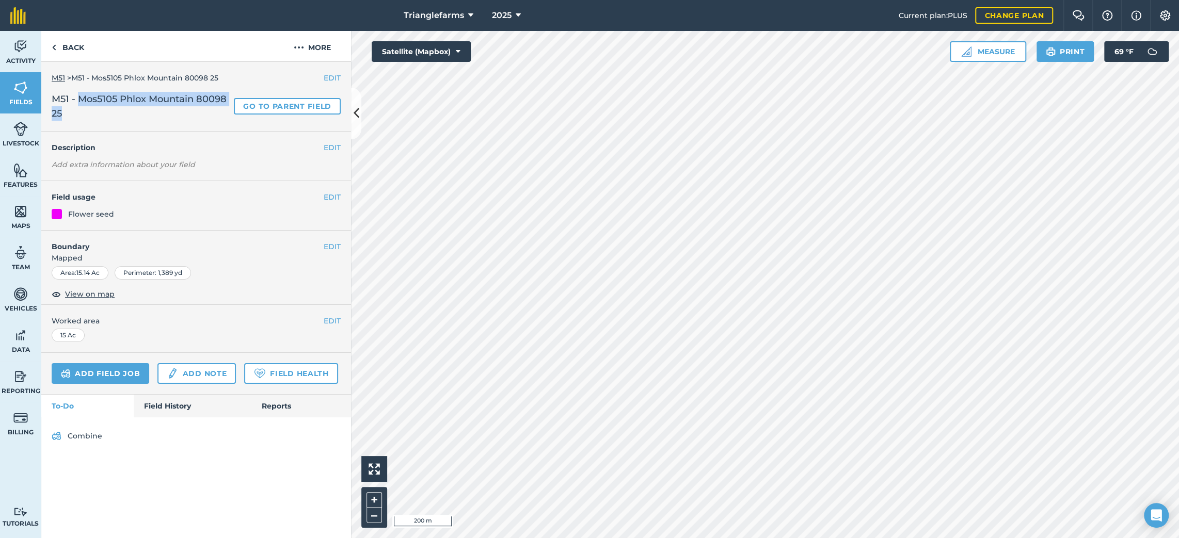
drag, startPoint x: 96, startPoint y: 122, endPoint x: 81, endPoint y: 103, distance: 24.3
click at [81, 103] on div "EDIT M51 > M51 - Mos5105 Phlox Mountain 80098 25 M51 - Mos5105 Phlox Mountain 8…" at bounding box center [196, 97] width 310 height 70
click at [329, 145] on button "EDIT" at bounding box center [332, 147] width 17 height 11
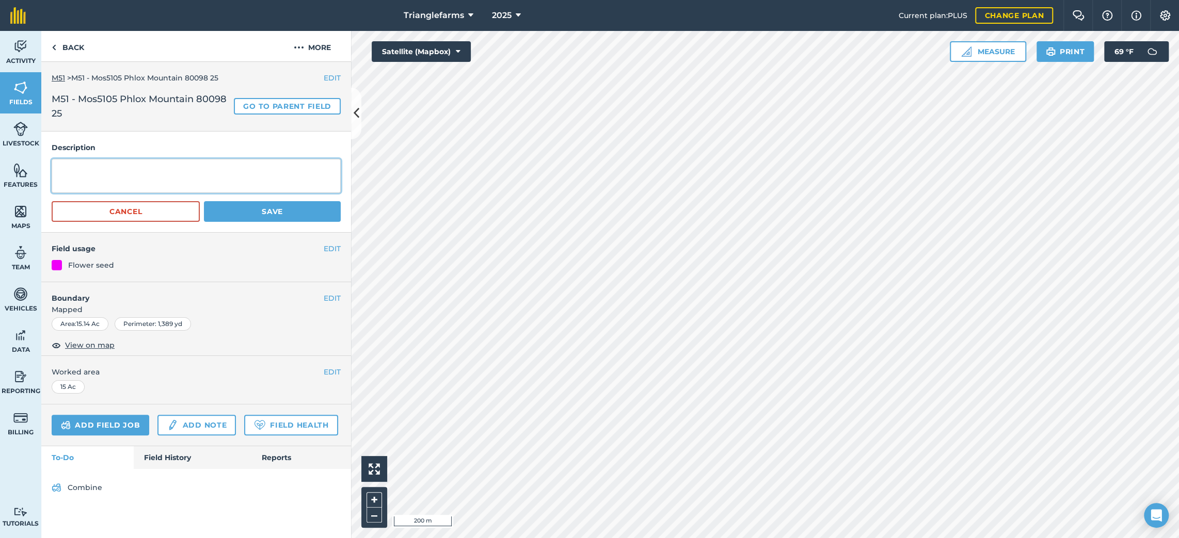
click at [170, 172] on textarea at bounding box center [196, 176] width 289 height 34
paste textarea "Mos5105 Phlox Mountain 80098 25"
type textarea "Mos5105 Phlox Mountain 80098 25"
click at [238, 210] on button "Save" at bounding box center [272, 211] width 137 height 21
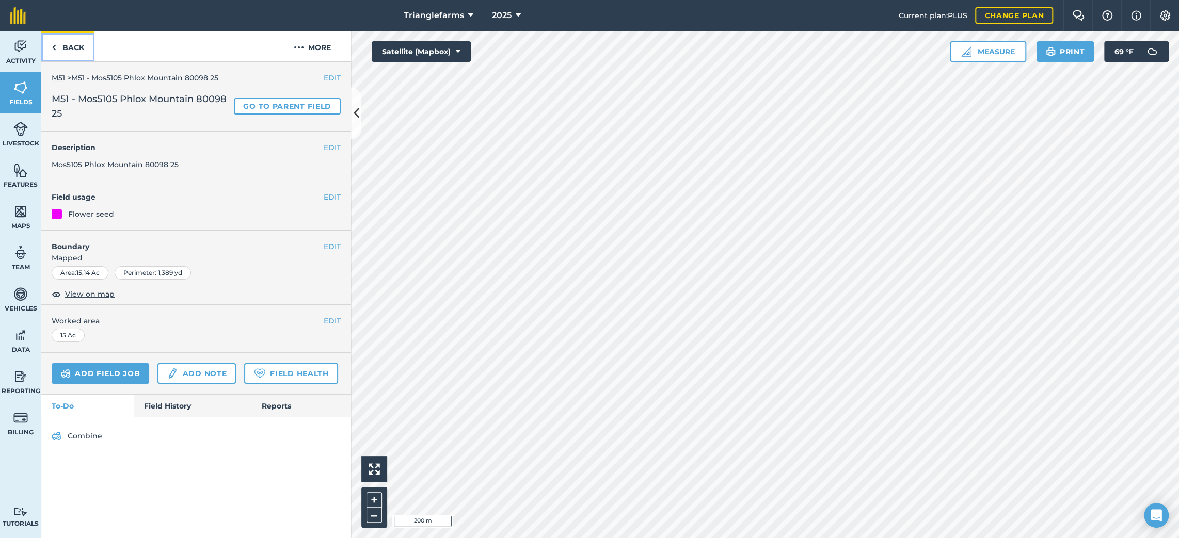
click at [86, 39] on link "Back" at bounding box center [67, 46] width 53 height 30
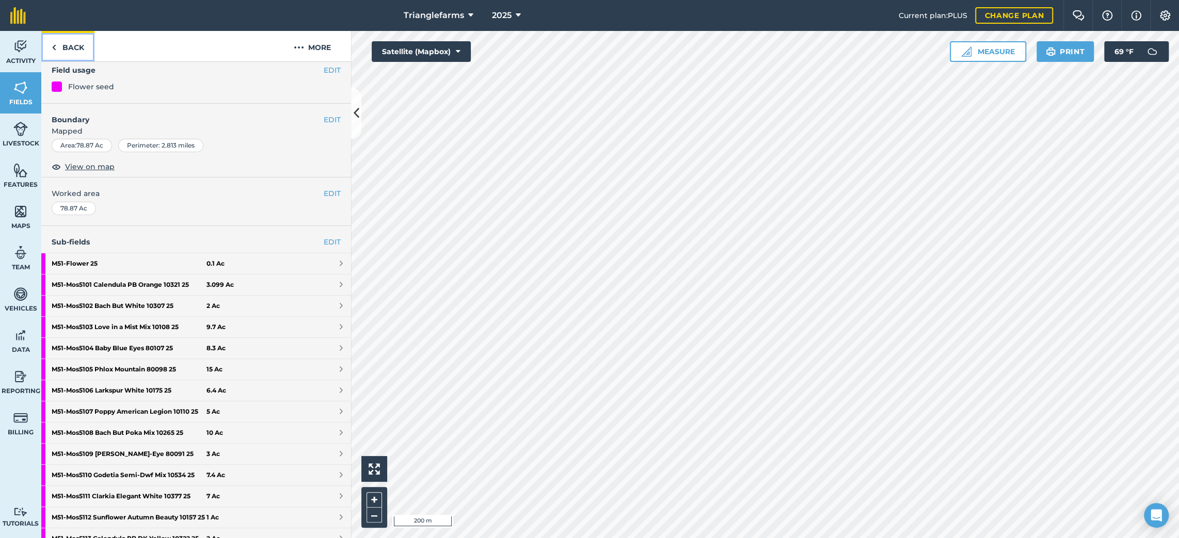
scroll to position [93, 0]
click at [104, 389] on strong "M51 - Mos5106 Larkspur White 10175 25" at bounding box center [129, 390] width 155 height 21
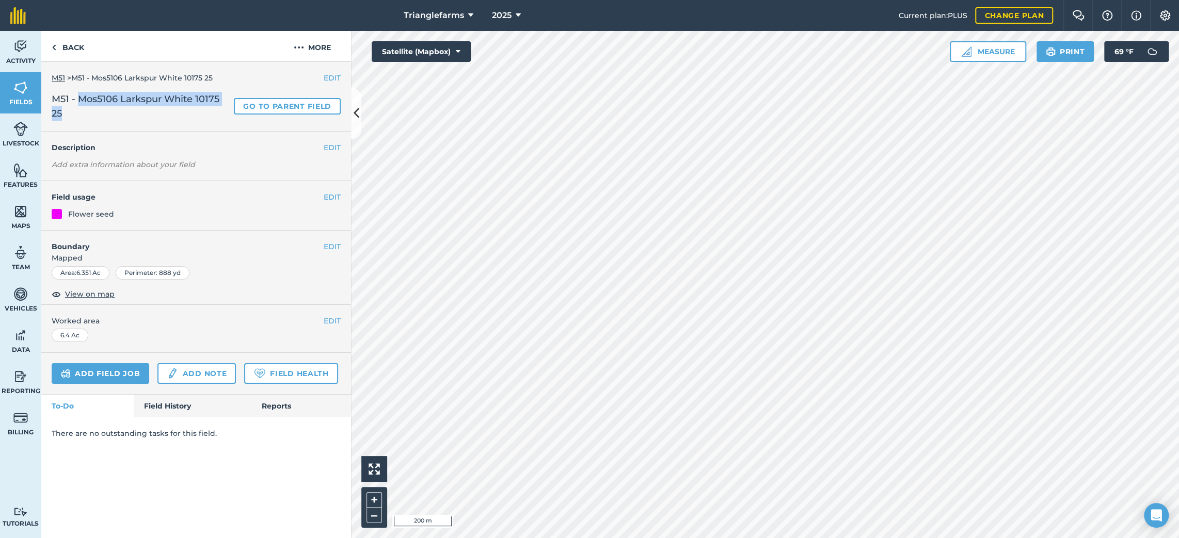
drag, startPoint x: 77, startPoint y: 114, endPoint x: 80, endPoint y: 101, distance: 13.2
click at [80, 101] on span "M51 - Mos5106 Larkspur White 10175 25" at bounding box center [141, 106] width 178 height 29
click at [70, 55] on link "Back" at bounding box center [67, 46] width 53 height 30
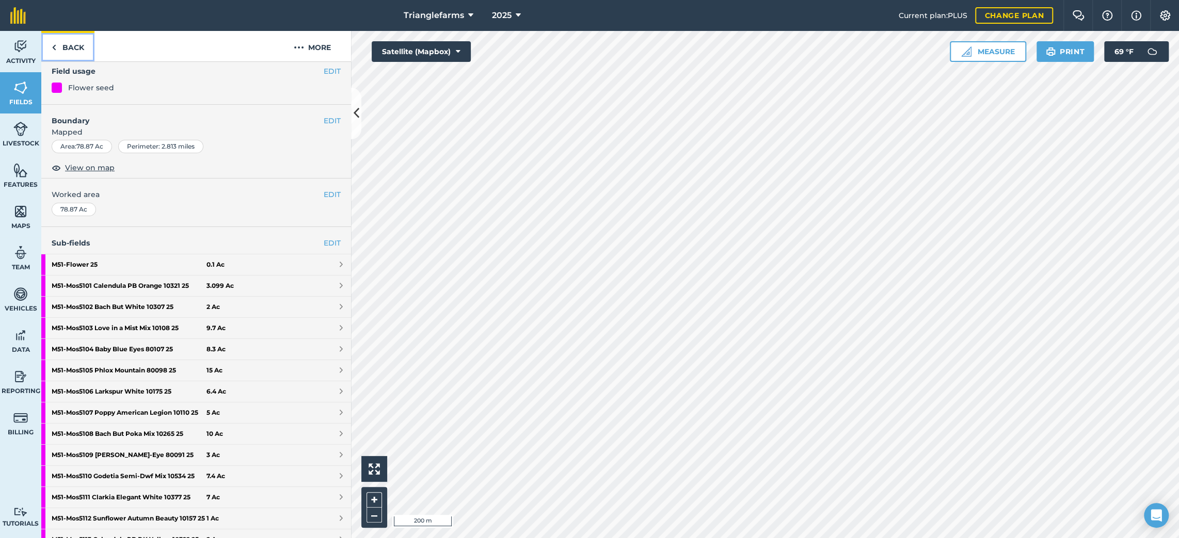
scroll to position [93, 0]
click at [99, 389] on strong "M51 - Mos5106 Larkspur White 10175 25" at bounding box center [129, 390] width 155 height 21
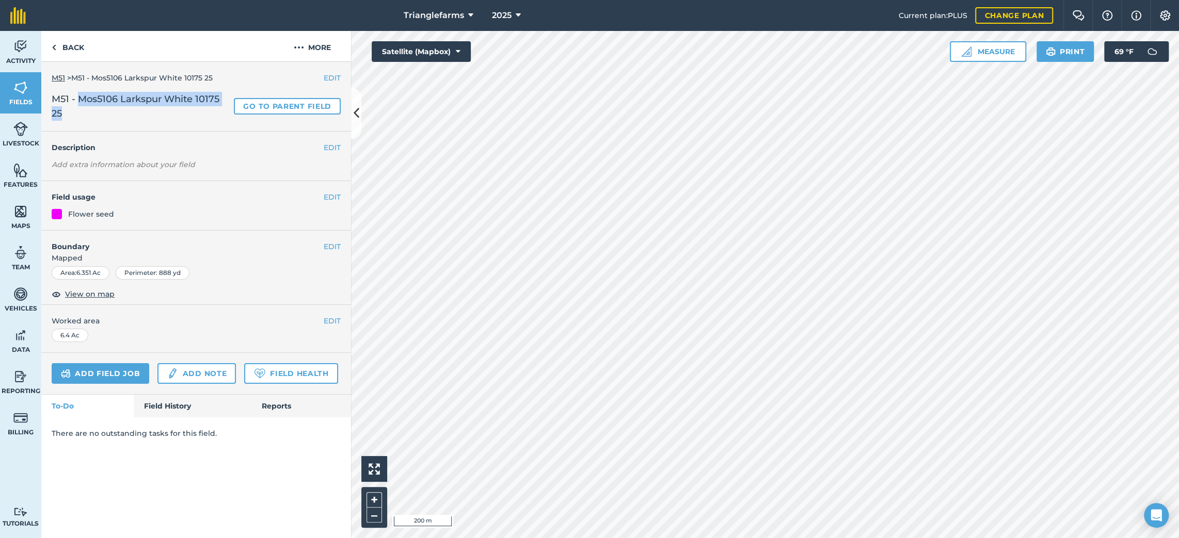
drag, startPoint x: 68, startPoint y: 117, endPoint x: 81, endPoint y: 102, distance: 19.0
click at [81, 102] on span "M51 - Mos5106 Larkspur White 10175 25" at bounding box center [141, 106] width 178 height 29
click at [335, 148] on button "EDIT" at bounding box center [332, 147] width 17 height 11
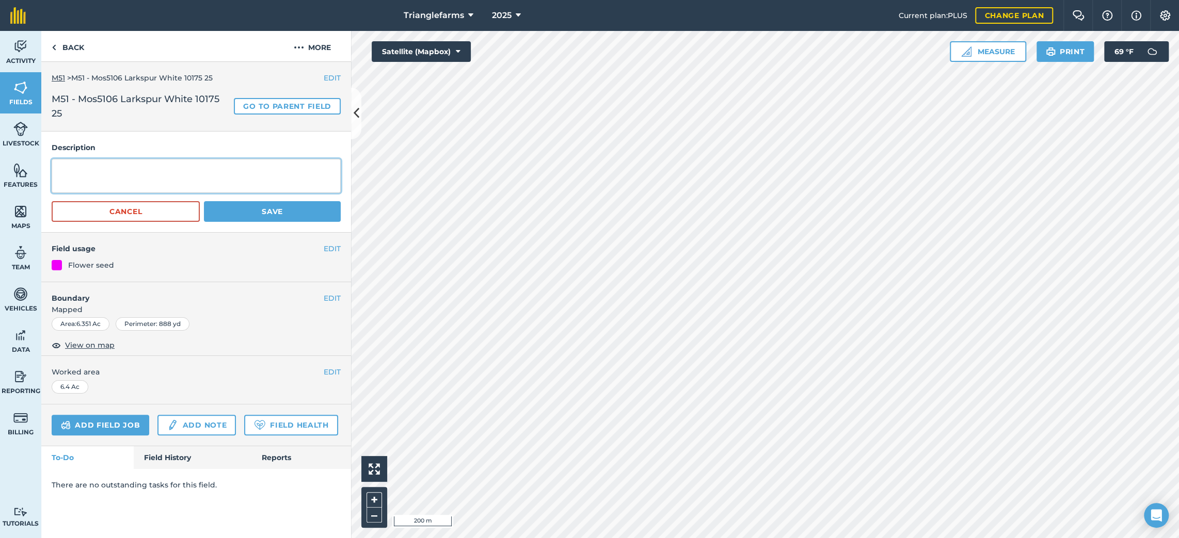
click at [145, 164] on textarea at bounding box center [196, 176] width 289 height 34
paste textarea "Mos5106 Larkspur White 10175 25"
type textarea "Mos5106 Larkspur White 10175 25"
click at [253, 212] on button "Save" at bounding box center [272, 211] width 137 height 21
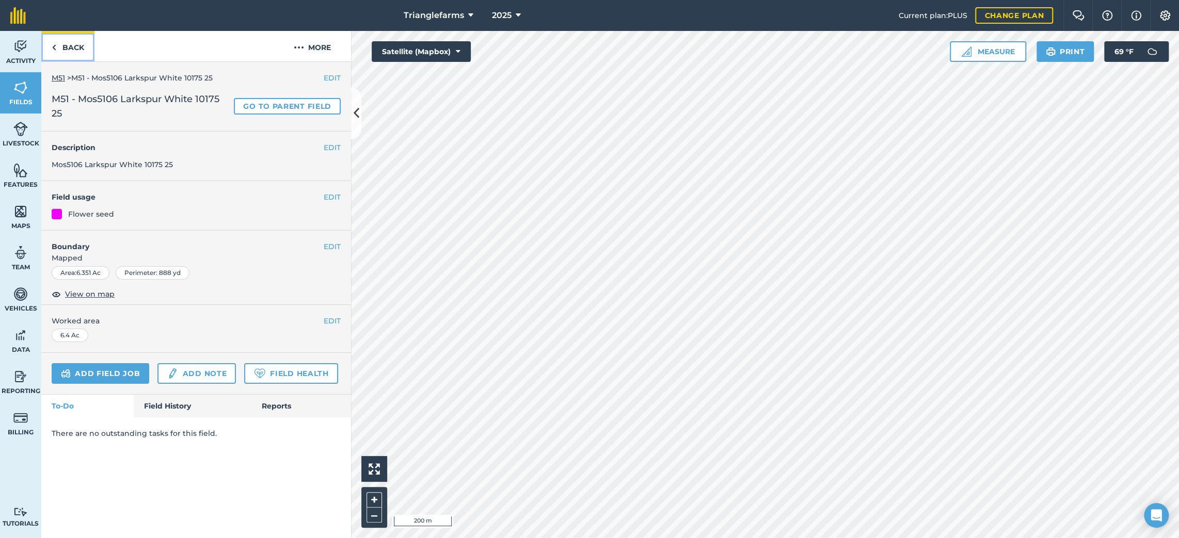
click at [68, 50] on link "Back" at bounding box center [67, 46] width 53 height 30
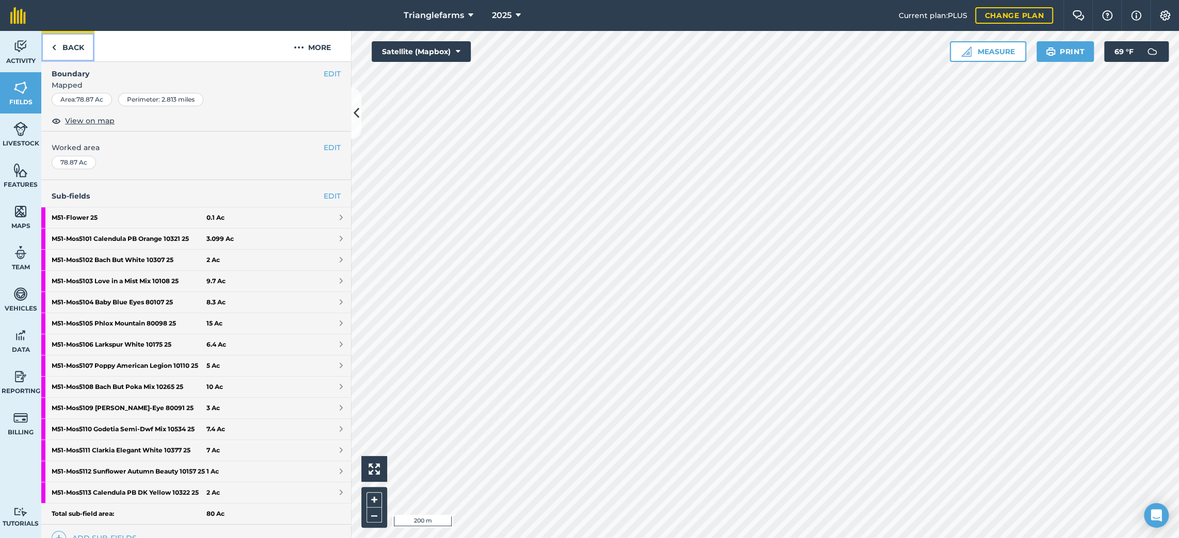
scroll to position [140, 0]
click at [99, 362] on strong "M51 - Mos5107 Poppy American Legion 10110 25" at bounding box center [129, 364] width 155 height 21
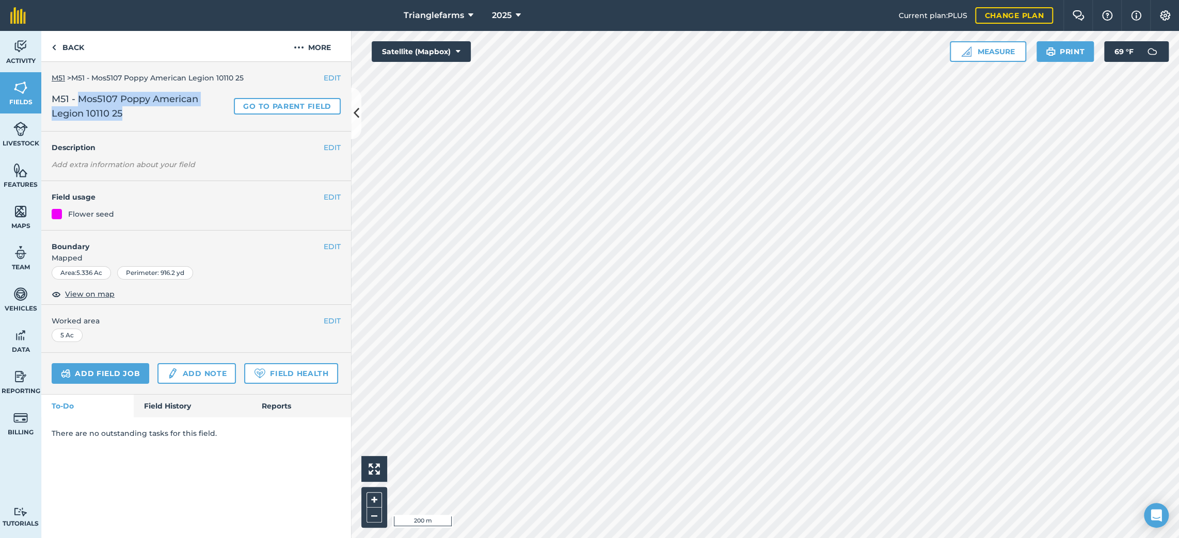
drag, startPoint x: 125, startPoint y: 115, endPoint x: 80, endPoint y: 102, distance: 47.1
click at [80, 102] on span "M51 - Mos5107 Poppy American Legion 10110 25" at bounding box center [141, 106] width 178 height 29
click at [337, 148] on button "EDIT" at bounding box center [332, 147] width 17 height 11
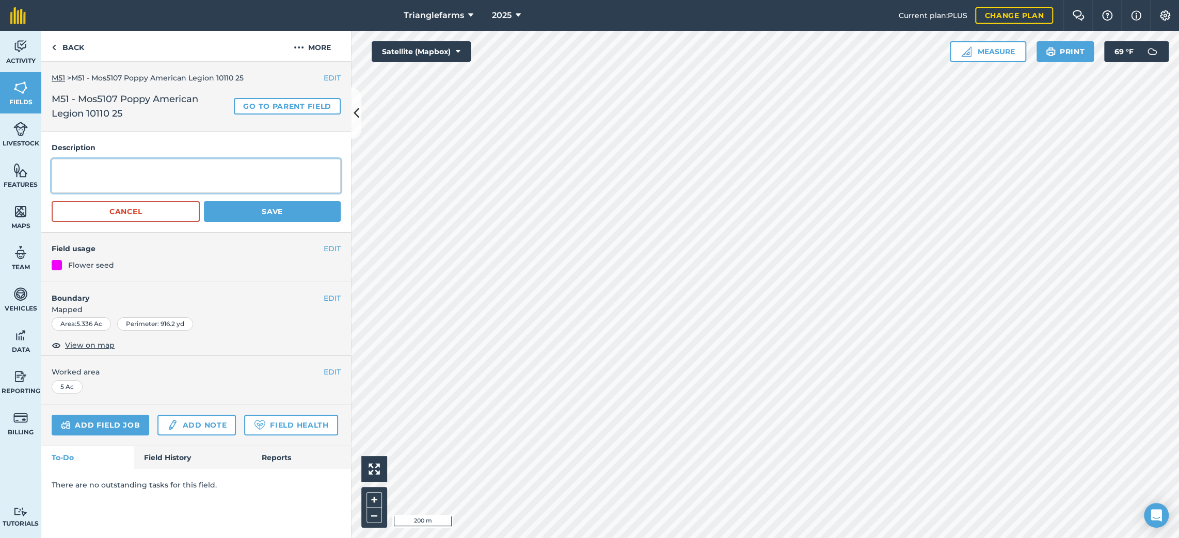
click at [209, 175] on textarea at bounding box center [196, 176] width 289 height 34
paste textarea "Mos5107 Poppy American Legion 10110 25"
type textarea "Mos5107 Poppy American Legion 10110 25"
click at [248, 215] on button "Save" at bounding box center [272, 211] width 137 height 21
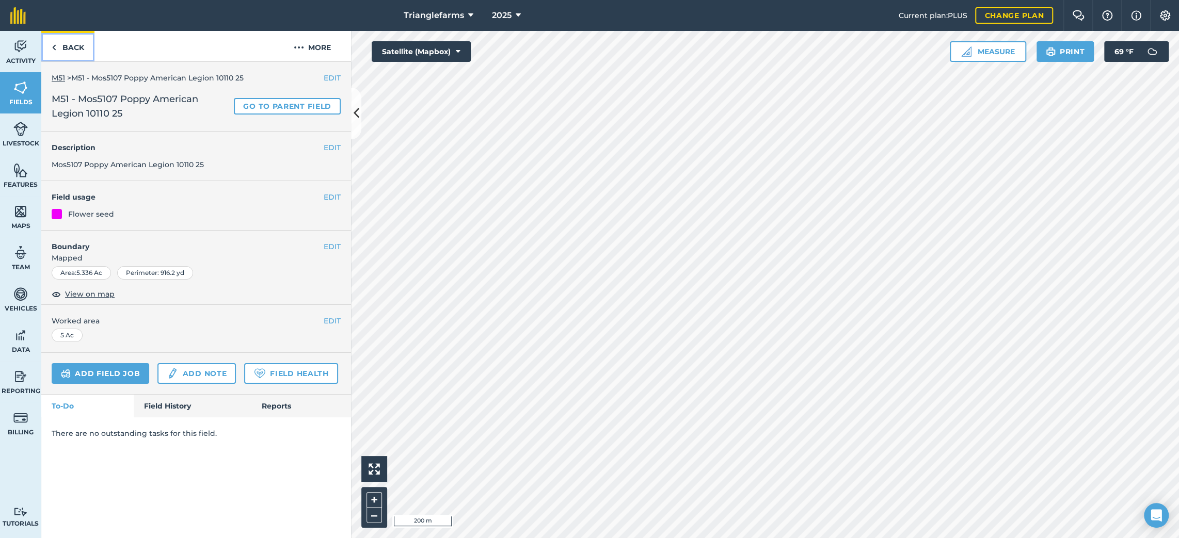
click at [87, 46] on link "Back" at bounding box center [67, 46] width 53 height 30
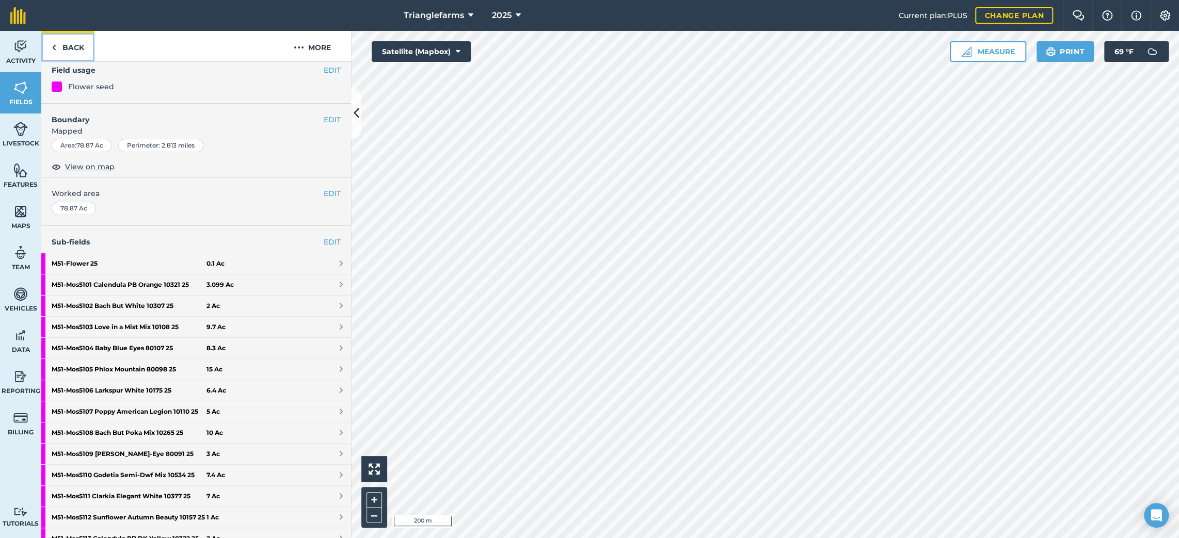
scroll to position [93, 0]
click at [98, 439] on strong "M51 - Mos5108 Bach But Poka Mix 10265 25" at bounding box center [129, 432] width 155 height 21
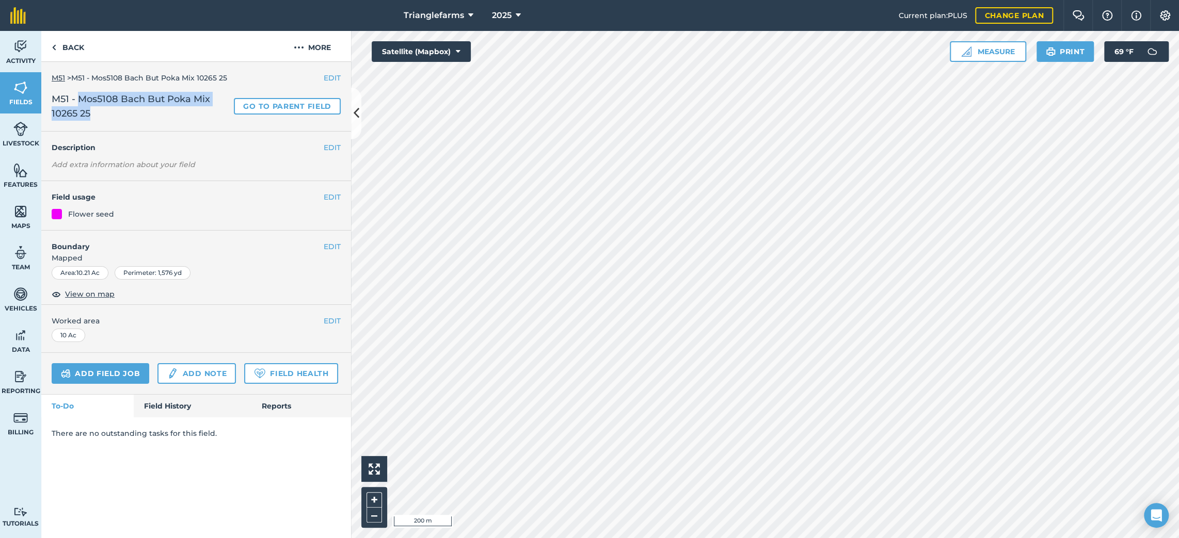
drag, startPoint x: 102, startPoint y: 113, endPoint x: 80, endPoint y: 97, distance: 28.1
click at [80, 97] on span "M51 - Mos5108 Bach But Poka Mix 10265 25" at bounding box center [141, 106] width 178 height 29
click at [329, 142] on button "EDIT" at bounding box center [332, 147] width 17 height 11
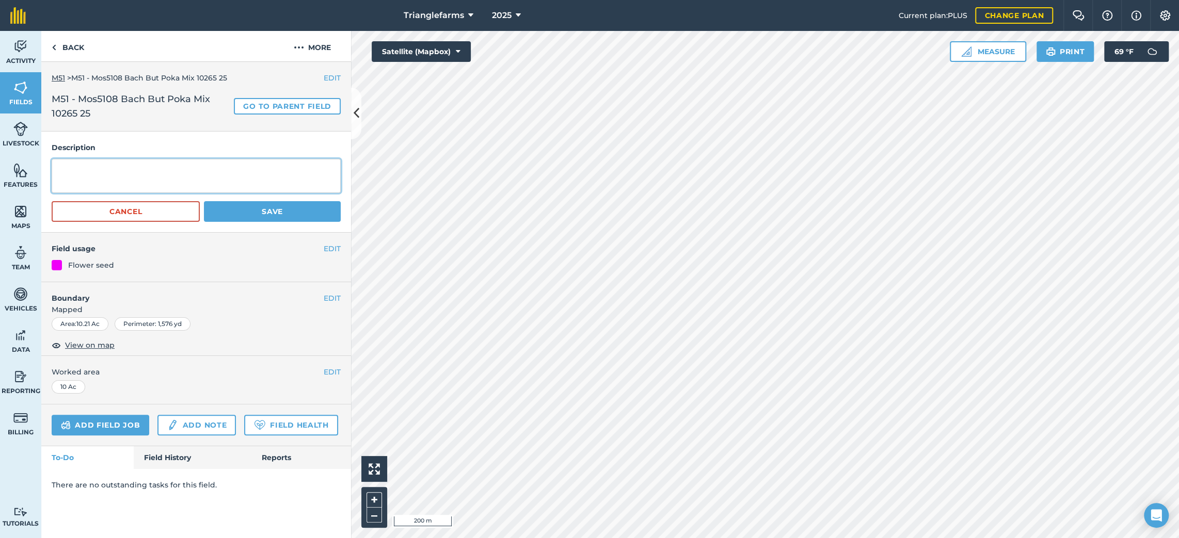
click at [145, 174] on textarea at bounding box center [196, 176] width 289 height 34
paste textarea "Mos5108 Bach But Poka Mix 10265 25"
type textarea "Mos5108 Bach But Poka Mix 10265 25"
click at [260, 208] on button "Save" at bounding box center [272, 211] width 137 height 21
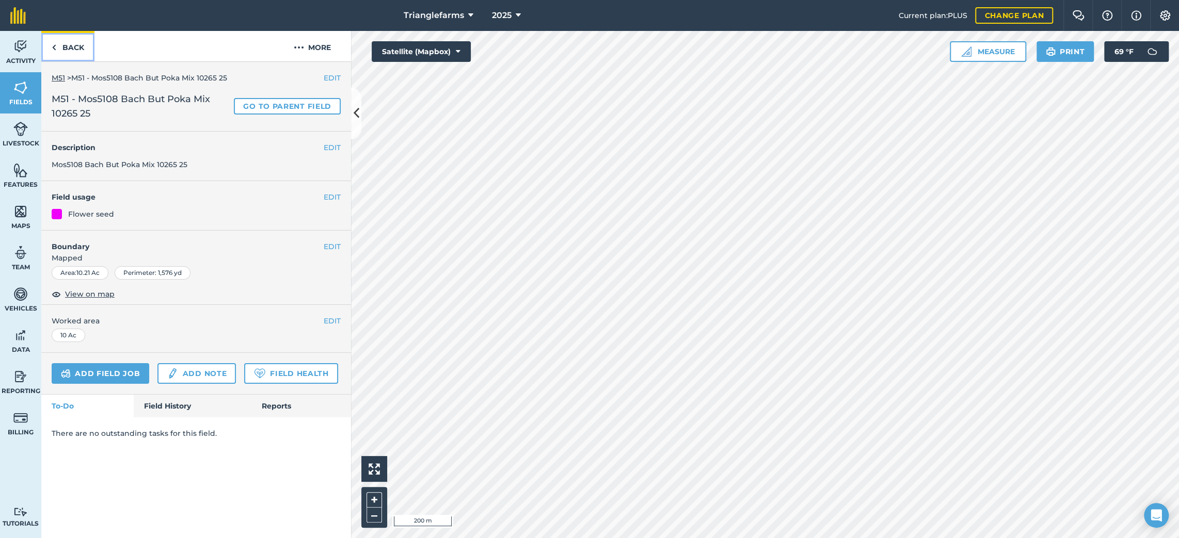
click at [72, 50] on link "Back" at bounding box center [67, 46] width 53 height 30
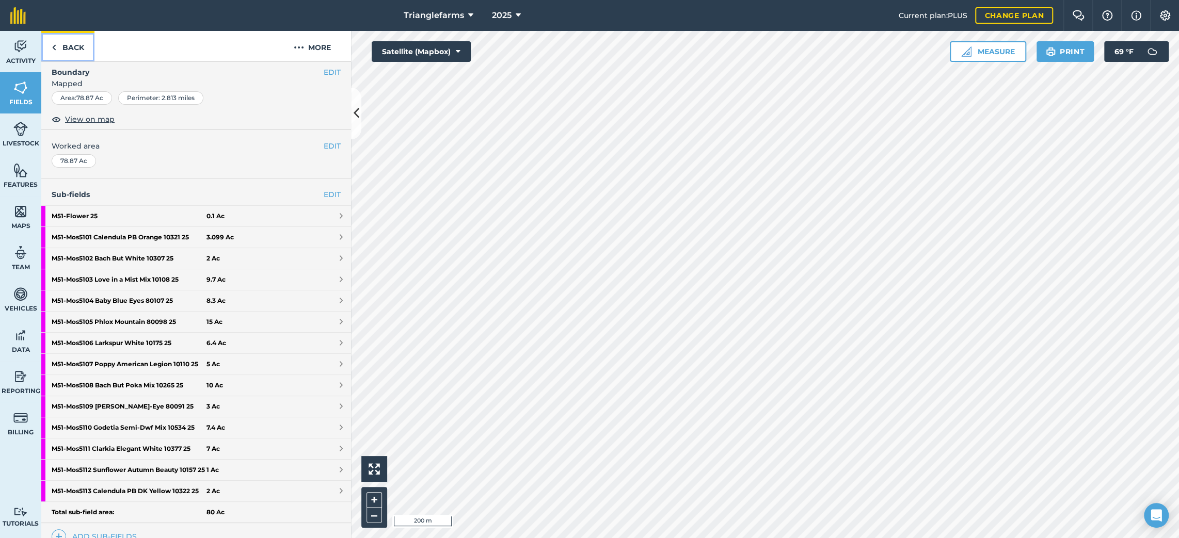
scroll to position [187, 0]
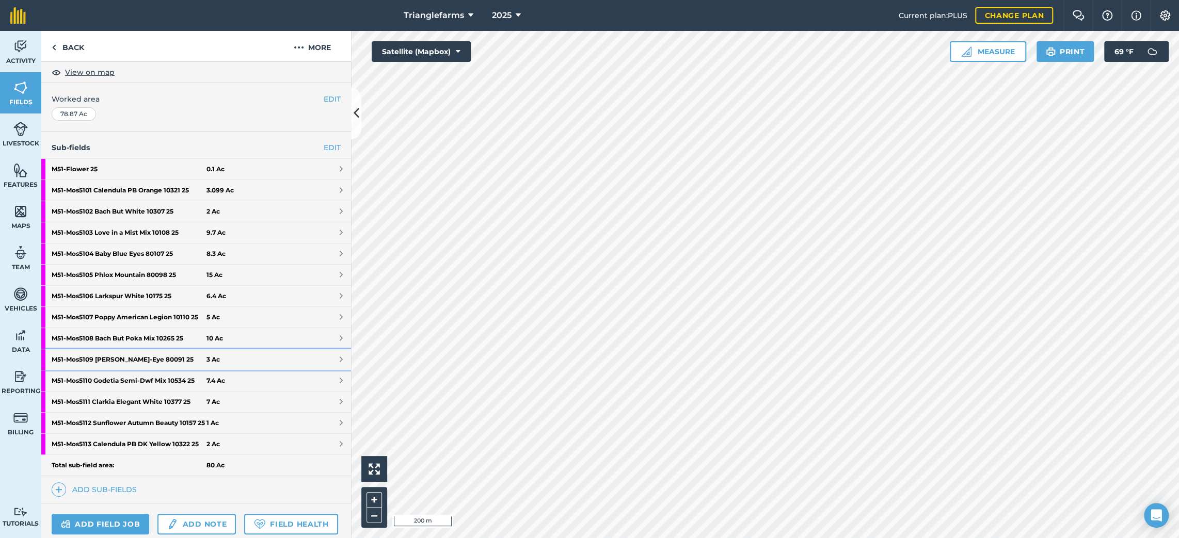
click at [132, 368] on strong "M51 - Mos5109 [PERSON_NAME]-Eye 80091 25" at bounding box center [129, 359] width 155 height 21
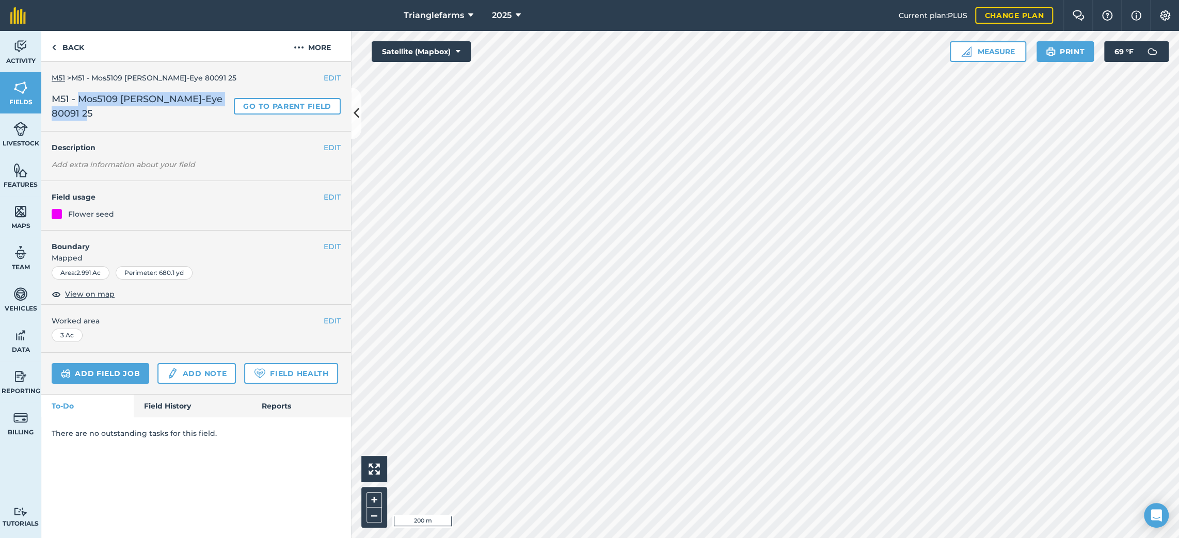
drag, startPoint x: 77, startPoint y: 115, endPoint x: 80, endPoint y: 94, distance: 20.9
click at [80, 94] on span "M51 - Mos5109 [PERSON_NAME]-Eye 80091 25" at bounding box center [141, 106] width 178 height 29
click at [331, 147] on button "EDIT" at bounding box center [332, 147] width 17 height 11
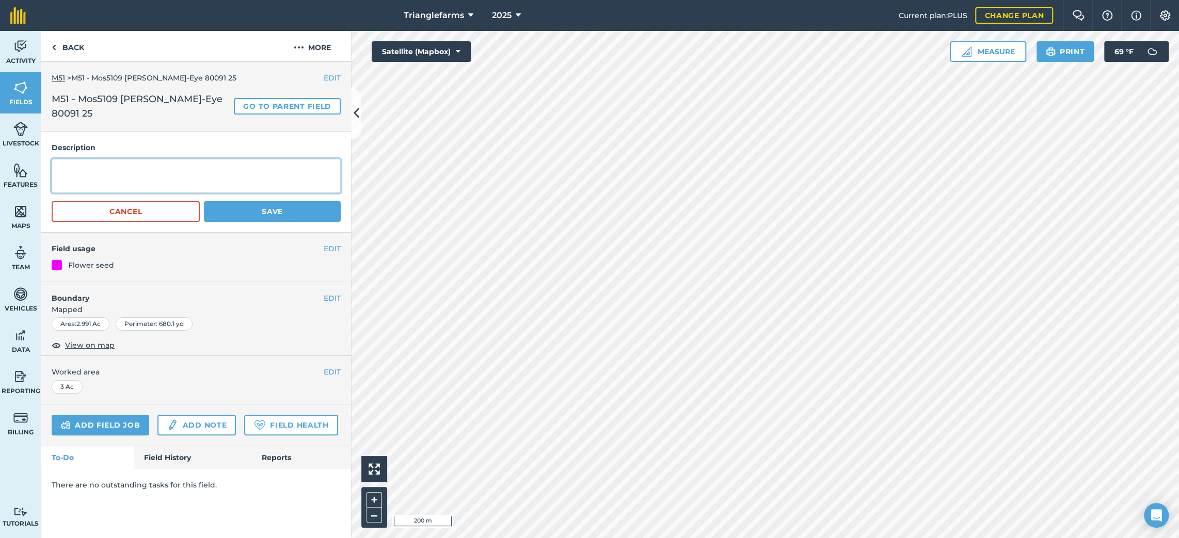
click at [154, 181] on textarea at bounding box center [196, 176] width 289 height 34
paste textarea "Mos5109 [PERSON_NAME]-Eye 80091 25"
type textarea "Mos5109 [PERSON_NAME]-Eye 80091 25"
click at [262, 212] on button "Save" at bounding box center [272, 211] width 137 height 21
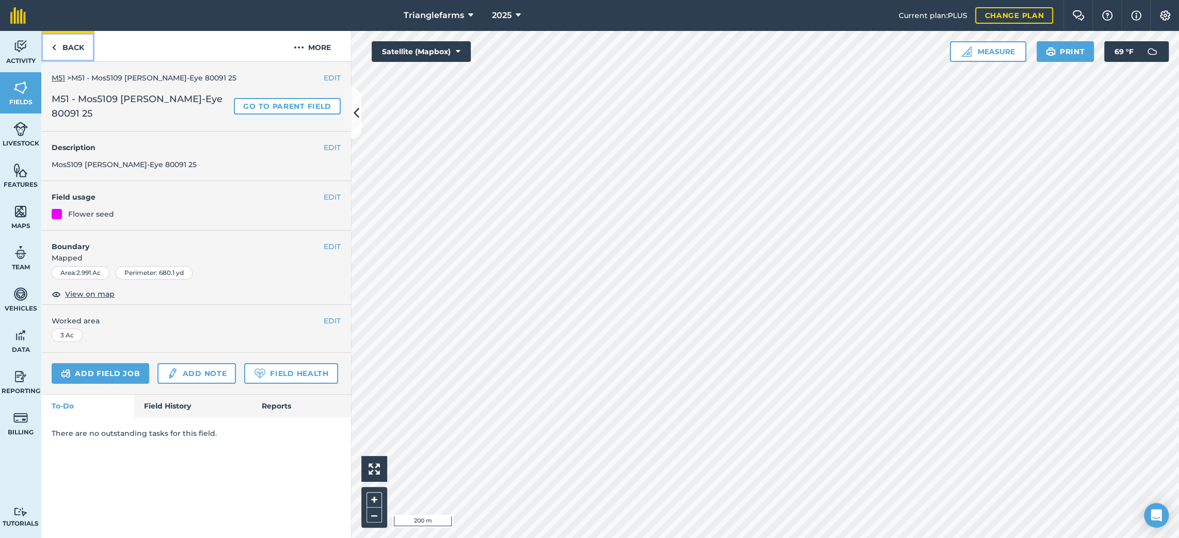
click at [66, 52] on link "Back" at bounding box center [67, 46] width 53 height 30
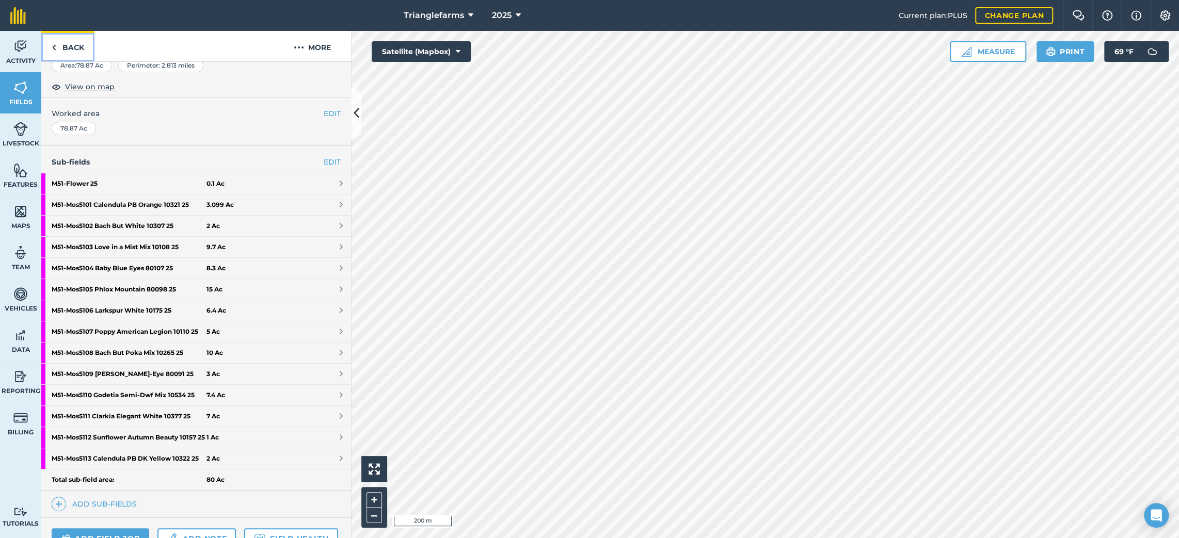
scroll to position [187, 0]
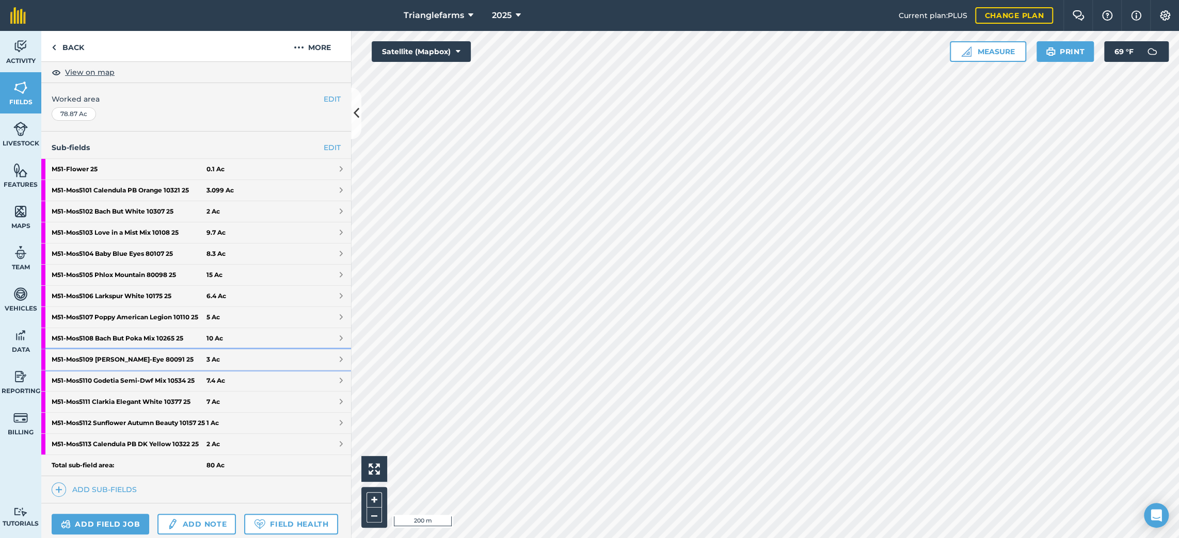
click at [105, 365] on strong "M51 - Mos5109 [PERSON_NAME]-Eye 80091 25" at bounding box center [129, 359] width 155 height 21
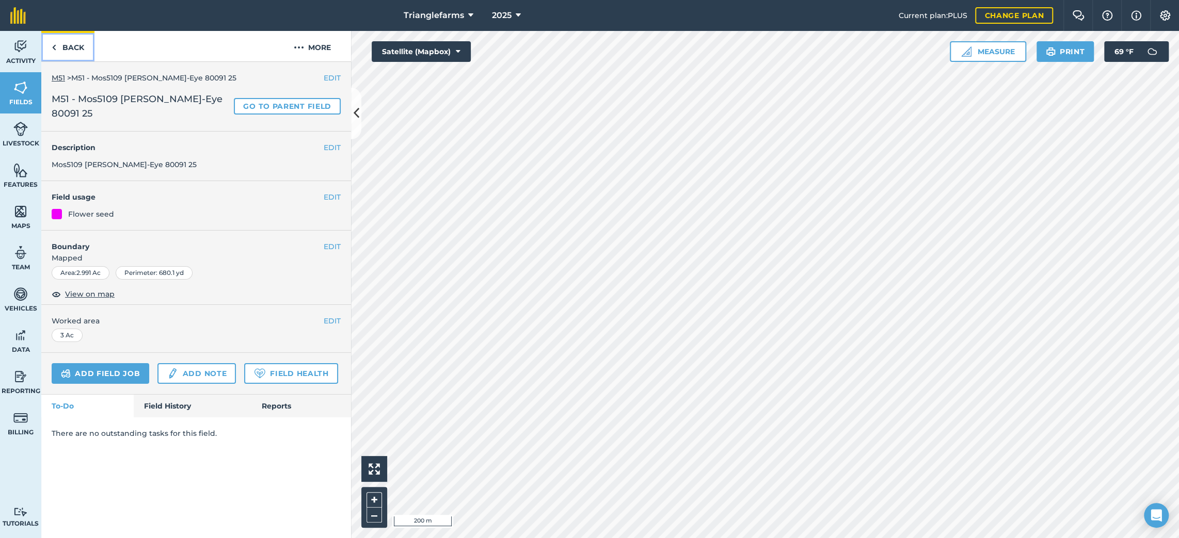
click at [70, 54] on link "Back" at bounding box center [67, 46] width 53 height 30
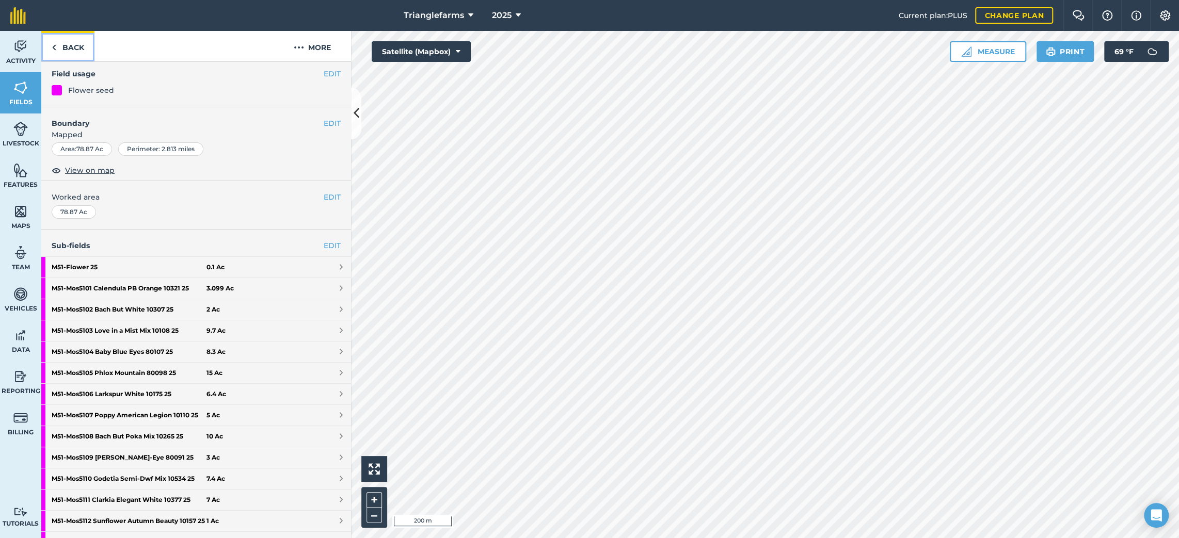
scroll to position [93, 0]
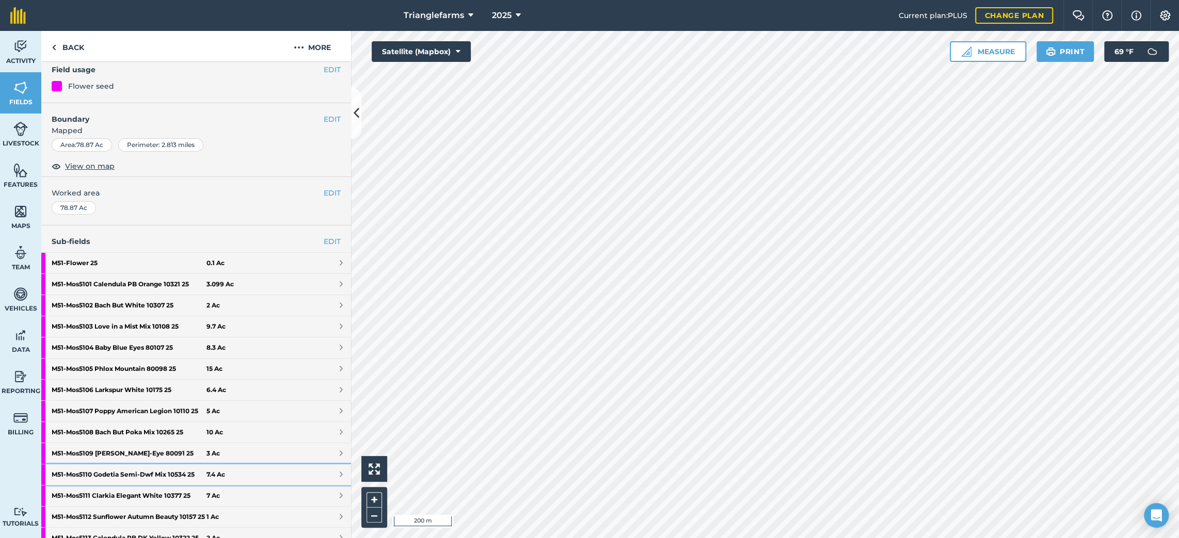
click at [123, 481] on strong "M51 - Mos5110 Godetia Semi-Dwf Mix 10534 25" at bounding box center [129, 475] width 155 height 21
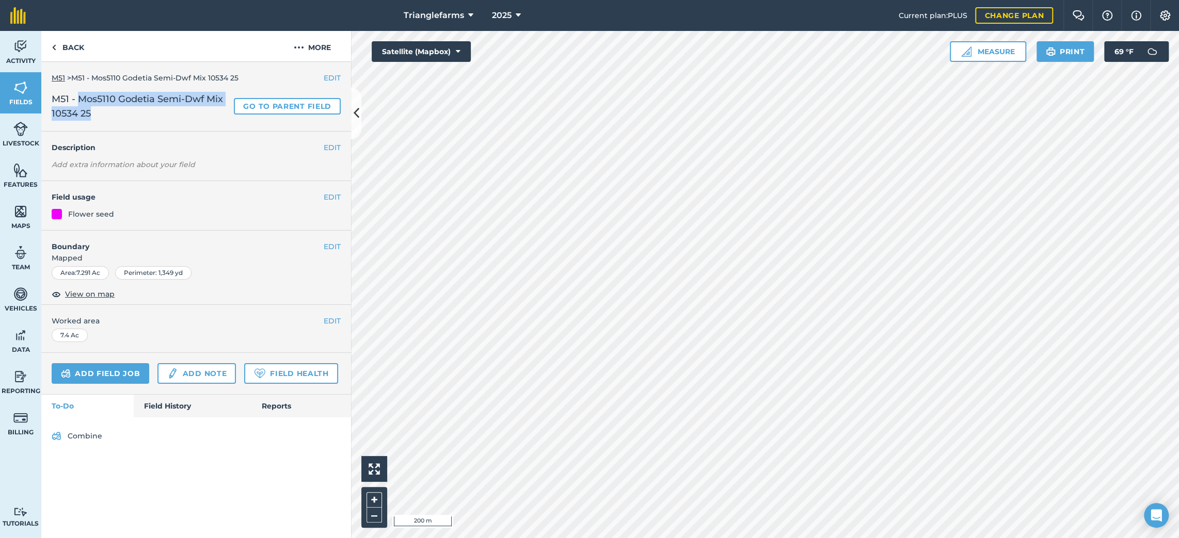
drag, startPoint x: 102, startPoint y: 113, endPoint x: 82, endPoint y: 103, distance: 22.4
click at [82, 103] on span "M51 - Mos5110 Godetia Semi-Dwf Mix 10534 25" at bounding box center [141, 106] width 178 height 29
click at [327, 147] on button "EDIT" at bounding box center [332, 147] width 17 height 11
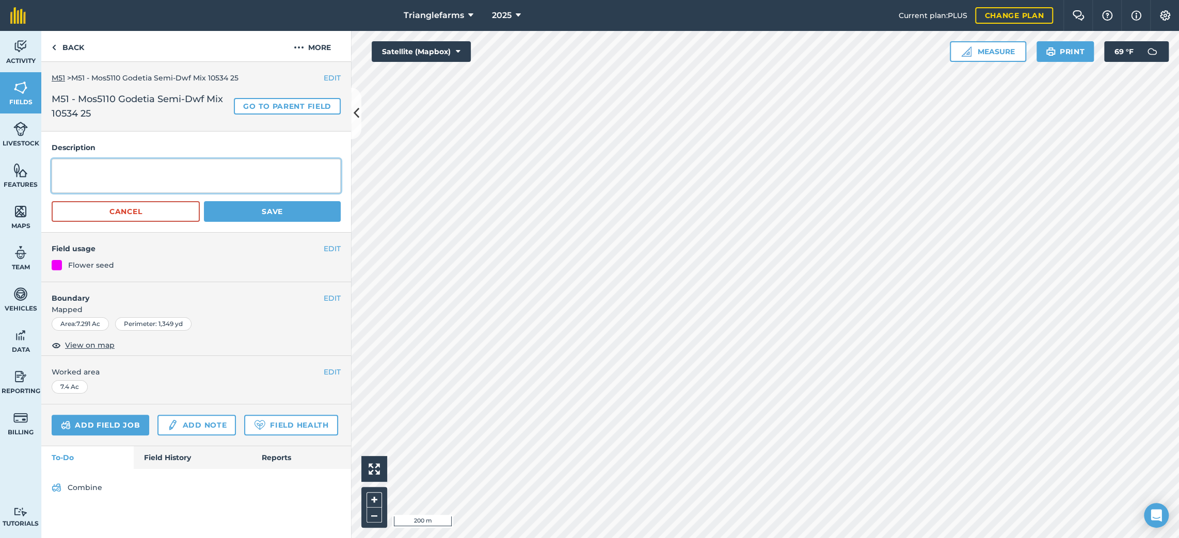
click at [197, 174] on textarea at bounding box center [196, 176] width 289 height 34
paste textarea "Mos5110 Godetia Semi-Dwf Mix 10534 25"
type textarea "Mos5110 Godetia Semi-Dwf Mix 10534 25"
click at [252, 215] on button "Save" at bounding box center [272, 211] width 137 height 21
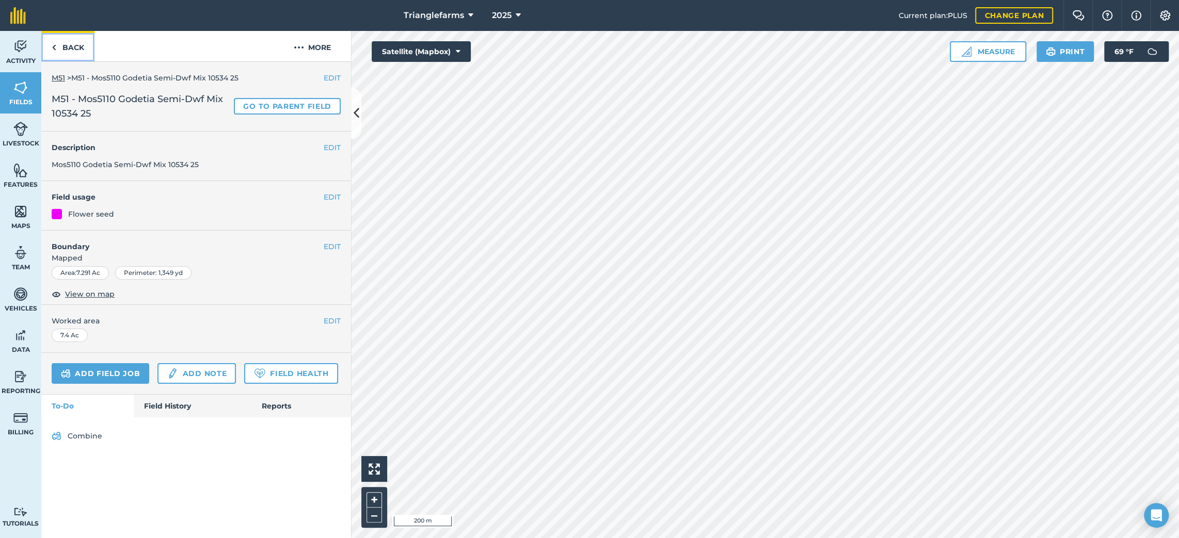
click at [72, 45] on link "Back" at bounding box center [67, 46] width 53 height 30
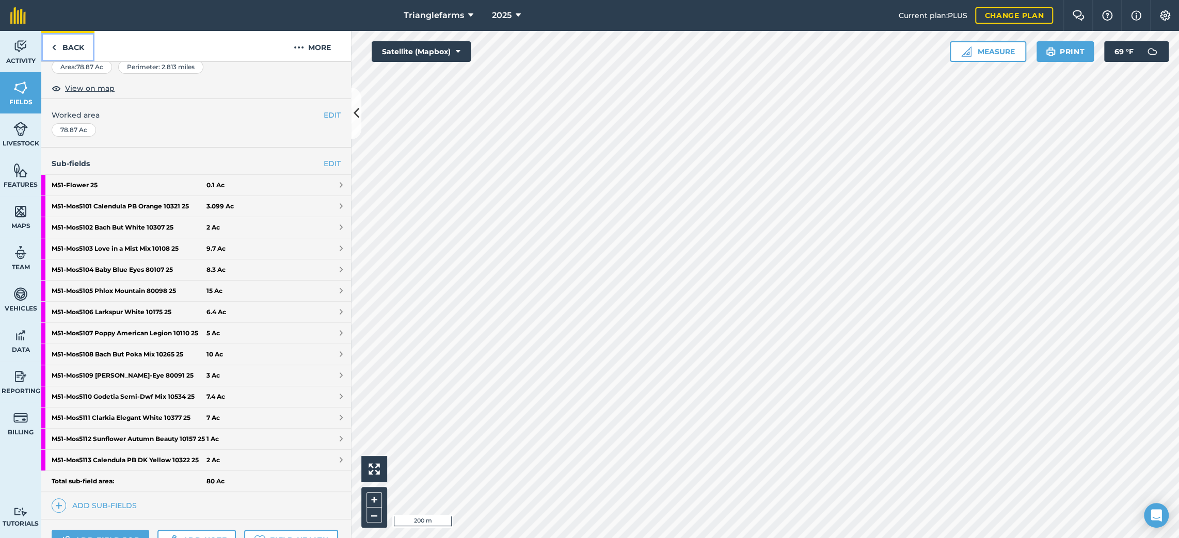
scroll to position [187, 0]
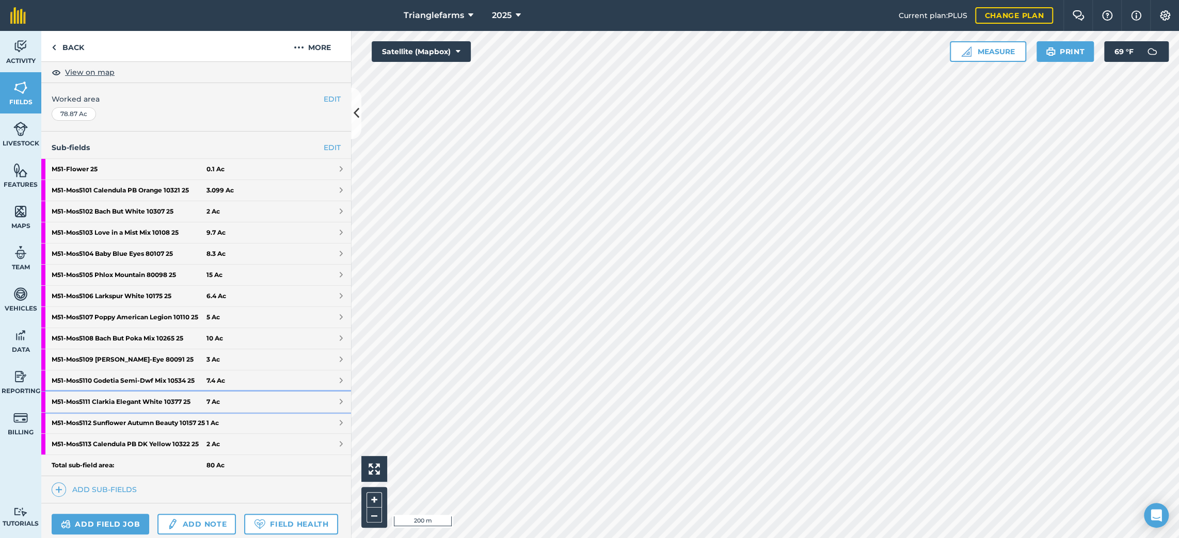
click at [123, 409] on strong "M51 - Mos5111 Clarkia Elegant White 10377 25" at bounding box center [129, 402] width 155 height 21
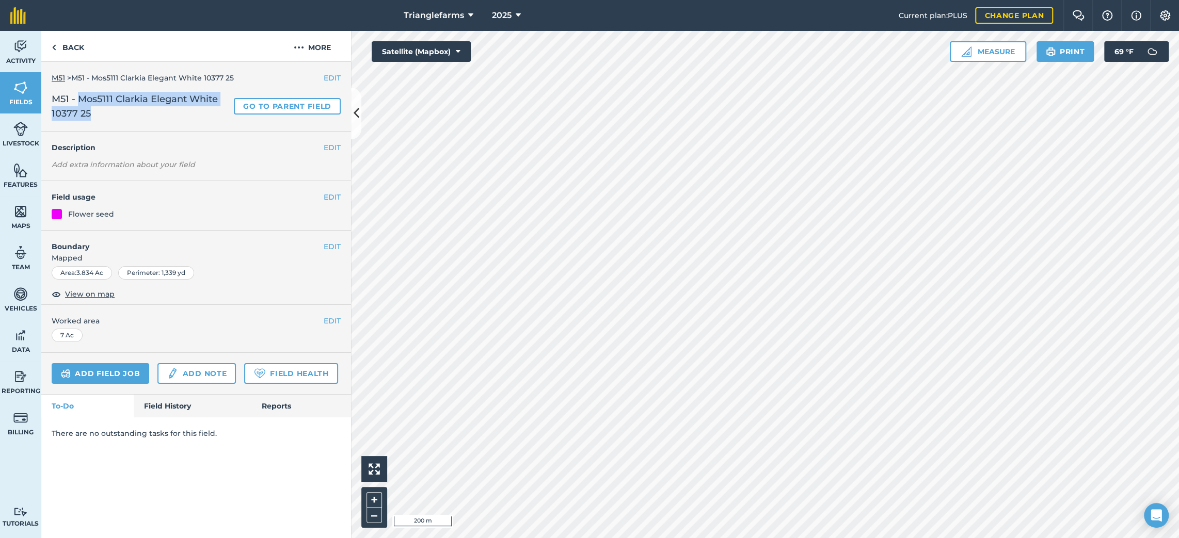
drag, startPoint x: 106, startPoint y: 111, endPoint x: 78, endPoint y: 101, distance: 29.7
click at [78, 101] on span "M51 - Mos5111 Clarkia Elegant White 10377 25" at bounding box center [141, 106] width 178 height 29
click at [328, 145] on button "EDIT" at bounding box center [332, 147] width 17 height 11
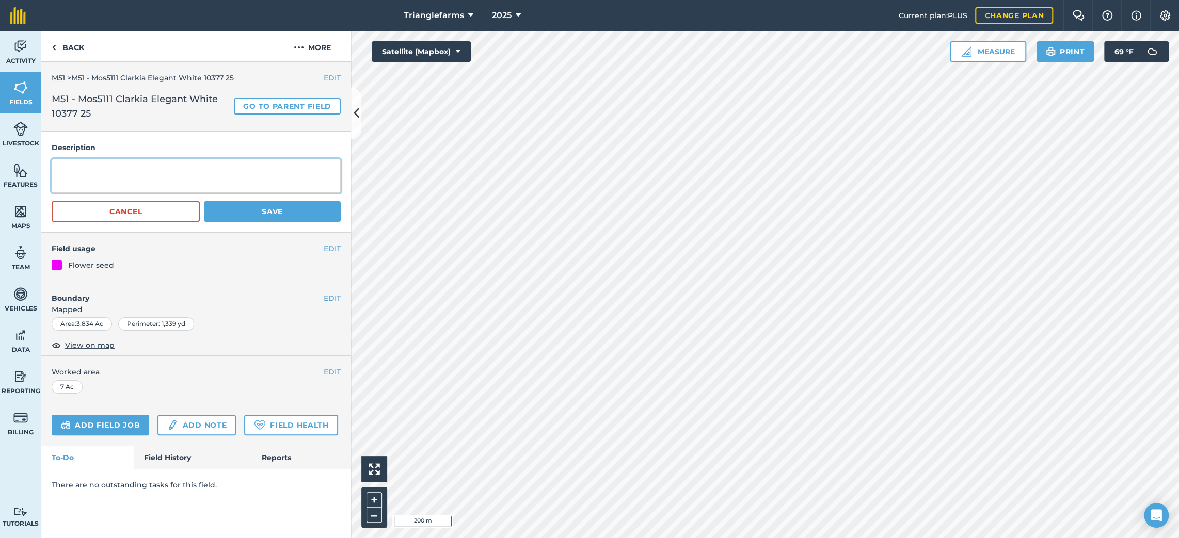
click at [161, 169] on textarea at bounding box center [196, 176] width 289 height 34
paste textarea "Mos5111 Clarkia Elegant White 10377 25"
type textarea "Mos5111 Clarkia Elegant White 10377 25"
click at [247, 208] on button "Save" at bounding box center [272, 211] width 137 height 21
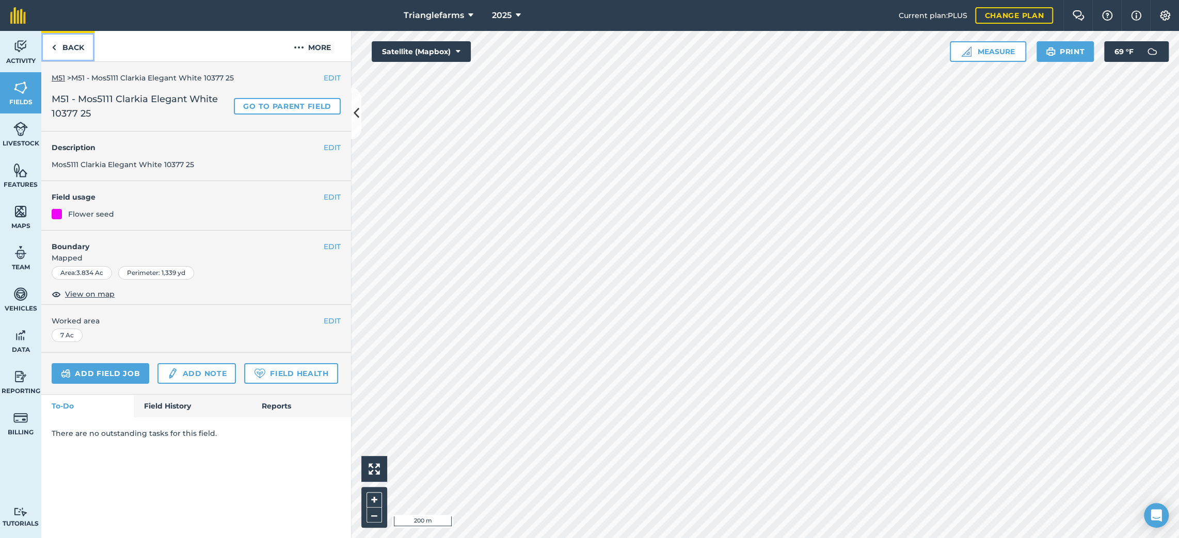
click at [76, 59] on link "Back" at bounding box center [67, 46] width 53 height 30
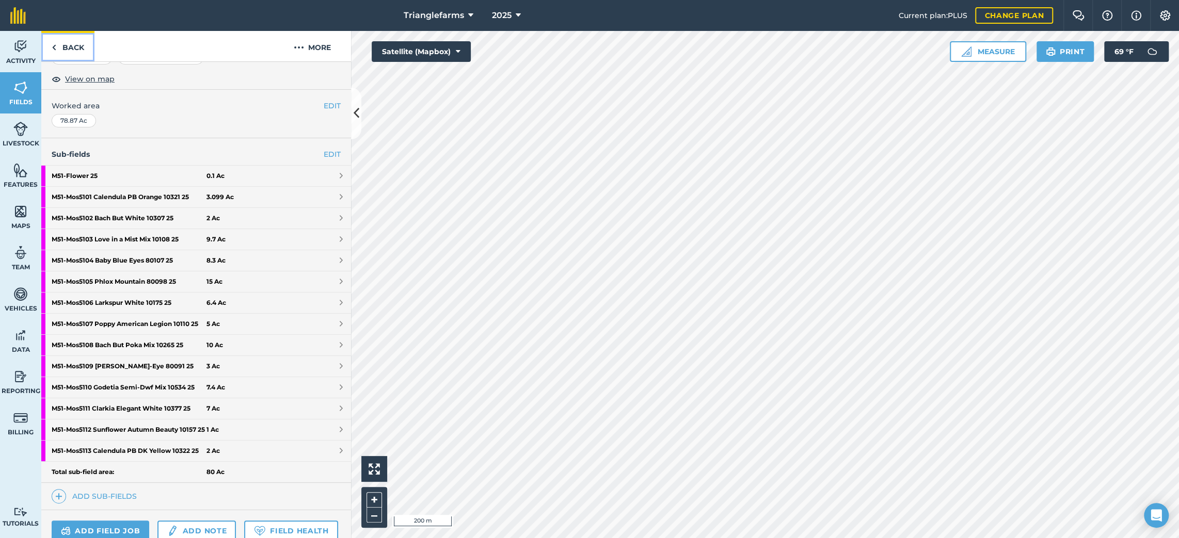
scroll to position [187, 0]
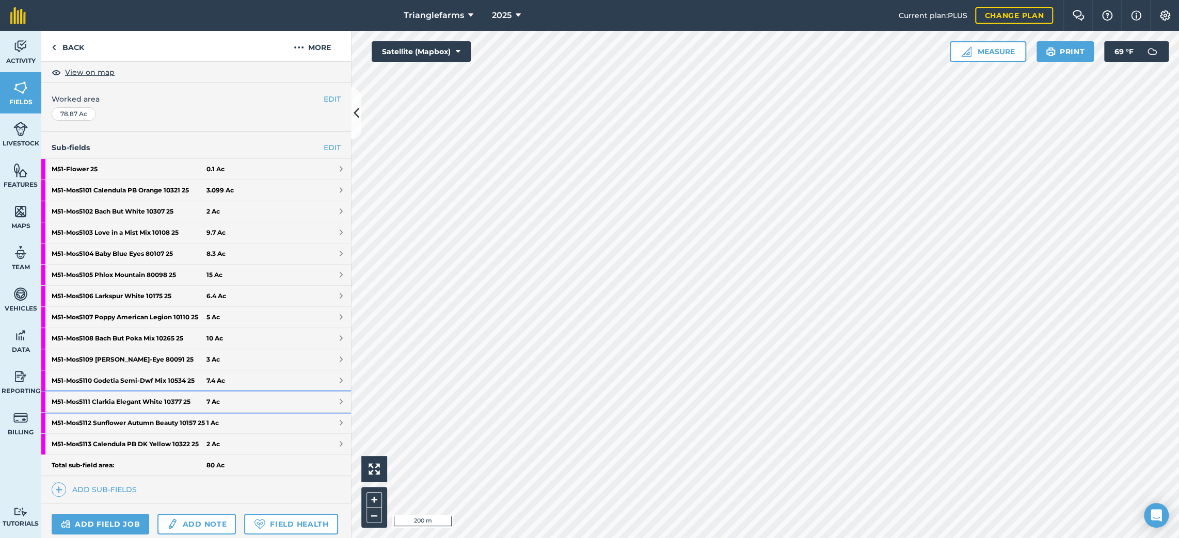
click at [117, 408] on strong "M51 - Mos5111 Clarkia Elegant White 10377 25" at bounding box center [129, 402] width 155 height 21
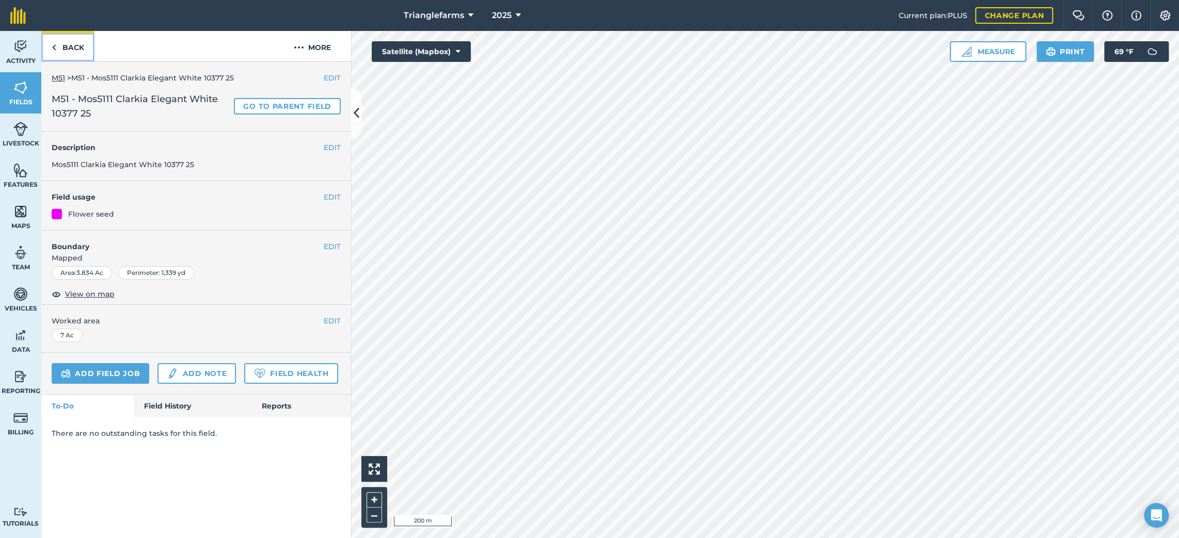
click at [62, 39] on link "Back" at bounding box center [67, 46] width 53 height 30
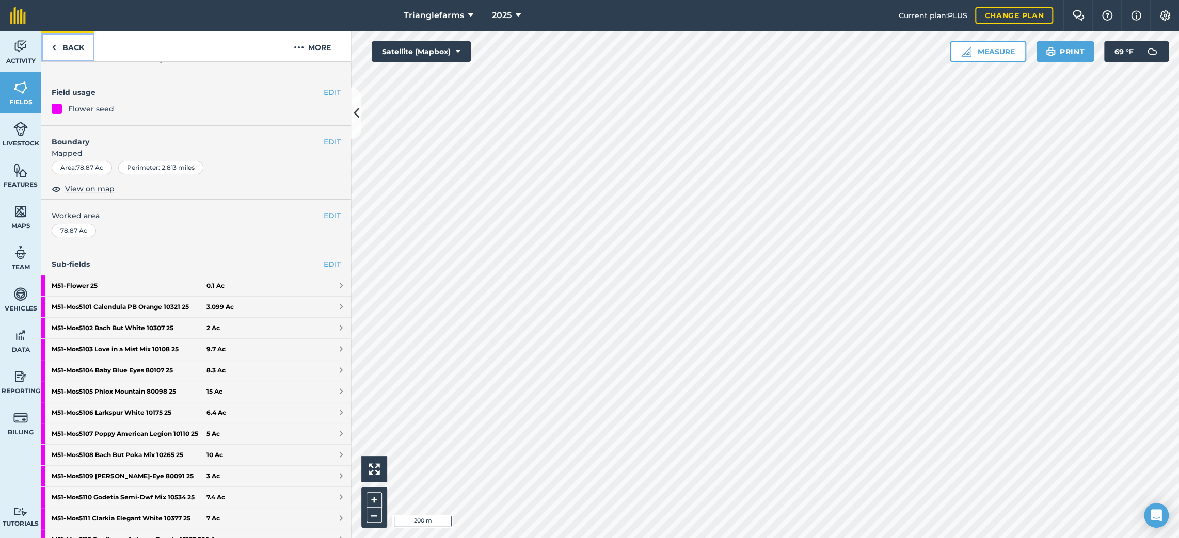
scroll to position [187, 0]
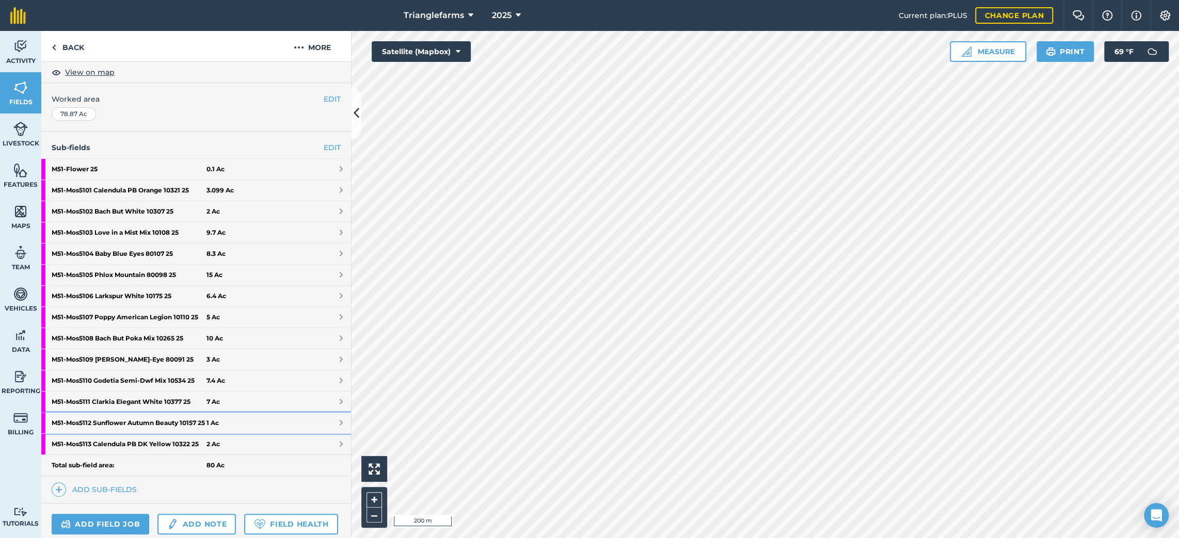
click at [143, 430] on strong "M51 - Mos5112 Sunflower Autumn Beauty 10157 25" at bounding box center [129, 423] width 155 height 21
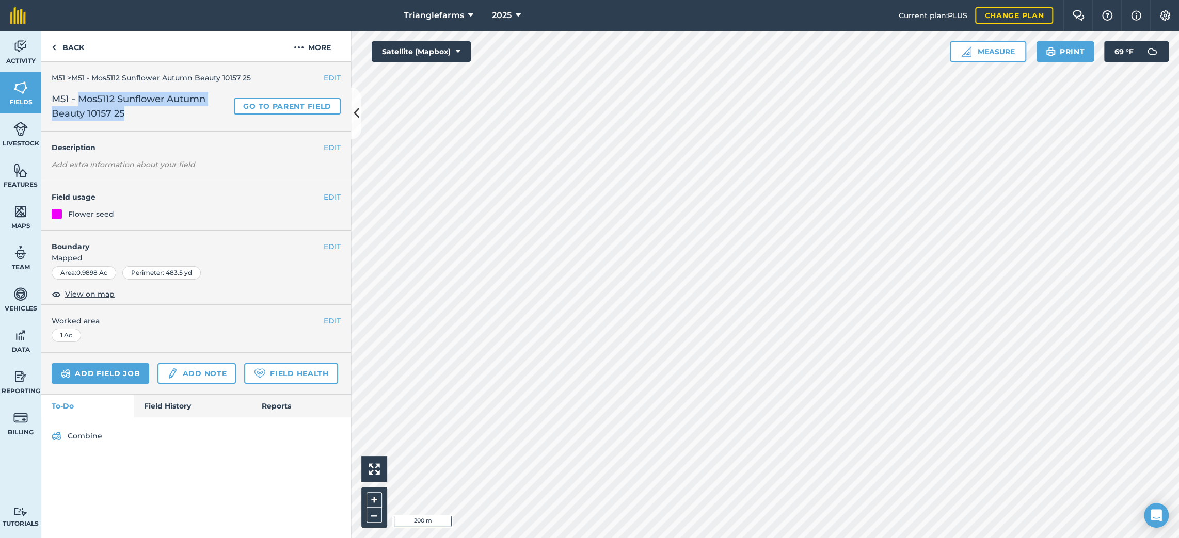
drag, startPoint x: 135, startPoint y: 117, endPoint x: 80, endPoint y: 102, distance: 57.9
click at [80, 102] on span "M51 - Mos5112 Sunflower Autumn Beauty 10157 25" at bounding box center [141, 106] width 178 height 29
click at [331, 143] on button "EDIT" at bounding box center [332, 147] width 17 height 11
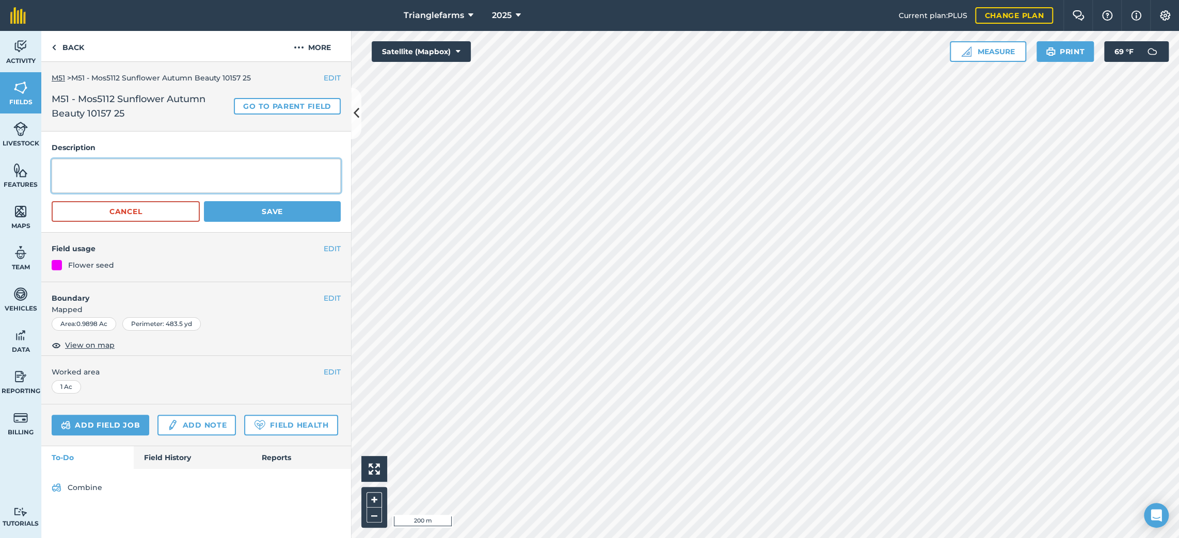
click at [169, 162] on textarea at bounding box center [196, 176] width 289 height 34
paste textarea "Mos5112 Sunflower Autumn Beauty 10157 25"
type textarea "Mos5112 Sunflower Autumn Beauty 10157 25"
click at [236, 215] on button "Save" at bounding box center [272, 211] width 137 height 21
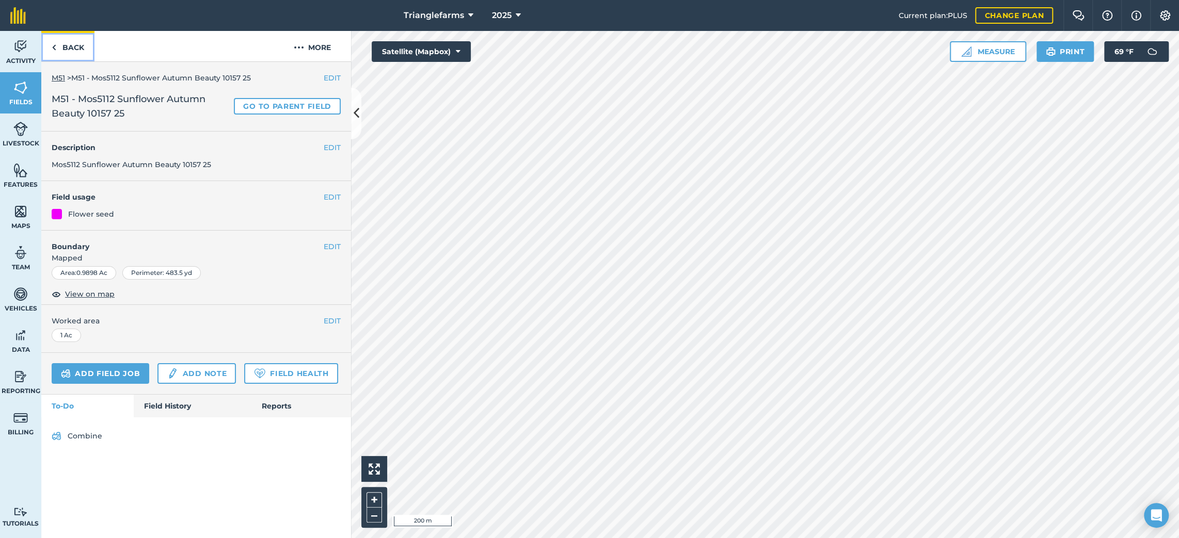
click at [73, 47] on link "Back" at bounding box center [67, 46] width 53 height 30
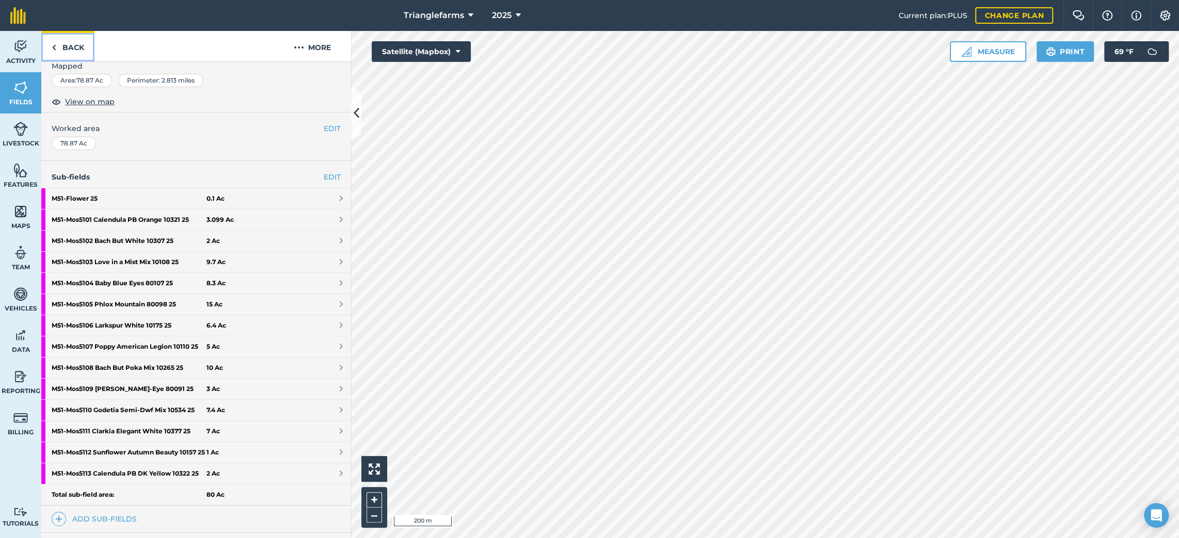
scroll to position [187, 0]
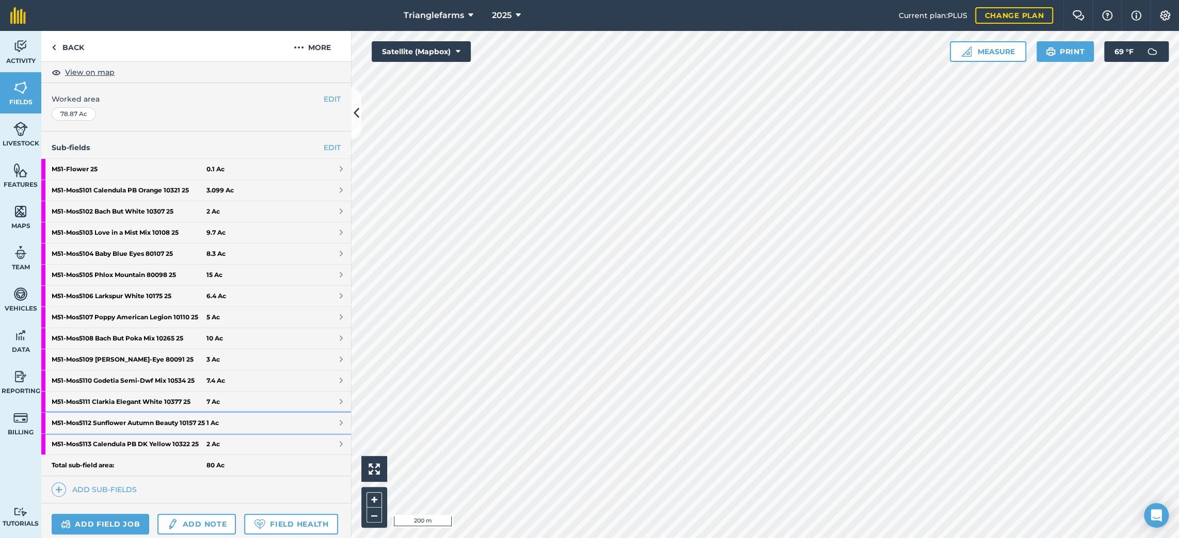
click at [152, 434] on strong "M51 - Mos5112 Sunflower Autumn Beauty 10157 25" at bounding box center [129, 423] width 155 height 21
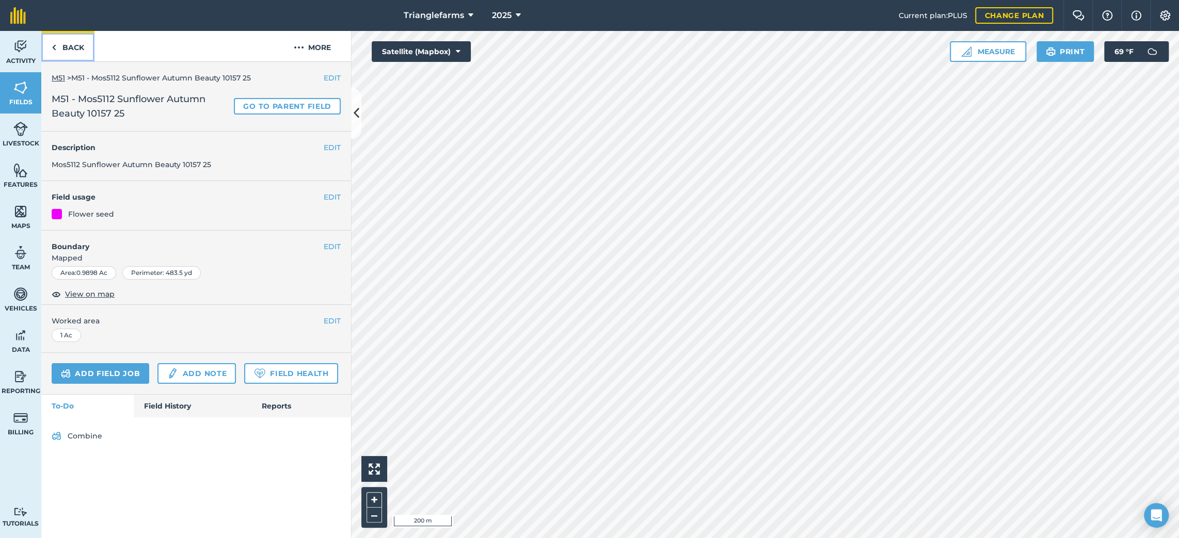
click at [62, 36] on link "Back" at bounding box center [67, 46] width 53 height 30
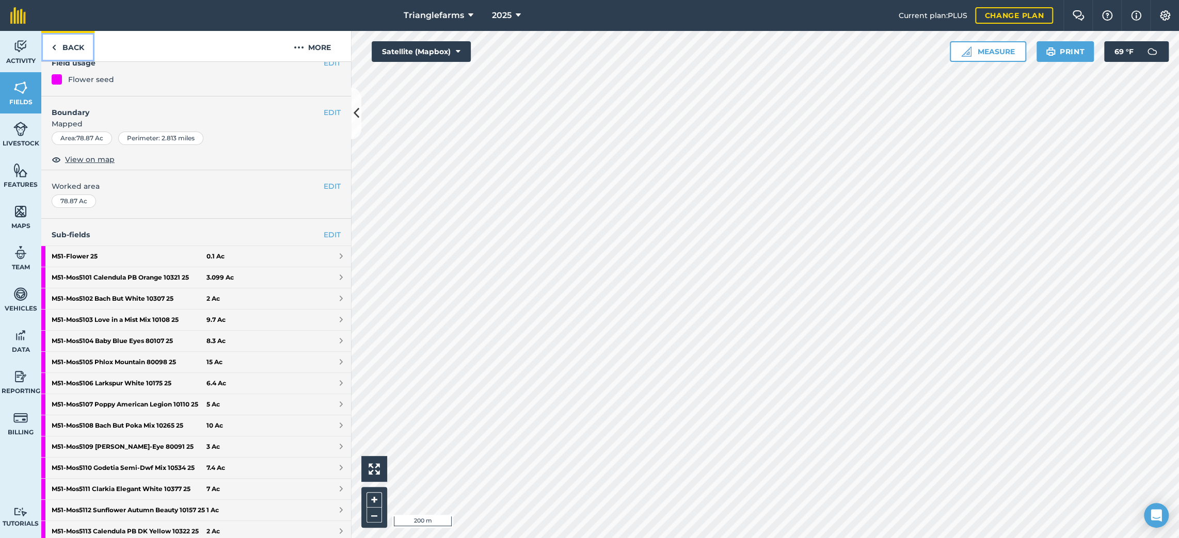
scroll to position [281, 0]
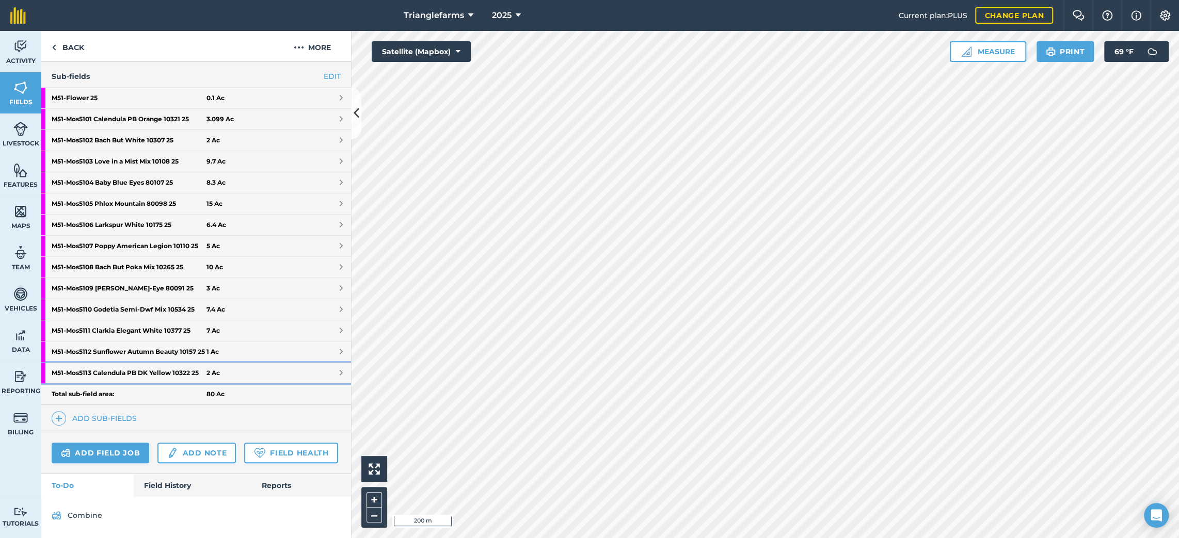
click at [142, 363] on strong "M51 - Mos5113 Calendula PB DK Yellow 10322 25" at bounding box center [129, 373] width 155 height 21
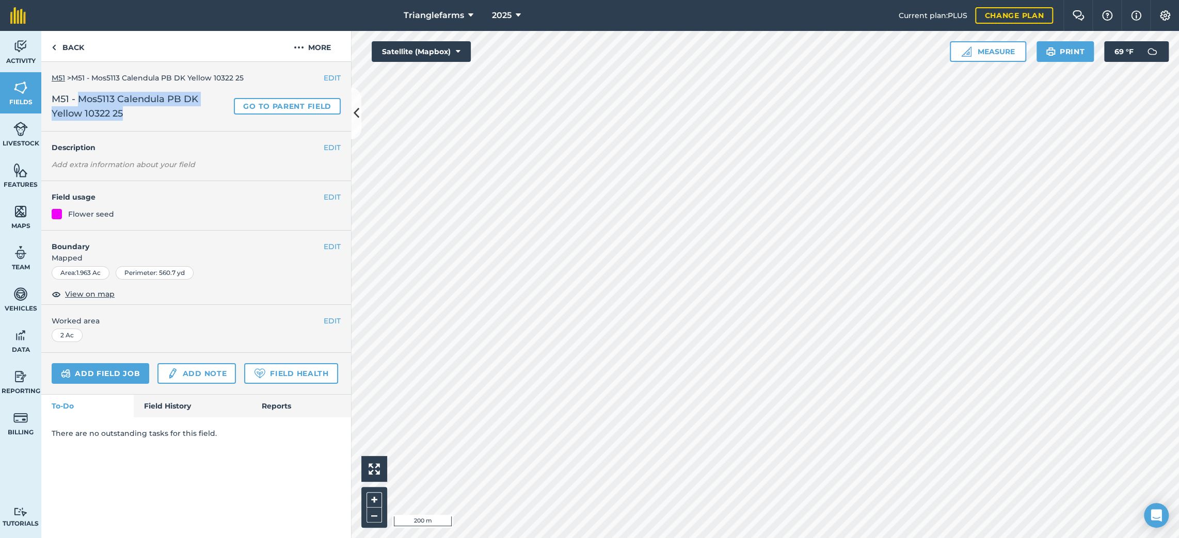
drag, startPoint x: 128, startPoint y: 116, endPoint x: 81, endPoint y: 104, distance: 48.3
click at [81, 104] on span "M51 - Mos5113 Calendula PB DK Yellow 10322 25" at bounding box center [141, 106] width 178 height 29
click at [328, 150] on button "EDIT" at bounding box center [332, 147] width 17 height 11
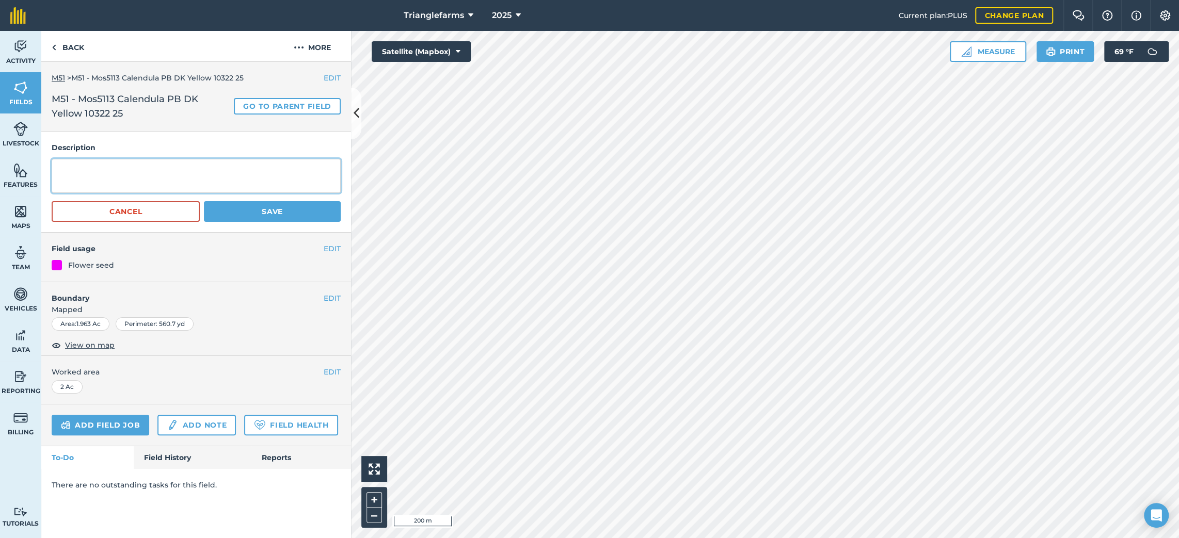
click at [193, 171] on textarea at bounding box center [196, 176] width 289 height 34
paste textarea "Mos5113 Calendula PB DK Yellow 10322 25"
type textarea "Mos5113 Calendula PB DK Yellow 10322 25"
click at [252, 216] on button "Save" at bounding box center [272, 211] width 137 height 21
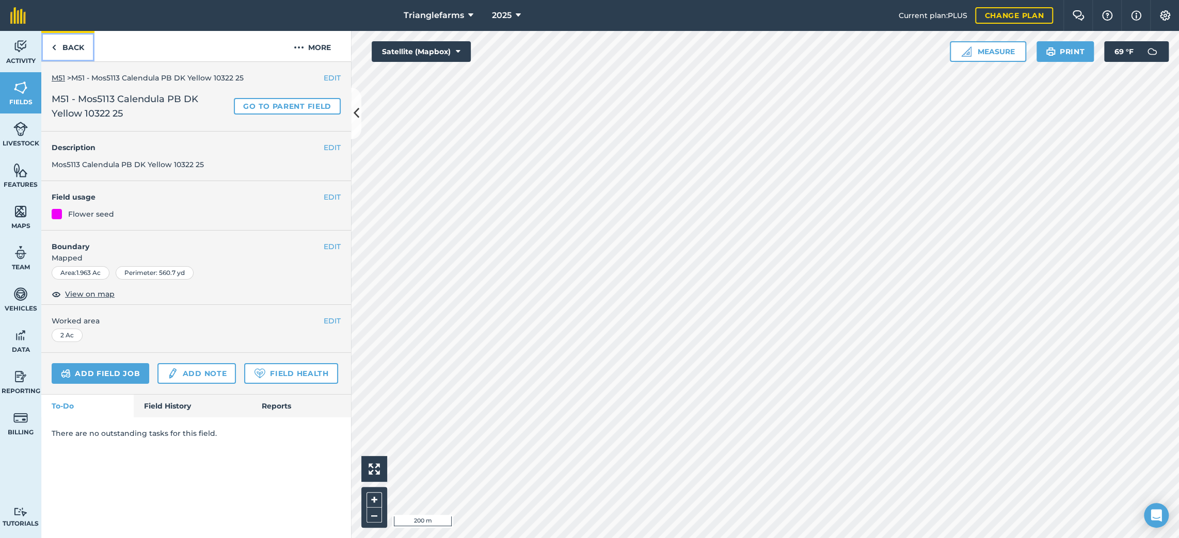
click at [80, 49] on link "Back" at bounding box center [67, 46] width 53 height 30
